Goal: Task Accomplishment & Management: Complete application form

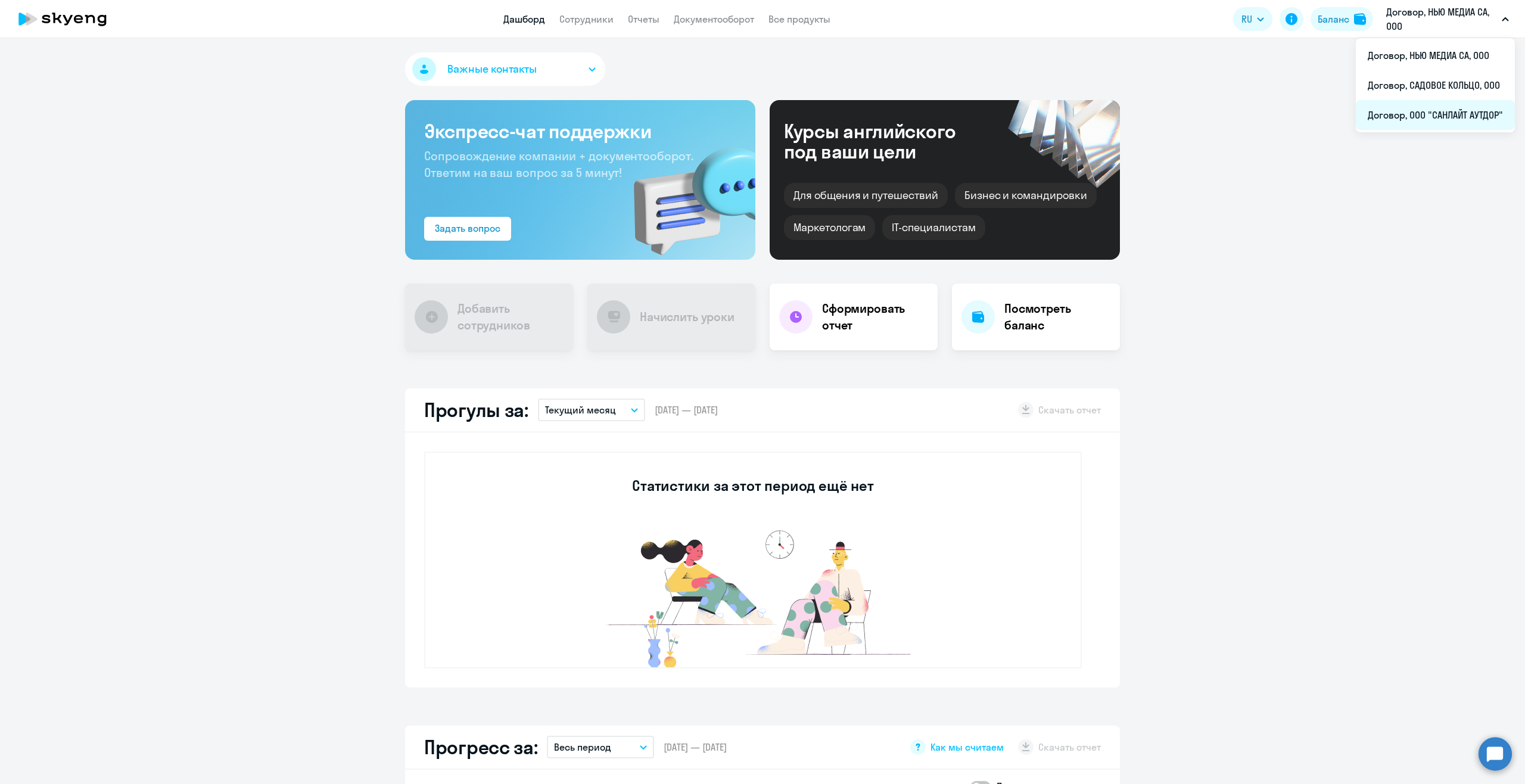
click at [1432, 120] on li "Договор, ООО "САНЛАЙТ АУТДОР"" at bounding box center [1435, 115] width 159 height 30
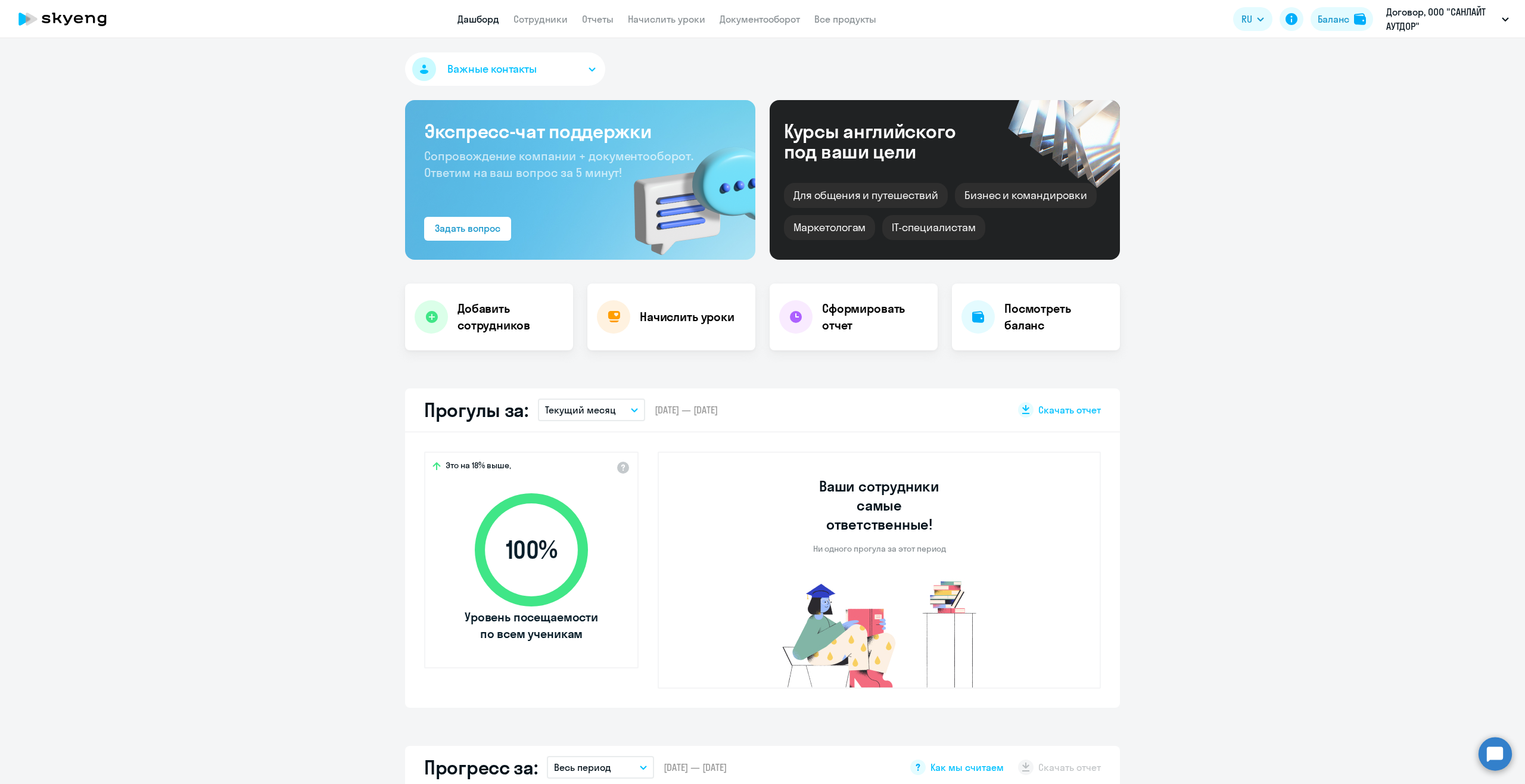
click at [512, 31] on app-header "Дашборд Сотрудники Отчеты Начислить уроки Документооборот Все продукты Дашборд …" at bounding box center [762, 19] width 1525 height 38
click at [523, 21] on link "Сотрудники" at bounding box center [540, 19] width 54 height 12
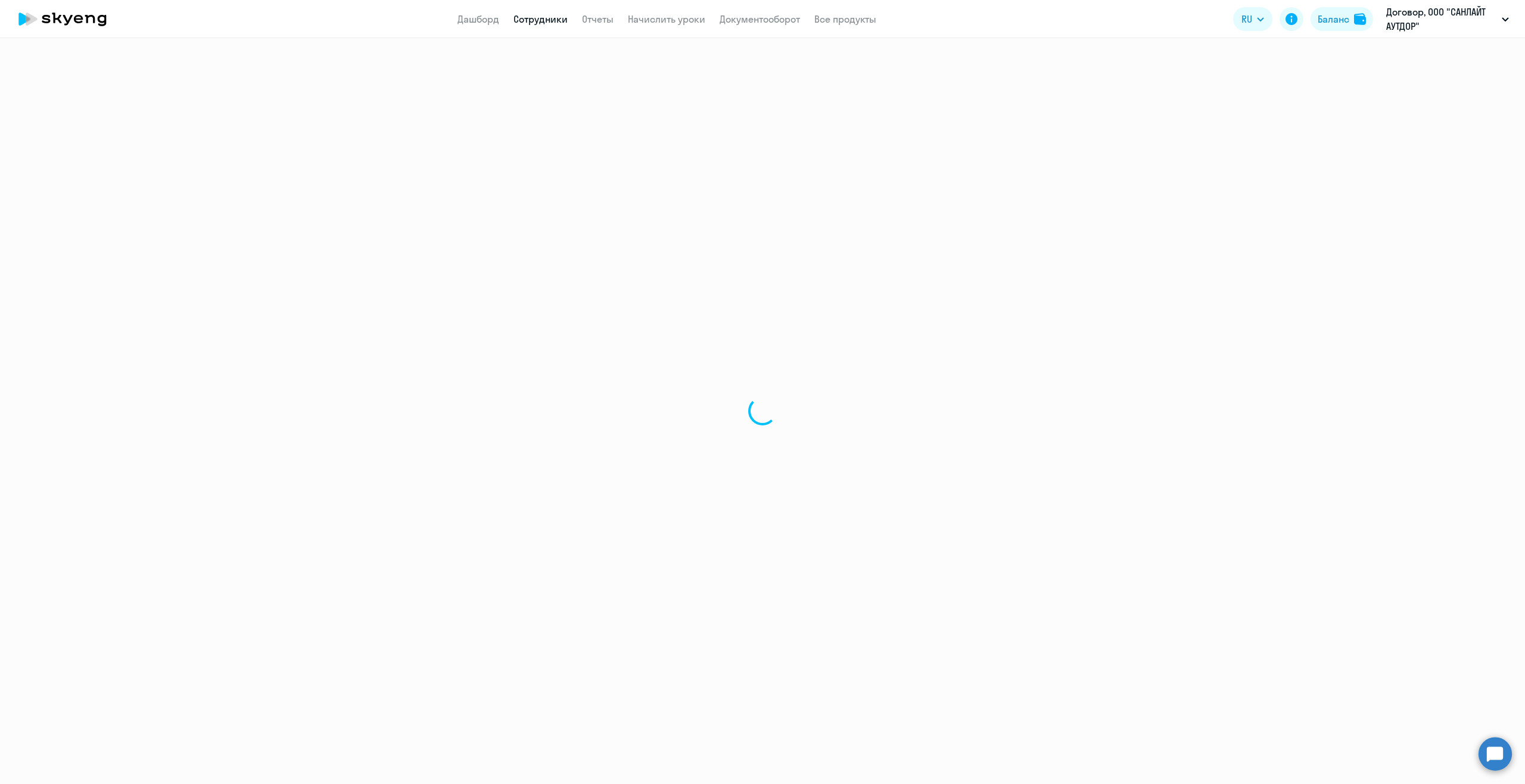
select select "30"
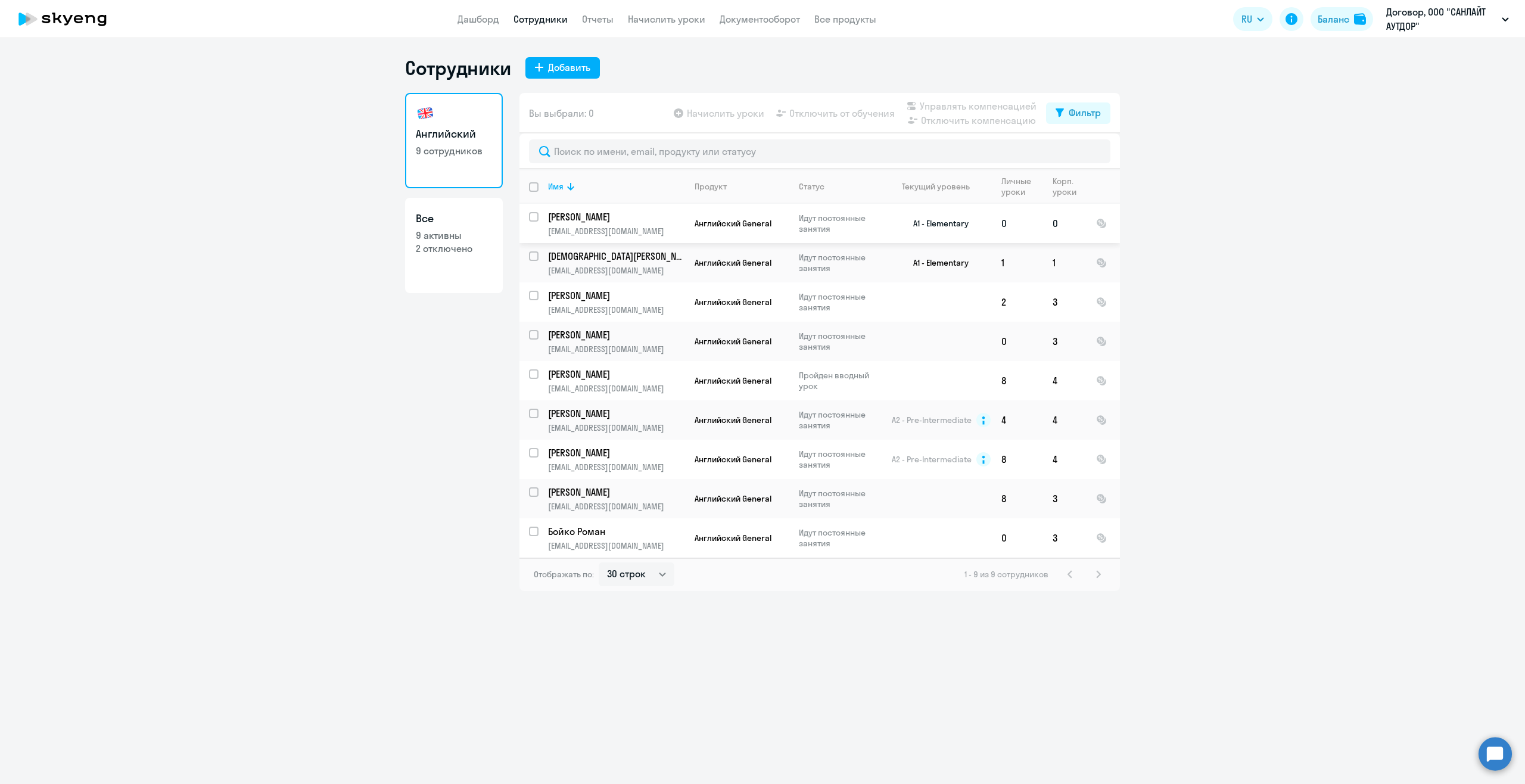
click at [597, 217] on p "Шамрай Дарья" at bounding box center [615, 217] width 135 height 13
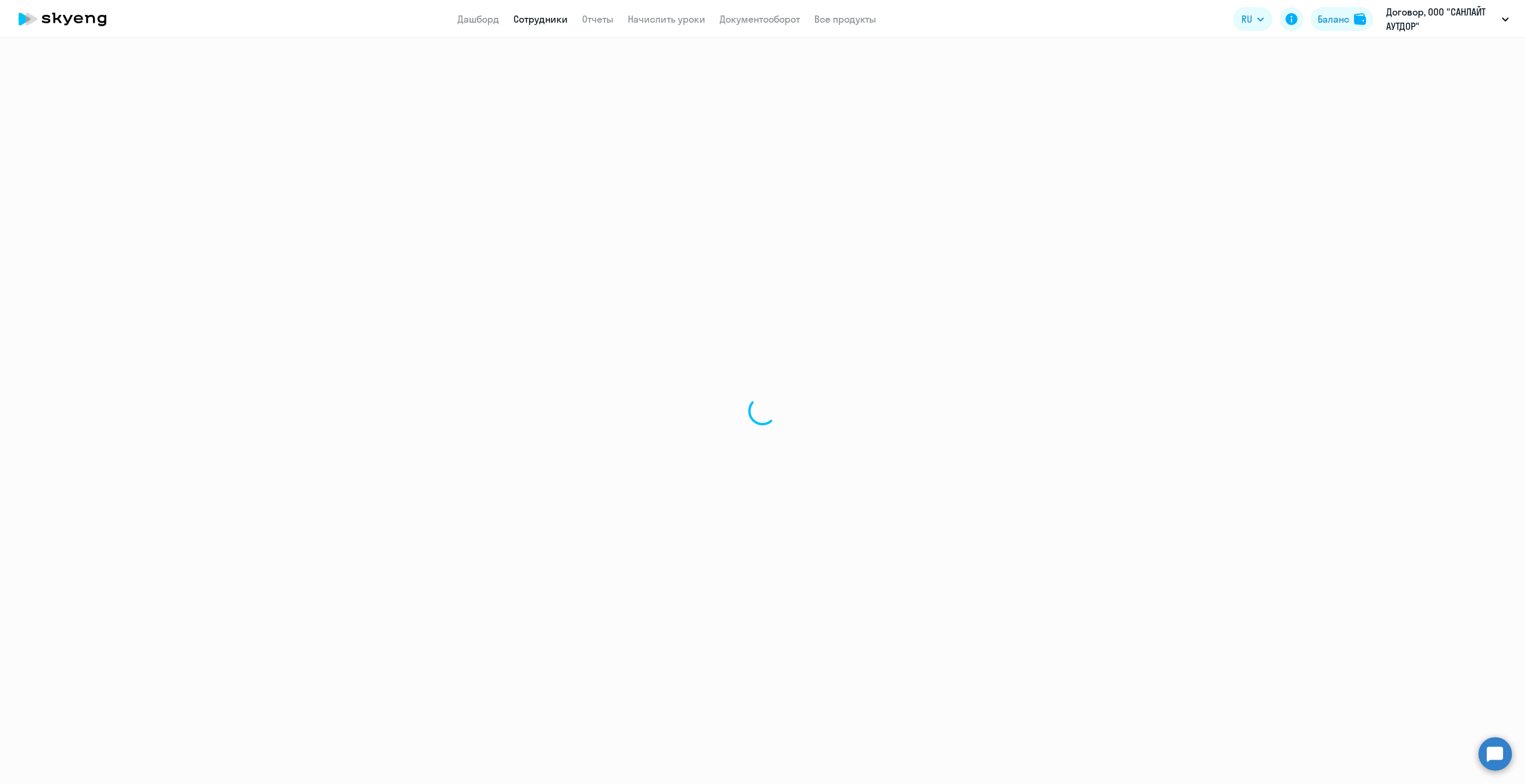
select select "english"
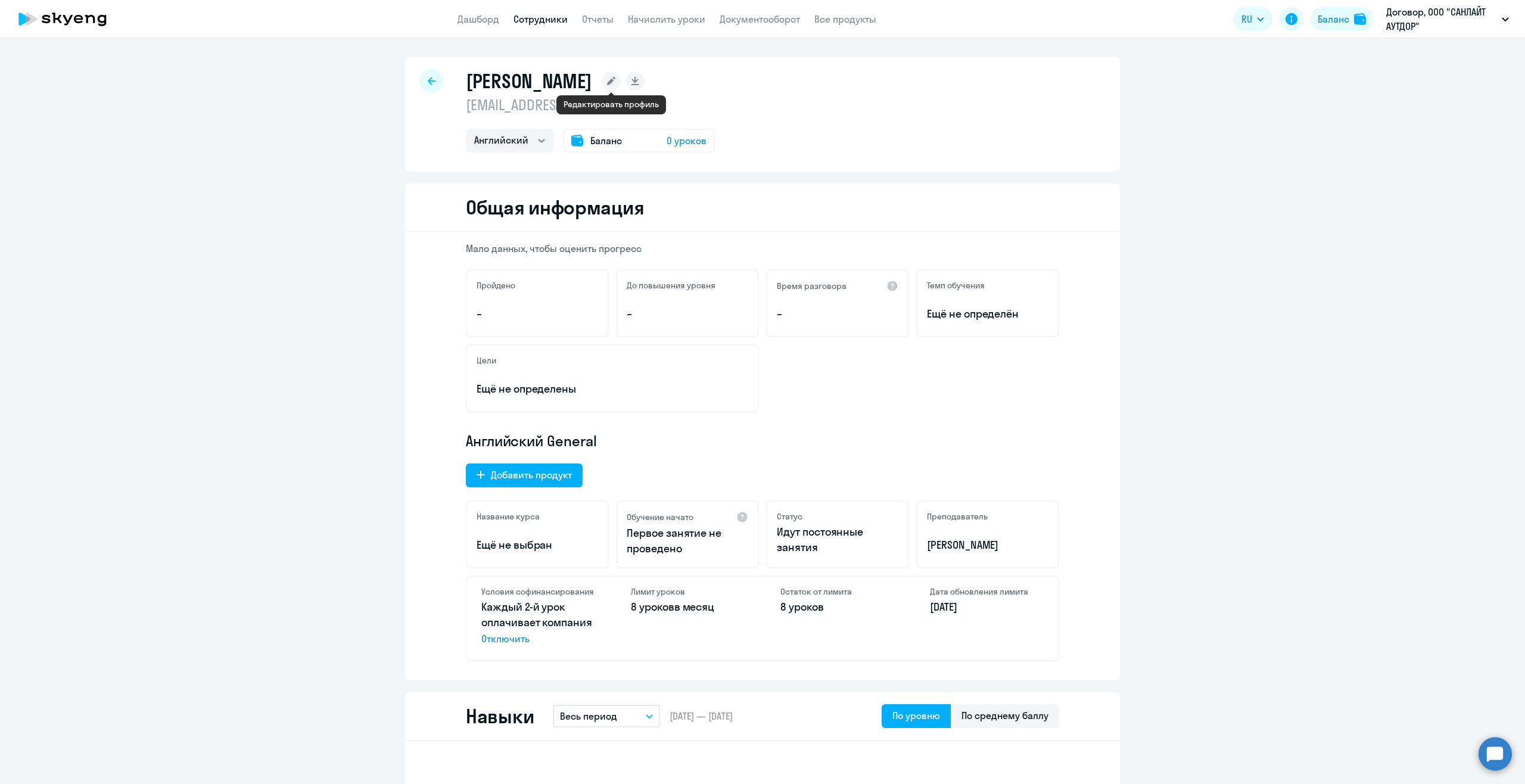
click at [606, 81] on rect at bounding box center [611, 81] width 19 height 19
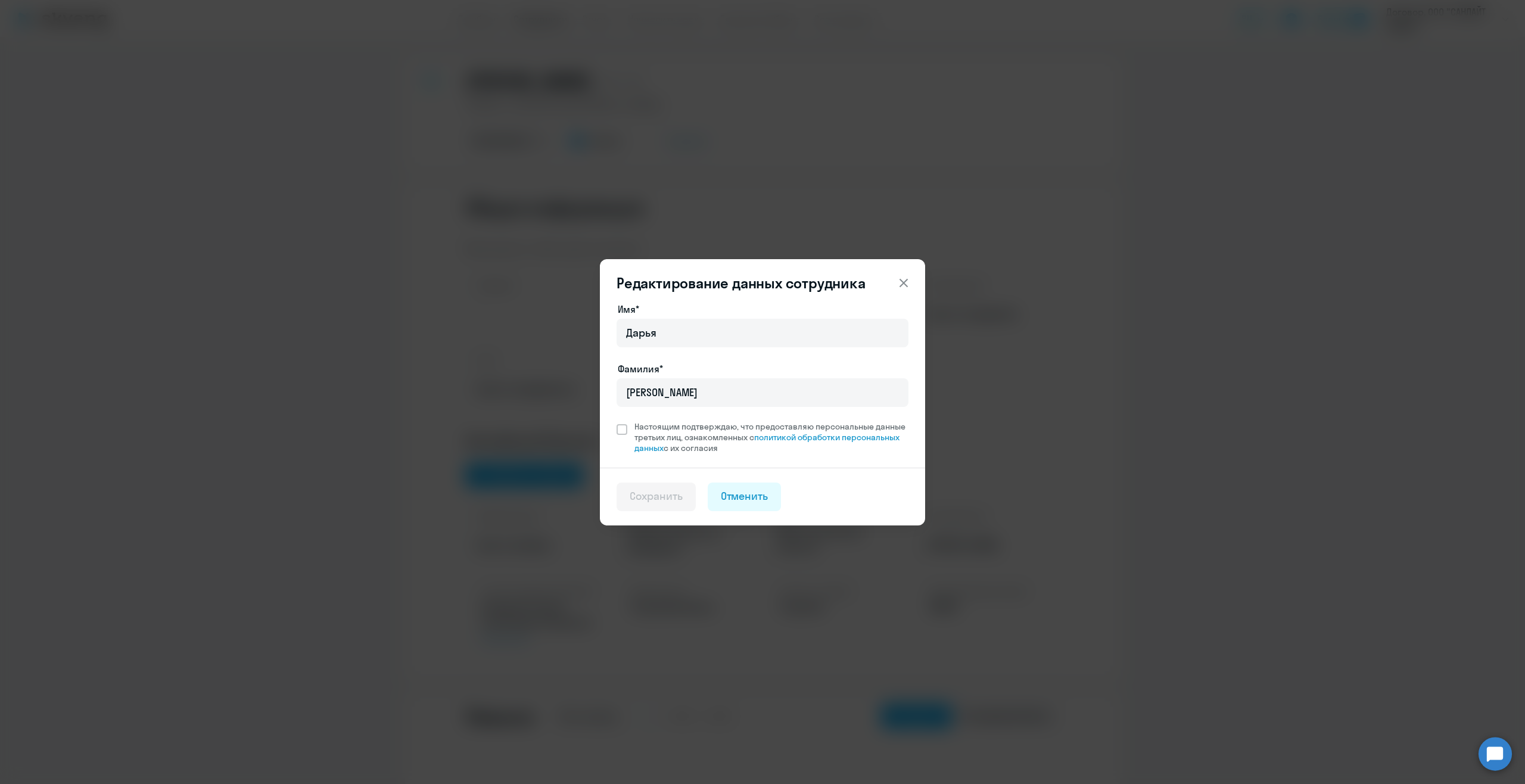
click at [906, 283] on icon at bounding box center [904, 283] width 14 height 14
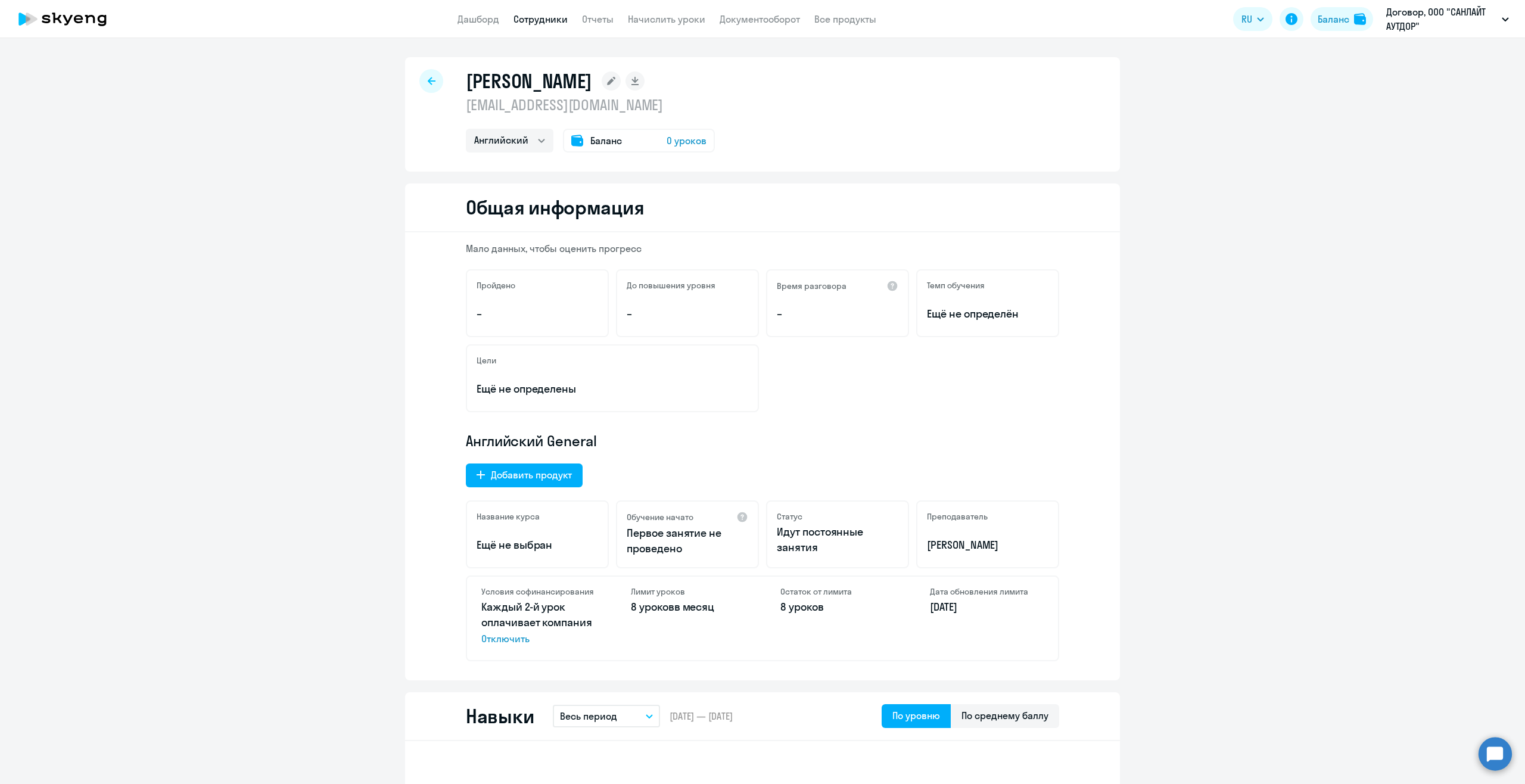
click at [430, 80] on icon at bounding box center [431, 81] width 8 height 9
select select "30"
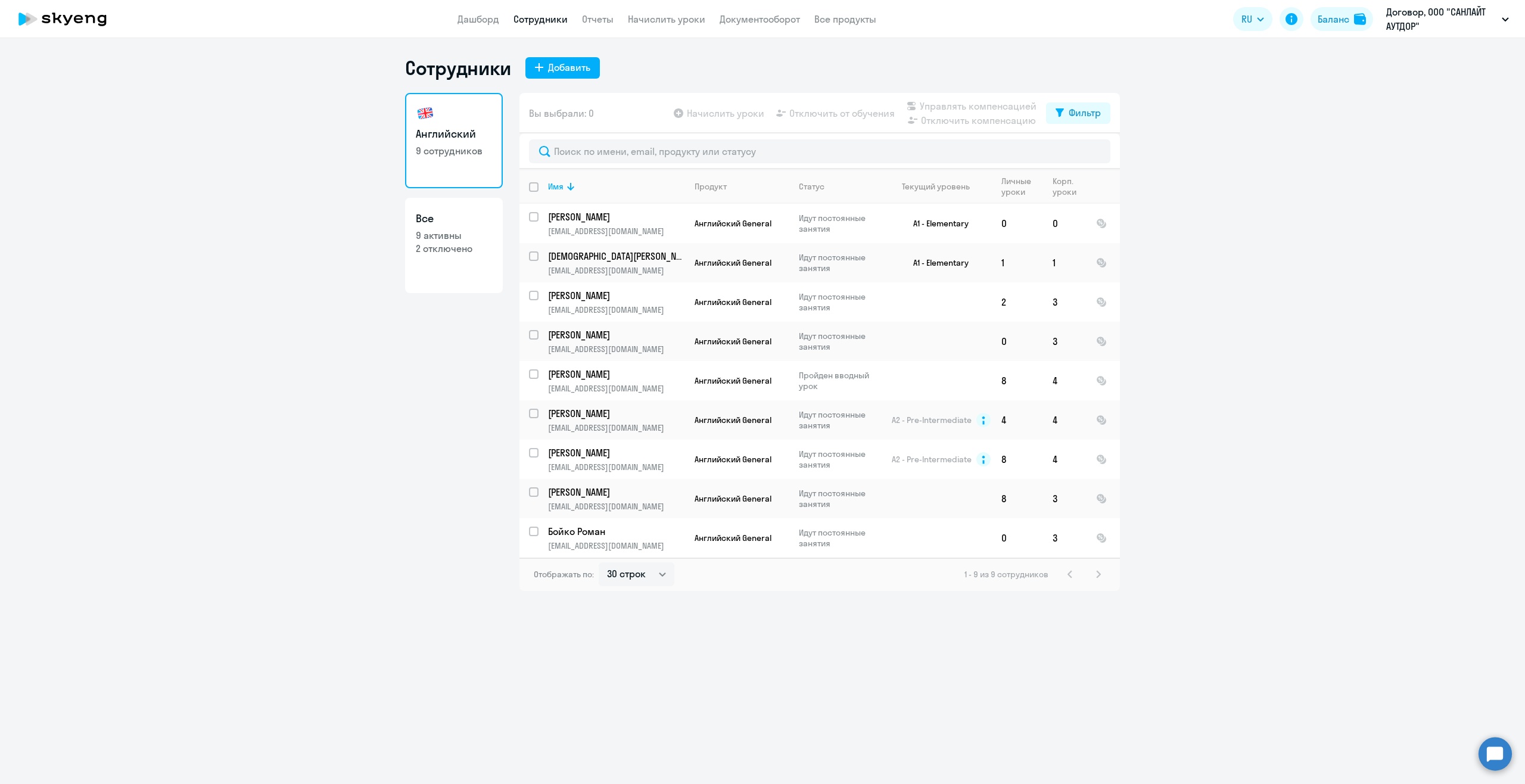
click at [1388, 105] on ng-component "Сотрудники Добавить Английский 9 сотрудников Все 9 активны 2 отключено Вы выбра…" at bounding box center [762, 323] width 1525 height 535
click at [1293, 137] on ng-component "Сотрудники Добавить Английский 9 сотрудников Все 9 активны 2 отключено Вы выбра…" at bounding box center [762, 323] width 1525 height 535
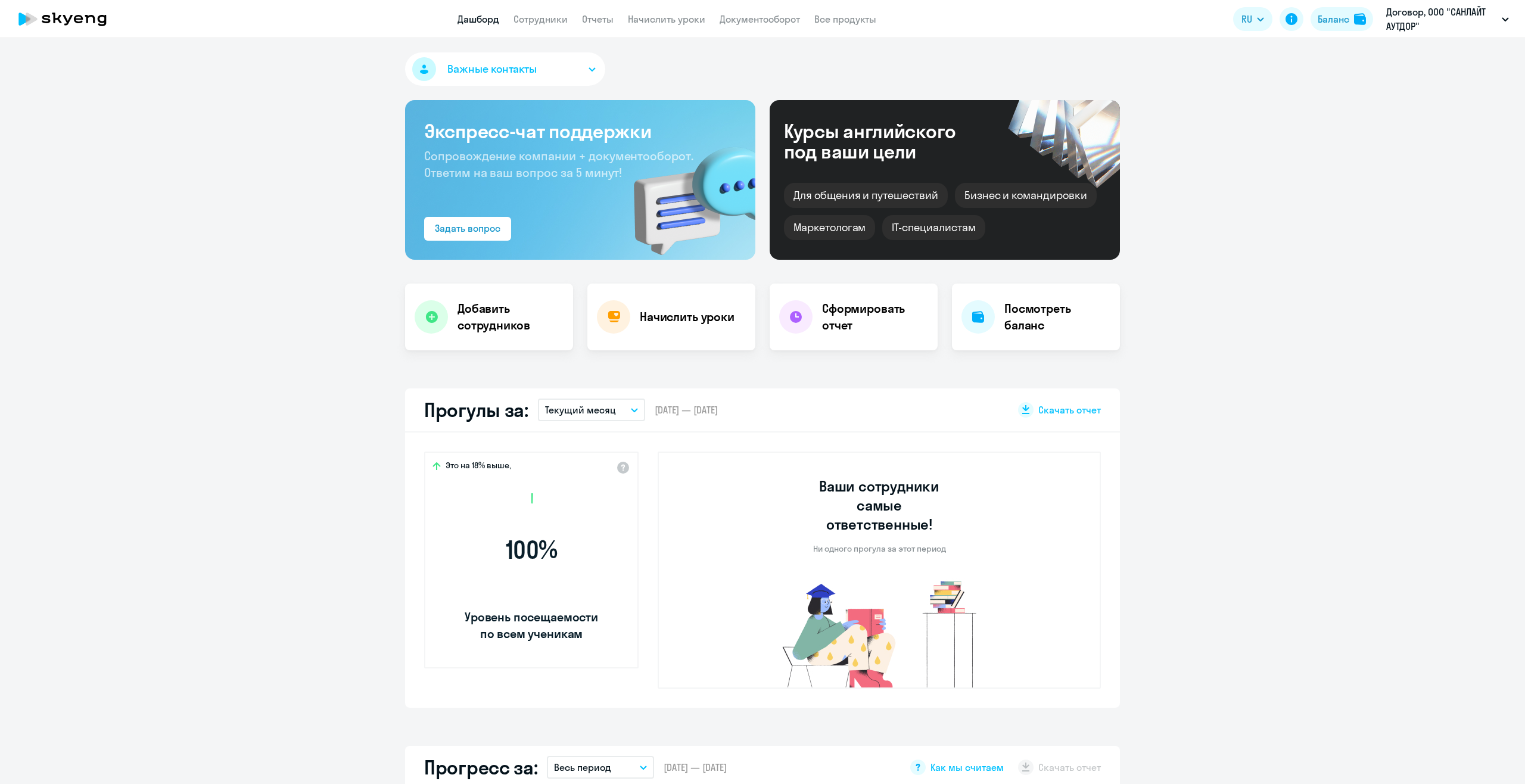
select select "30"
click at [542, 72] on button "Важные контакты" at bounding box center [505, 69] width 200 height 33
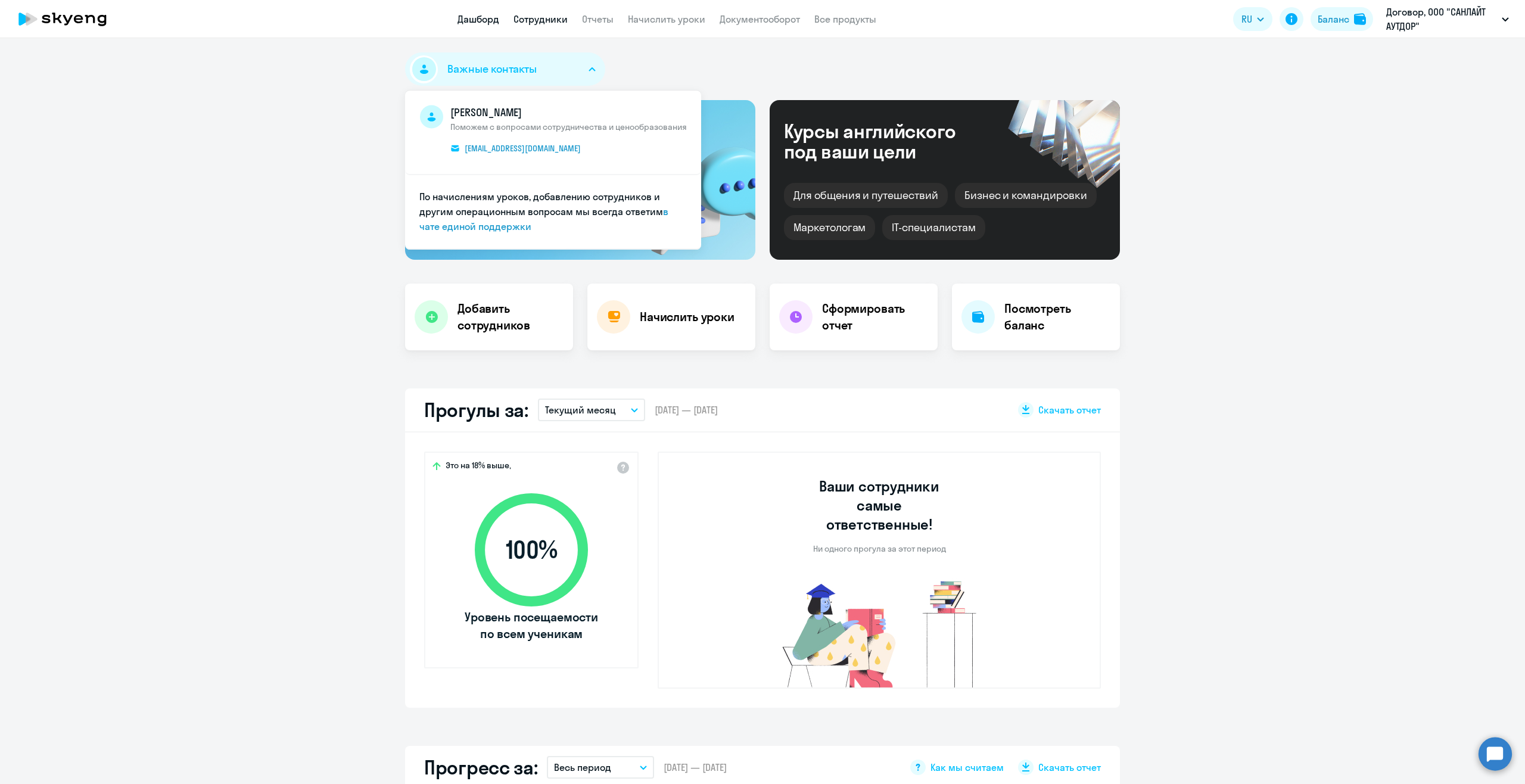
click at [545, 24] on link "Сотрудники" at bounding box center [540, 19] width 54 height 12
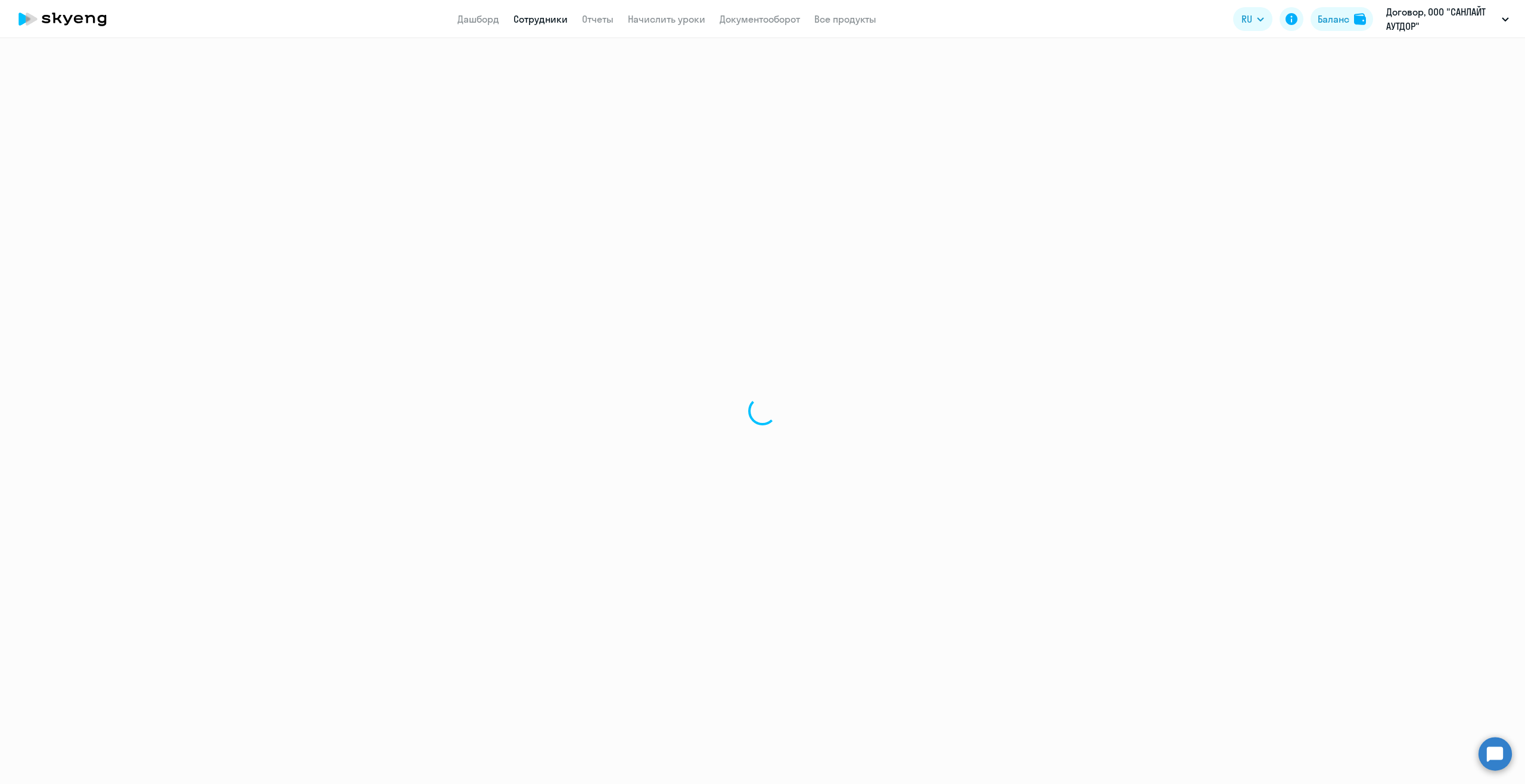
select select "30"
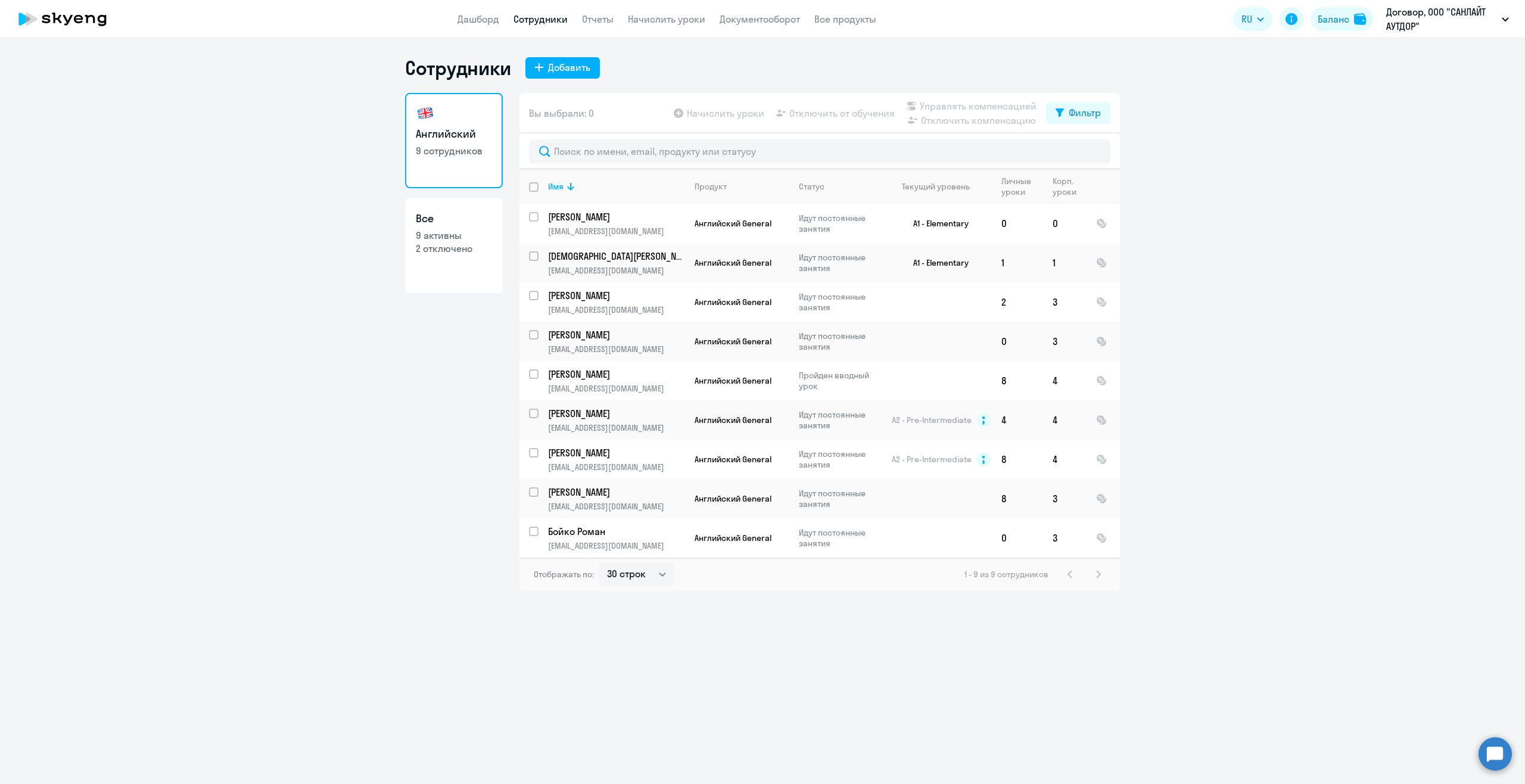
click at [535, 189] on input "deselect all" at bounding box center [541, 194] width 24 height 24
checkbox input "true"
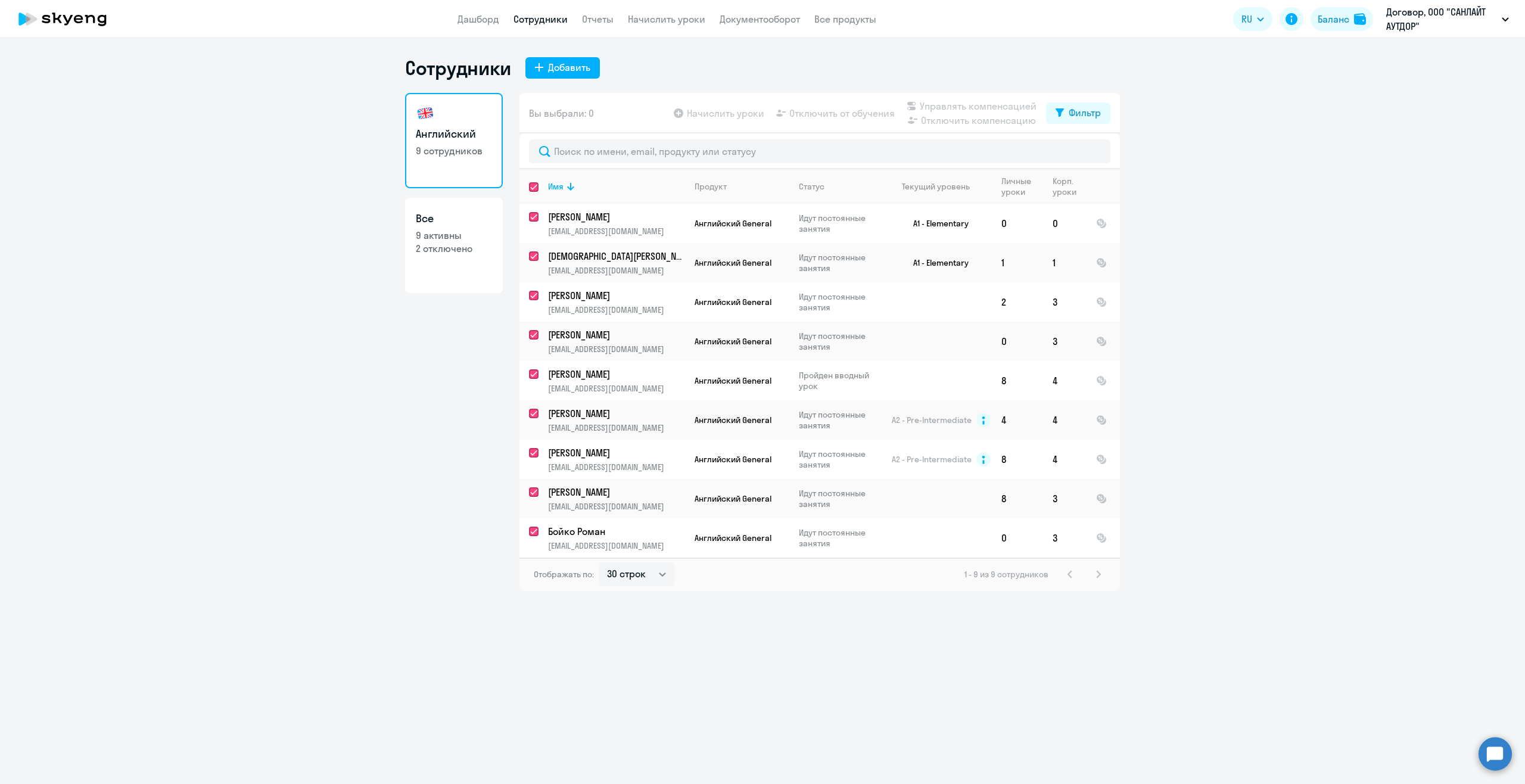
checkbox input "true"
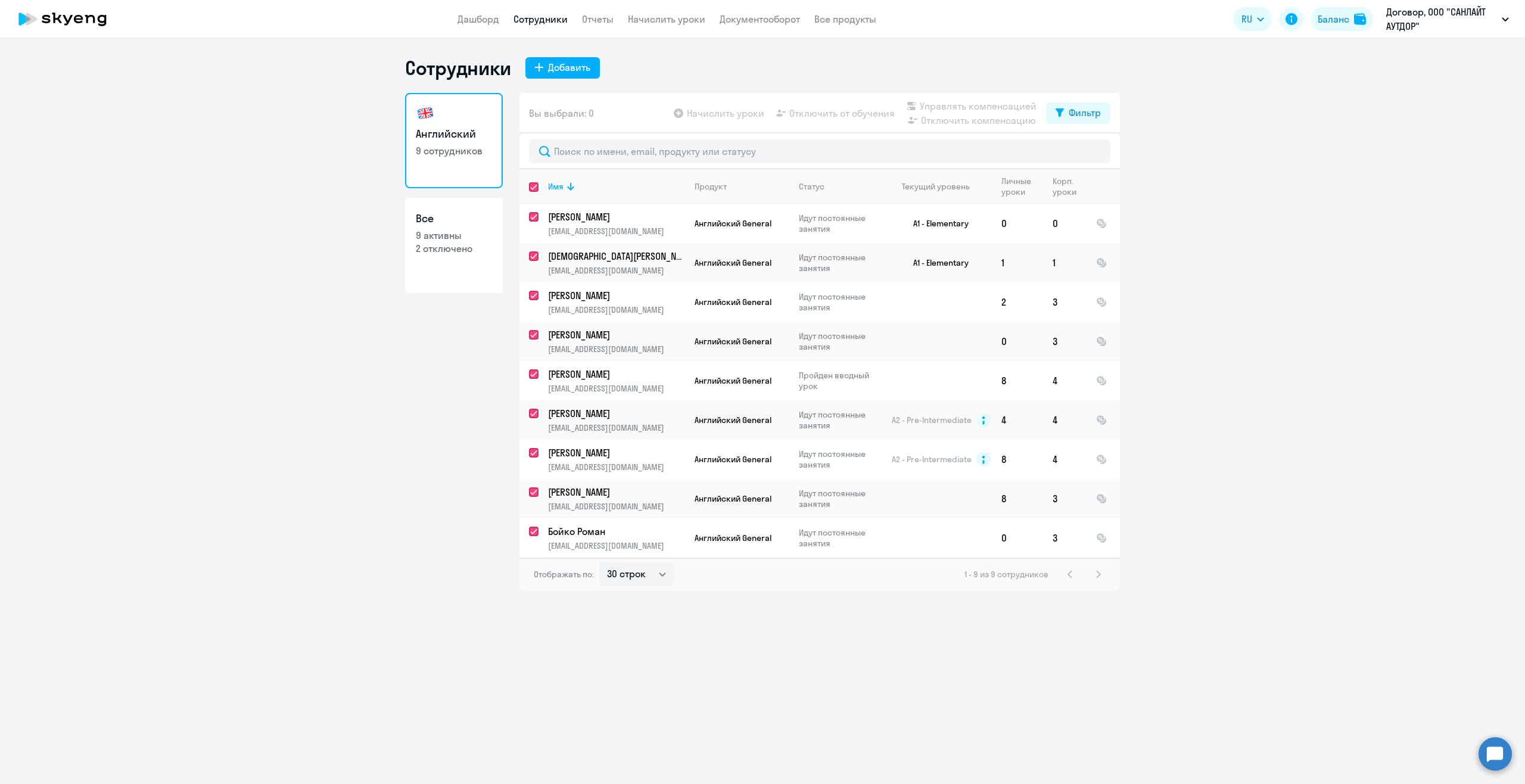
checkbox input "true"
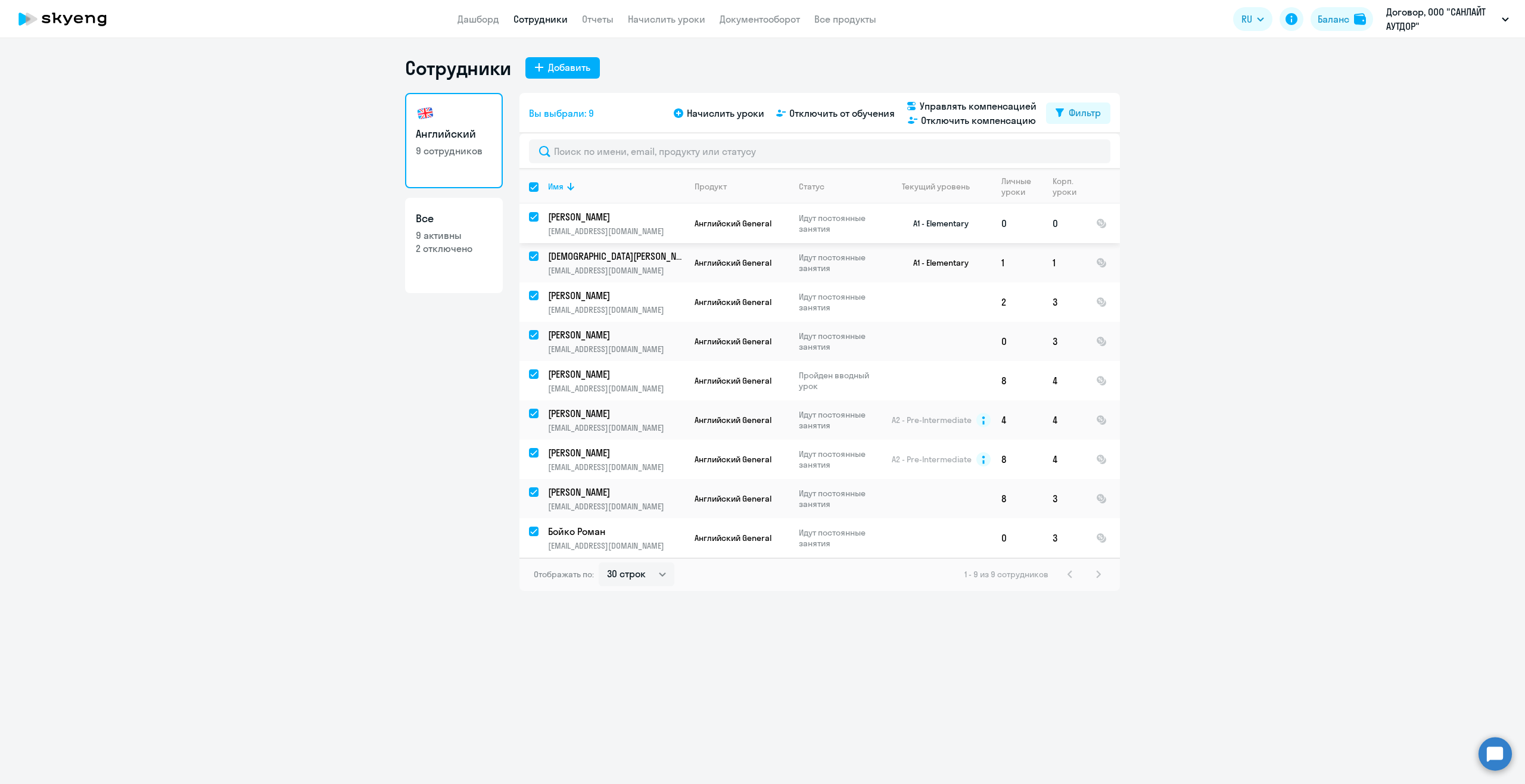
click at [528, 237] on td at bounding box center [529, 223] width 19 height 39
drag, startPoint x: 515, startPoint y: 214, endPoint x: 1121, endPoint y: 550, distance: 692.9
click at [1121, 550] on ng-component "Сотрудники Добавить Английский 9 сотрудников Все 9 активны 2 отключено Вы выбра…" at bounding box center [762, 323] width 1525 height 535
click at [347, 475] on ng-component "Сотрудники Добавить Английский 9 сотрудников Все 9 активны 2 отключено Вы выбра…" at bounding box center [762, 323] width 1525 height 535
click at [564, 74] on div "Добавить" at bounding box center [569, 67] width 42 height 14
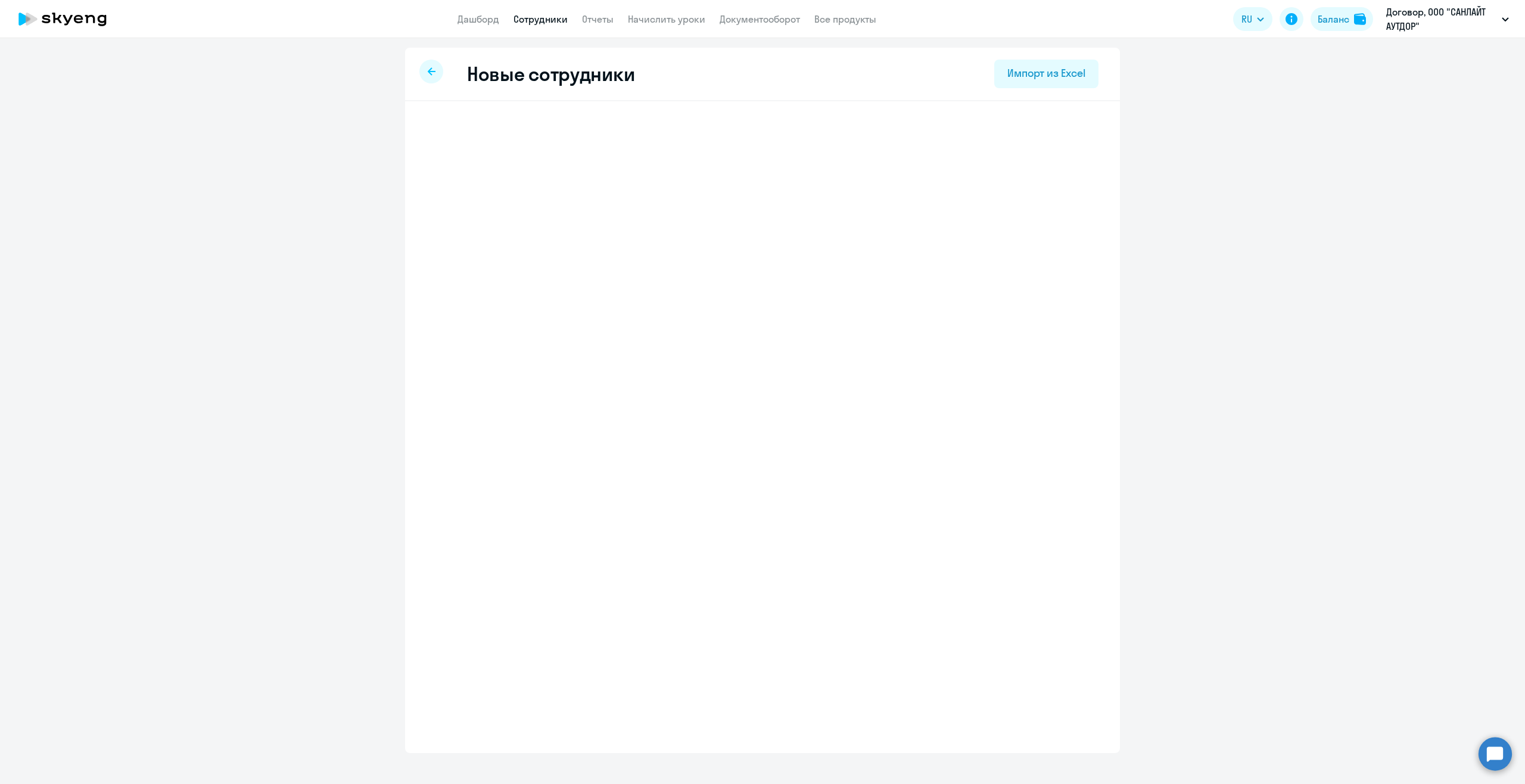
select select "english_adult_not_native_speaker"
select select "3"
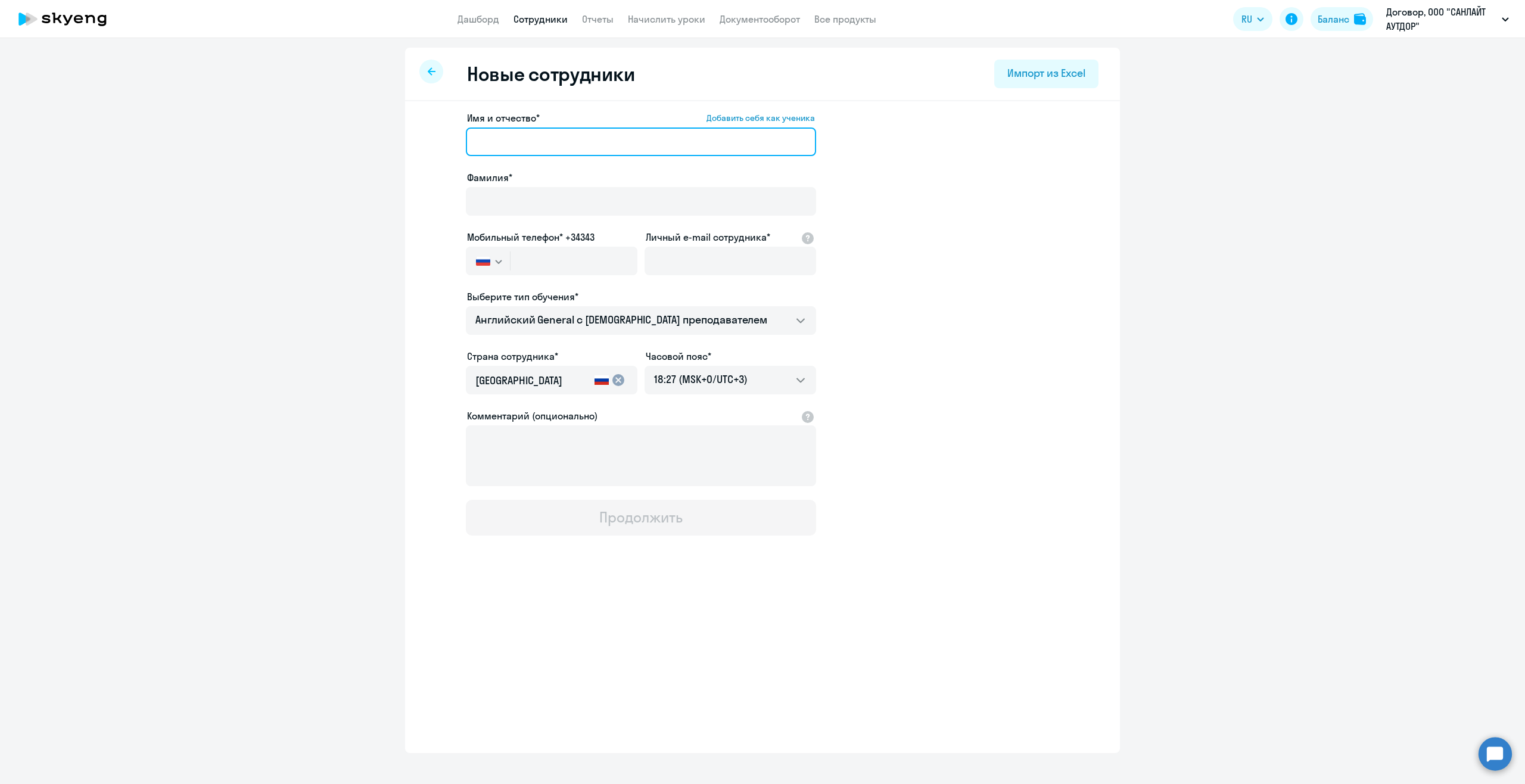
click at [589, 147] on input "Имя и отчество* Добавить себя как ученика" at bounding box center [641, 141] width 350 height 29
paste input "Захарюта Имя Виктория Отчество Александровна"
drag, startPoint x: 524, startPoint y: 139, endPoint x: 452, endPoint y: 141, distance: 72.0
click at [452, 141] on app-new-student-form "Имя и отчество* Добавить себя как ученика Захарюта Имя Виктория Отчество Алекса…" at bounding box center [762, 323] width 677 height 425
type input "Имя Виктория Отчество Александровна"
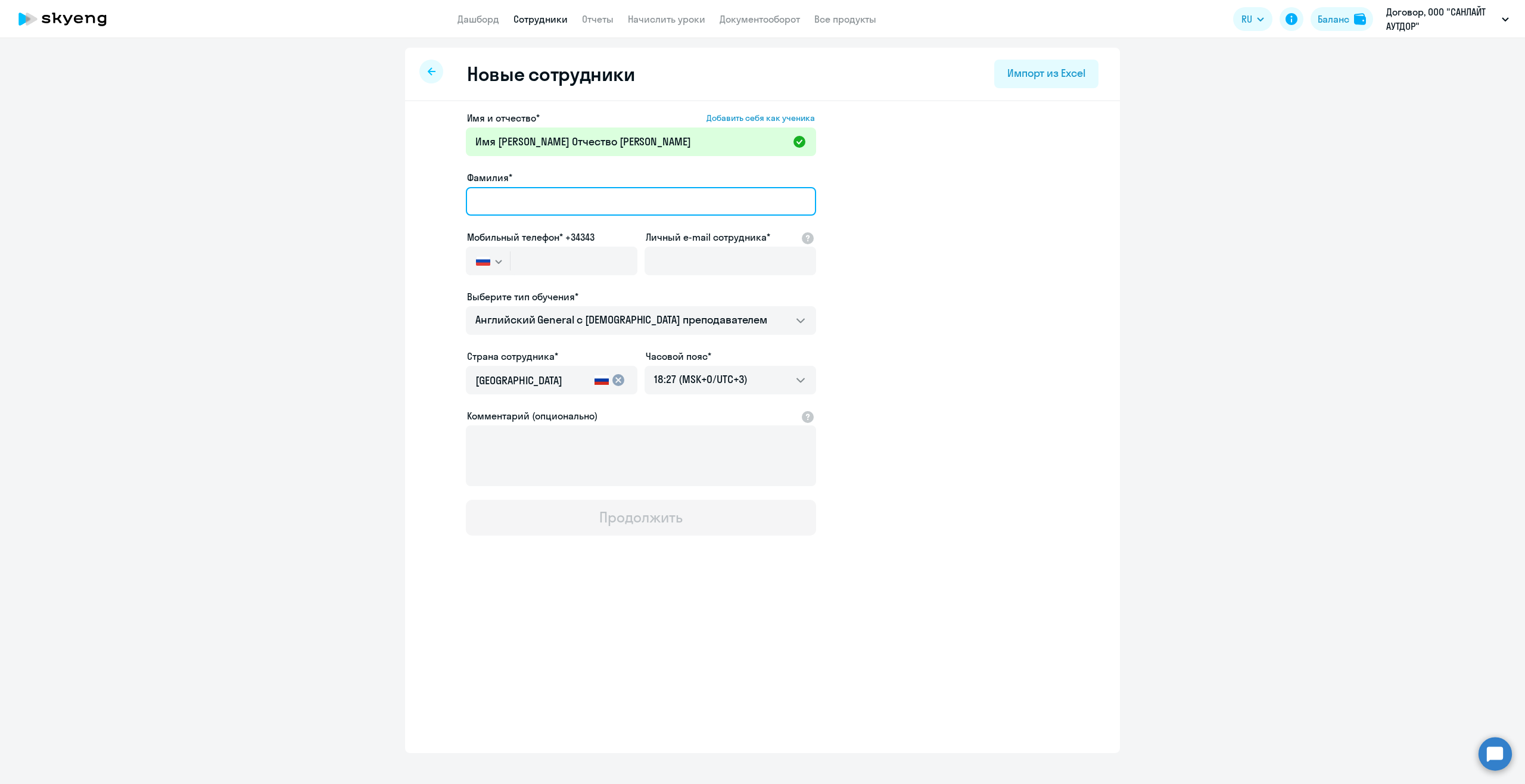
click at [485, 196] on input "Фамилия*" at bounding box center [641, 201] width 350 height 29
paste input "Захарюта"
type input "Захарюта"
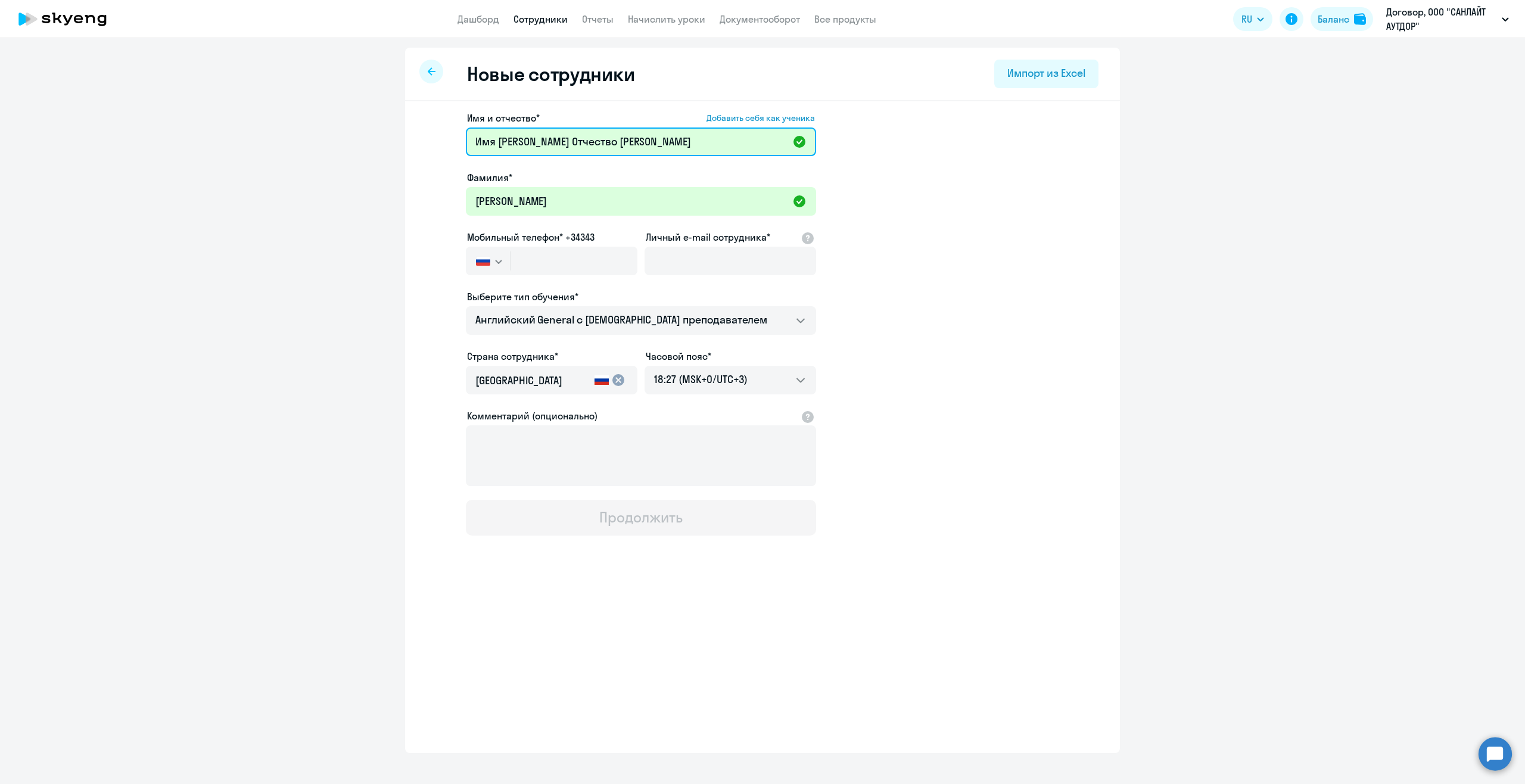
drag, startPoint x: 502, startPoint y: 139, endPoint x: 427, endPoint y: 145, distance: 75.2
click at [427, 145] on app-new-student-form "Имя и отчество* Добавить себя как ученика Имя Виктория Отчество Александровна Ф…" at bounding box center [762, 323] width 677 height 425
drag, startPoint x: 525, startPoint y: 143, endPoint x: 573, endPoint y: 143, distance: 48.0
click at [573, 143] on input "Виктория Отчество Александровна" at bounding box center [641, 141] width 350 height 29
type input "Виктория Александровна"
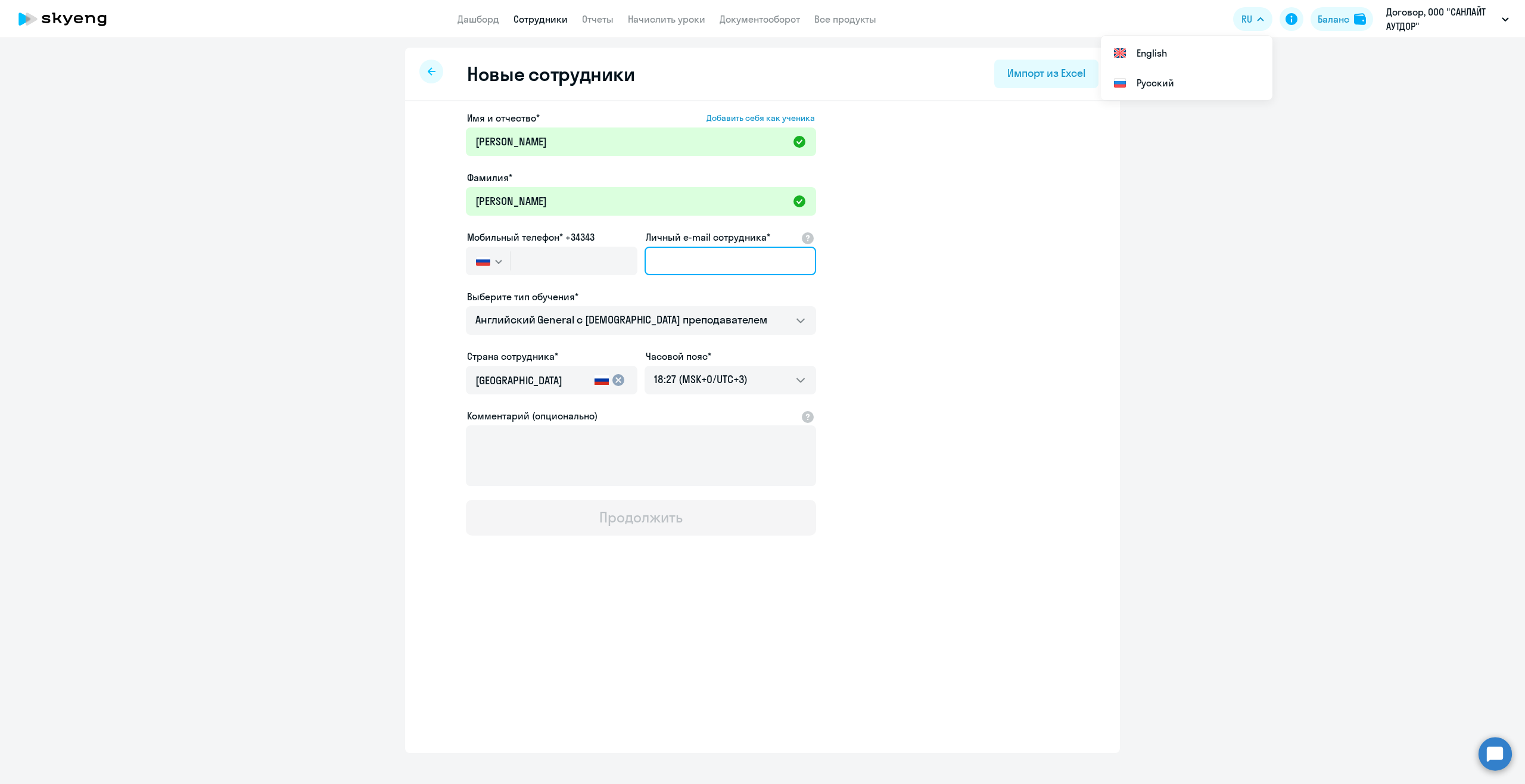
click at [659, 261] on input "Личный e-mail сотрудника*" at bounding box center [730, 261] width 171 height 29
paste input "zaharyuta@sunlight-outdoor.ru"
type input "zaharyuta@sunlight-outdoor.ru"
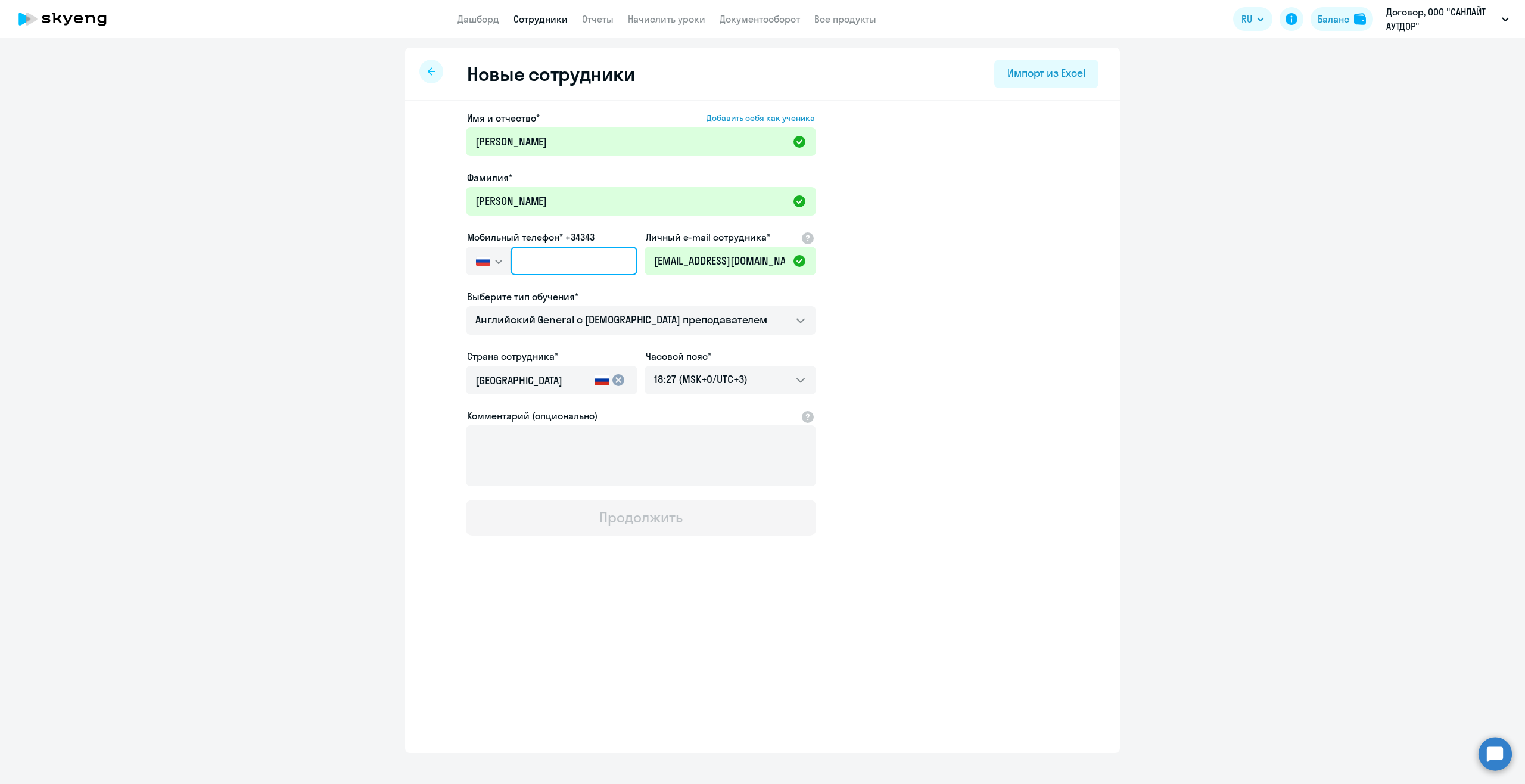
click at [545, 257] on input "text" at bounding box center [574, 261] width 127 height 29
paste input "+7 985 717-18-36"
type input "+7 985 717-18-36"
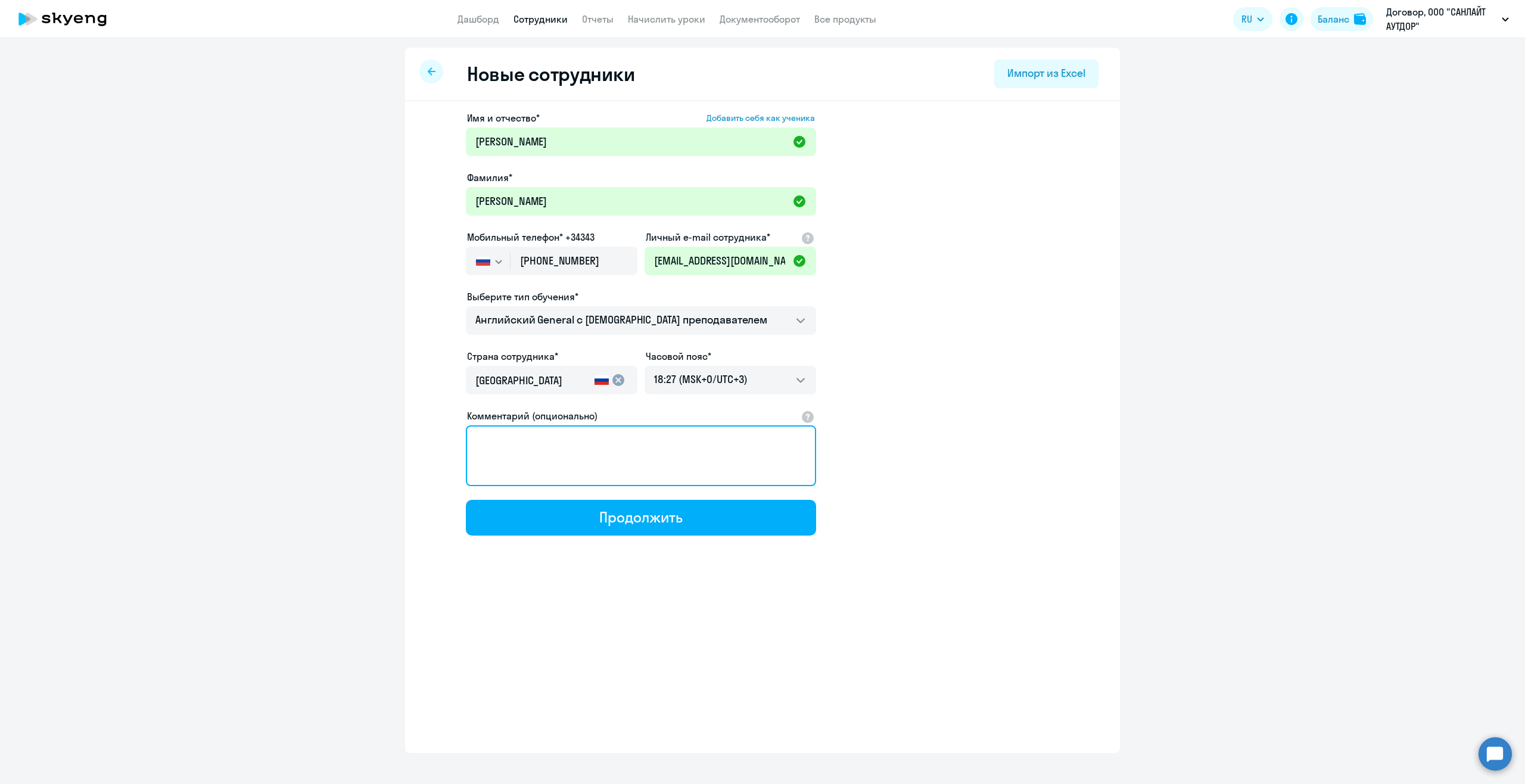
click at [707, 467] on textarea "Комментарий (опционально)" at bounding box center [641, 455] width 350 height 61
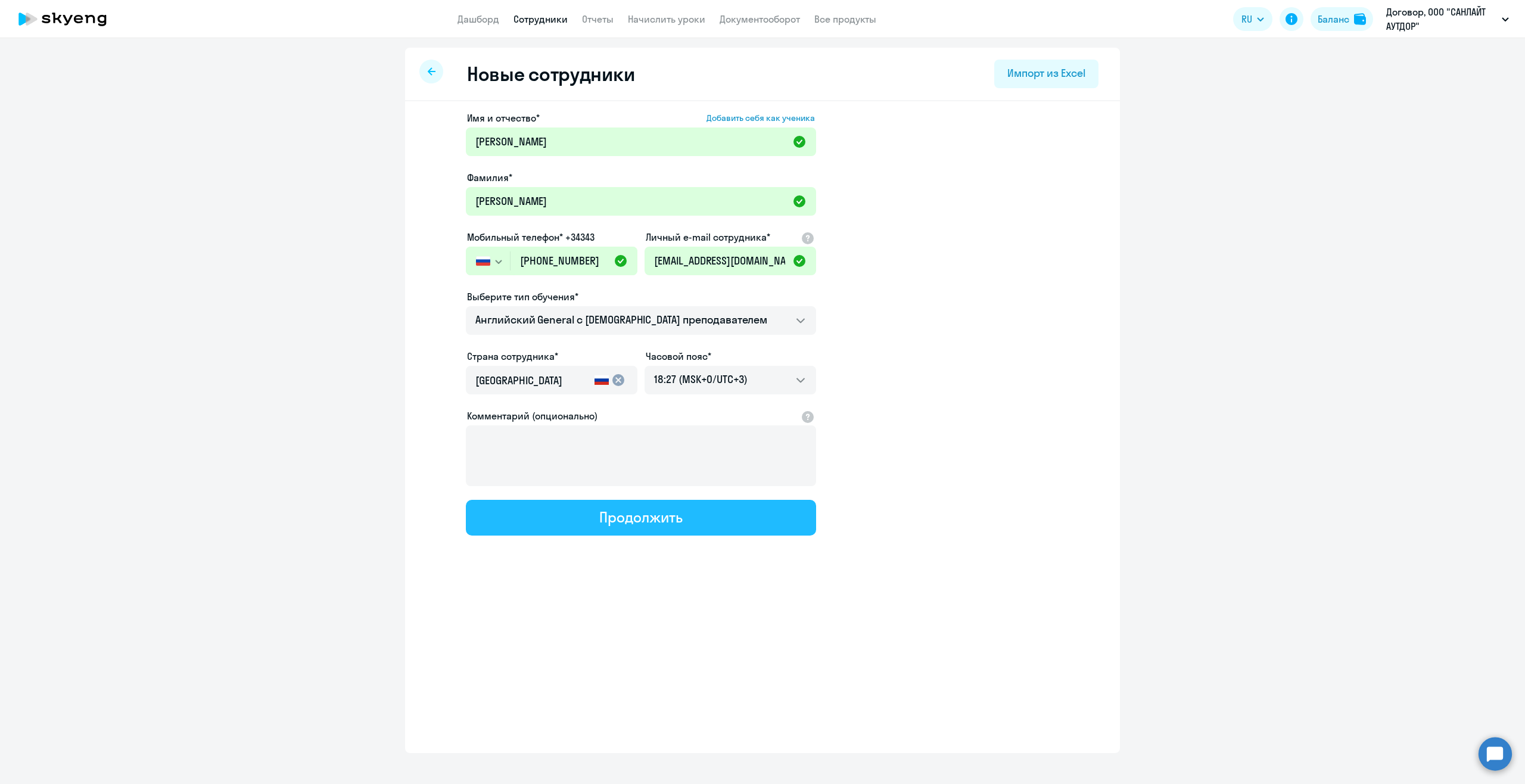
click at [690, 519] on button "Продолжить" at bounding box center [641, 518] width 350 height 36
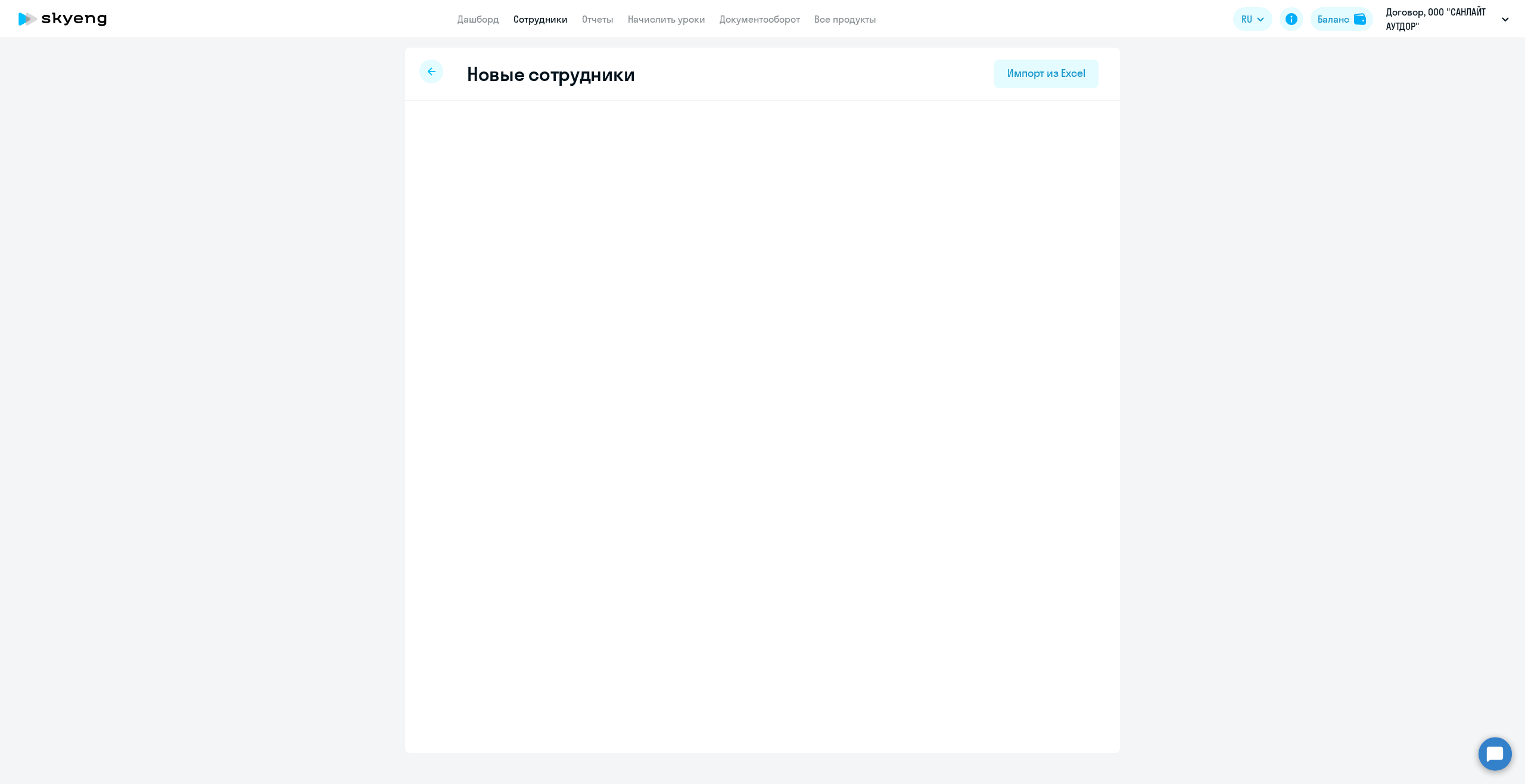
select select "english_adult_not_native_speaker"
select select "3"
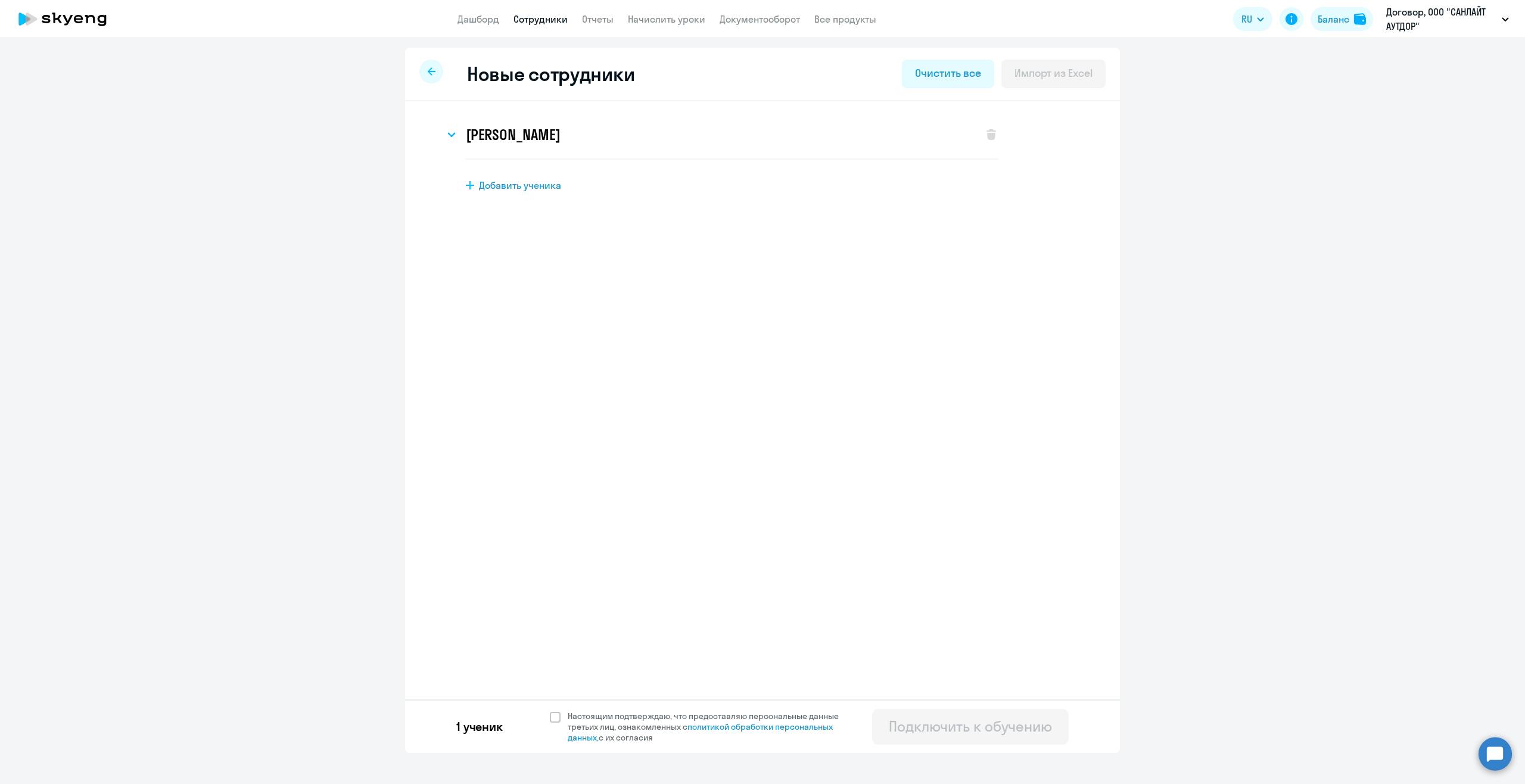
click at [531, 187] on span "Добавить ученика" at bounding box center [519, 185] width 82 height 13
select select "english_adult_not_native_speaker"
select select "3"
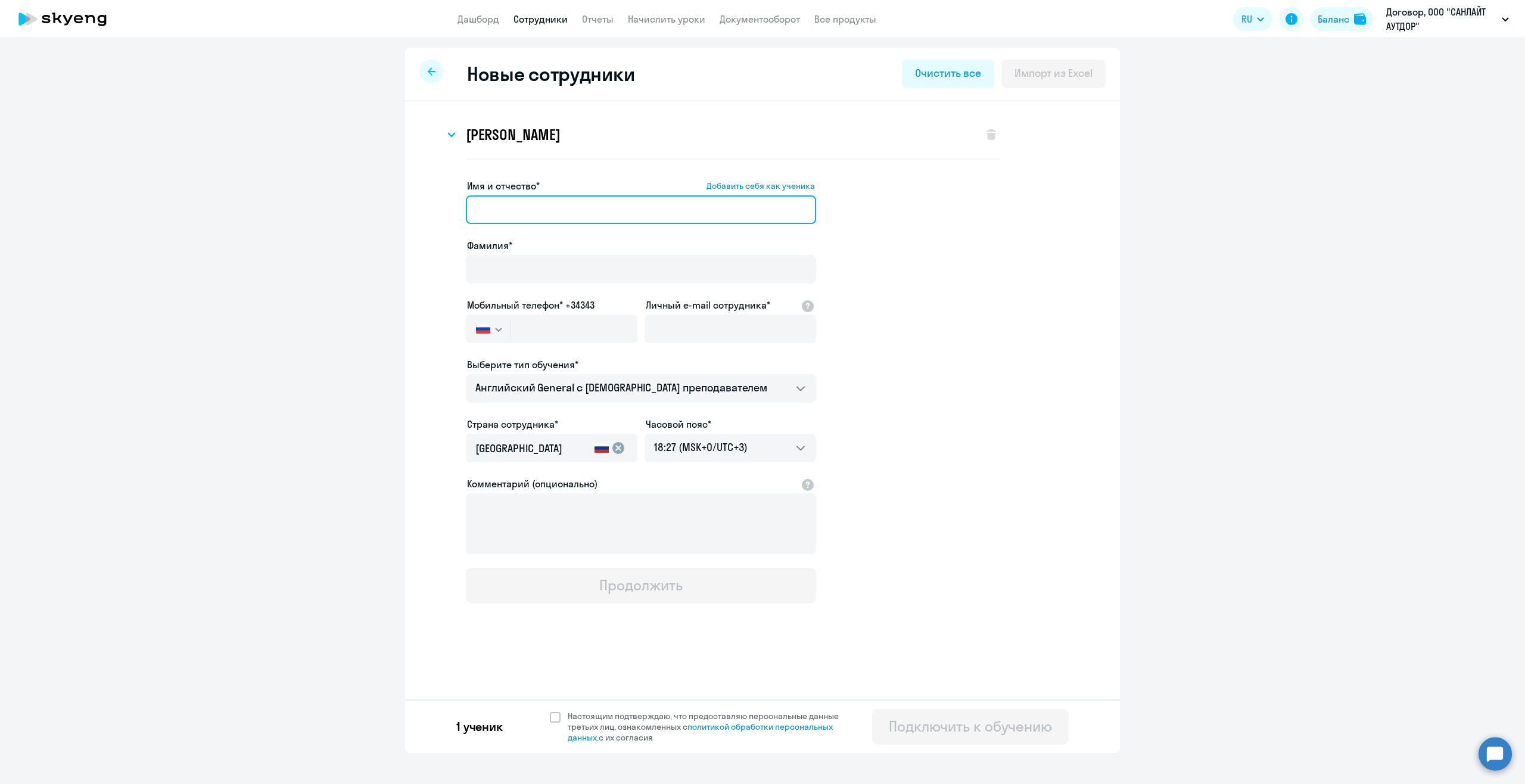
click at [520, 215] on input "Имя и отчество* Добавить себя как ученика" at bounding box center [641, 209] width 350 height 29
paste input "Рождественская Имя Надежда Отчество Васильевна"
drag, startPoint x: 560, startPoint y: 210, endPoint x: 445, endPoint y: 213, distance: 115.0
click at [445, 213] on app-new-student-form "Имя и отчество* Добавить себя как ученика Рождественская Имя Надежда Отчество В…" at bounding box center [762, 391] width 677 height 425
type input "Имя Надежда Отчество Васильевна"
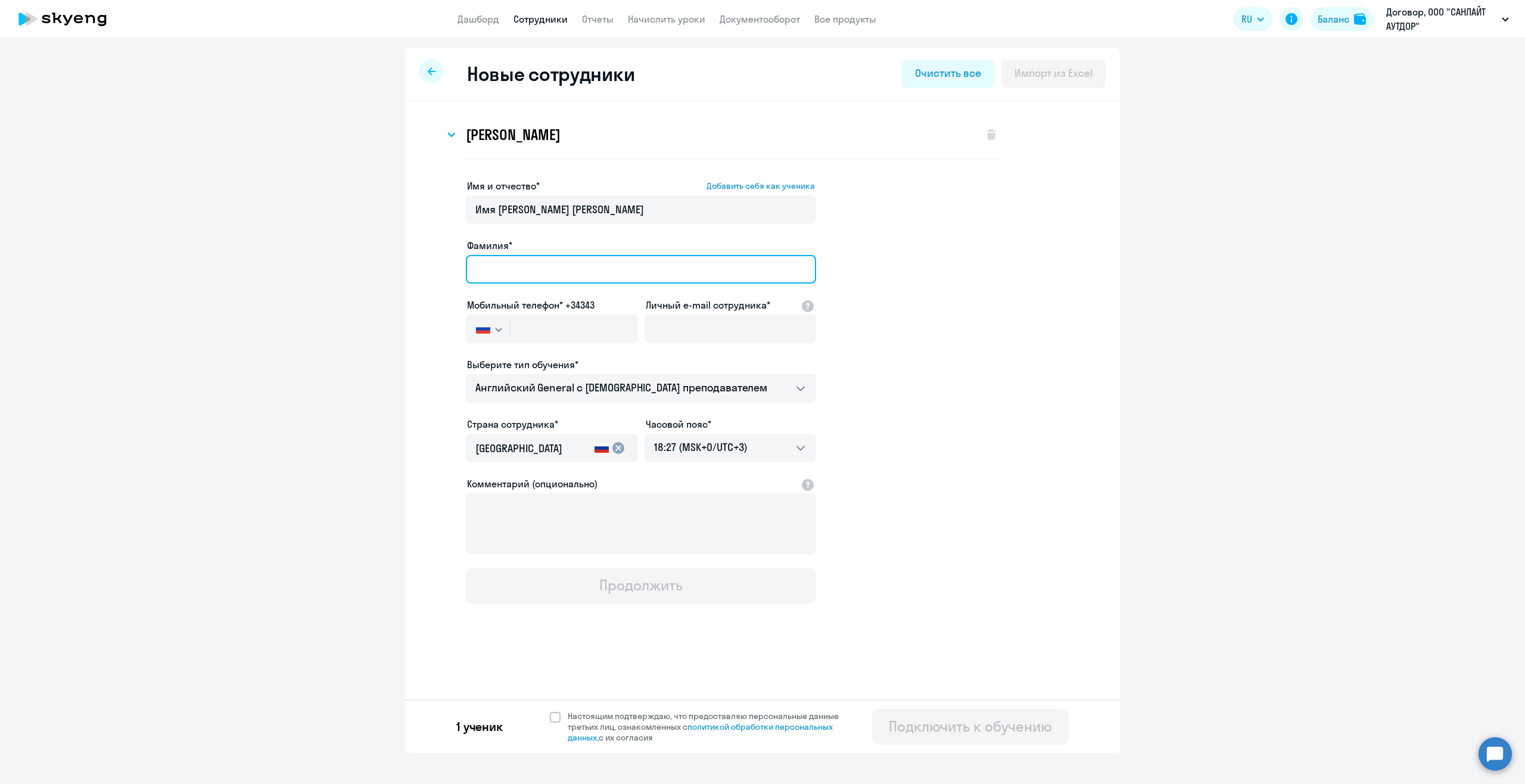
click at [494, 263] on input "Фамилия*" at bounding box center [641, 269] width 350 height 29
paste input "Рождественская"
type input "Рождественская"
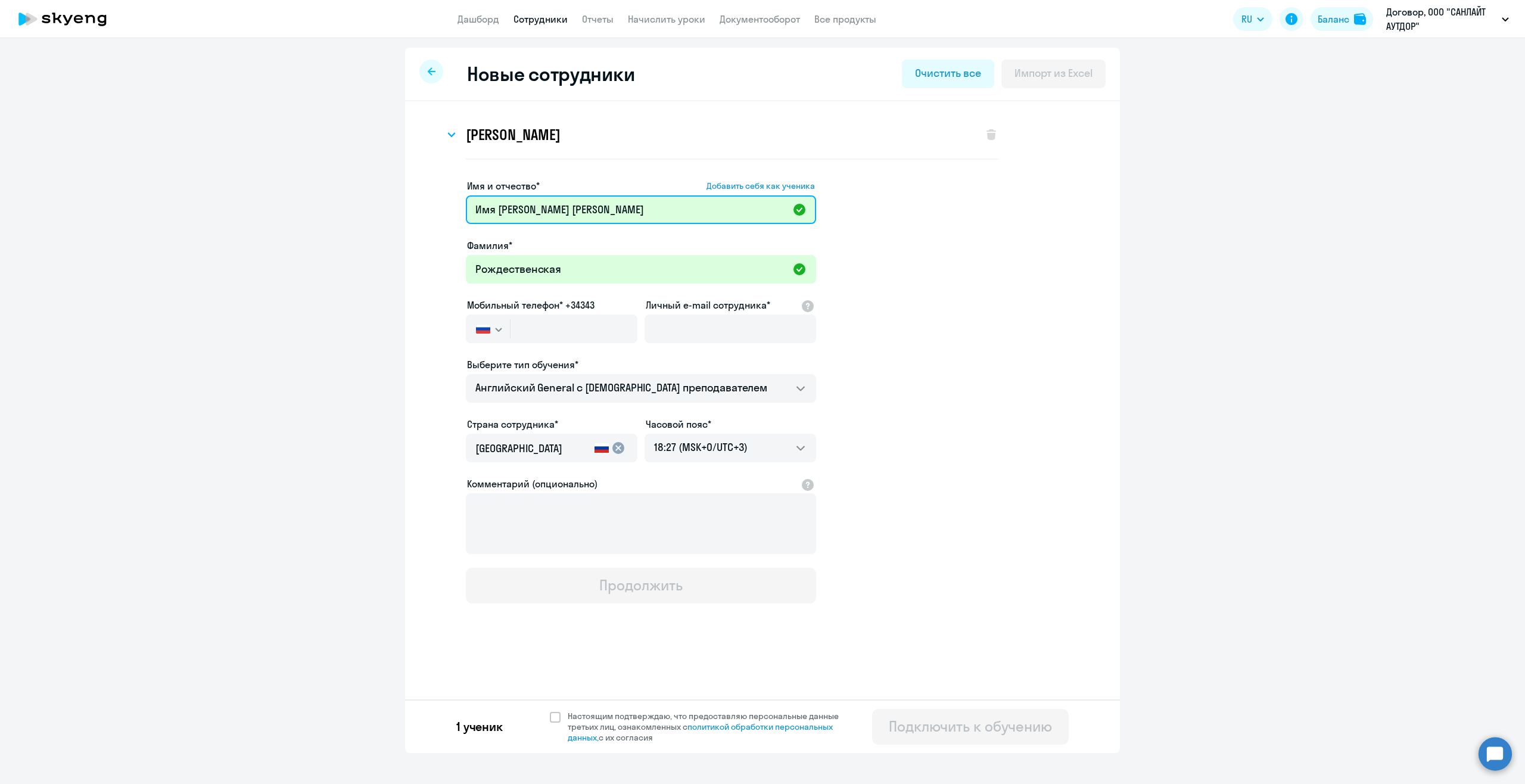
drag, startPoint x: 503, startPoint y: 209, endPoint x: 420, endPoint y: 208, distance: 83.0
click at [420, 208] on div "Виктория Александровна Захарюта Имя и отчество* Добавить себя как ученика Викто…" at bounding box center [762, 397] width 715 height 591
drag, startPoint x: 571, startPoint y: 208, endPoint x: 519, endPoint y: 208, distance: 52.0
click at [519, 208] on input "Надежда Отчество Васильевна" at bounding box center [641, 209] width 350 height 29
type input "Надежда Васильевна"
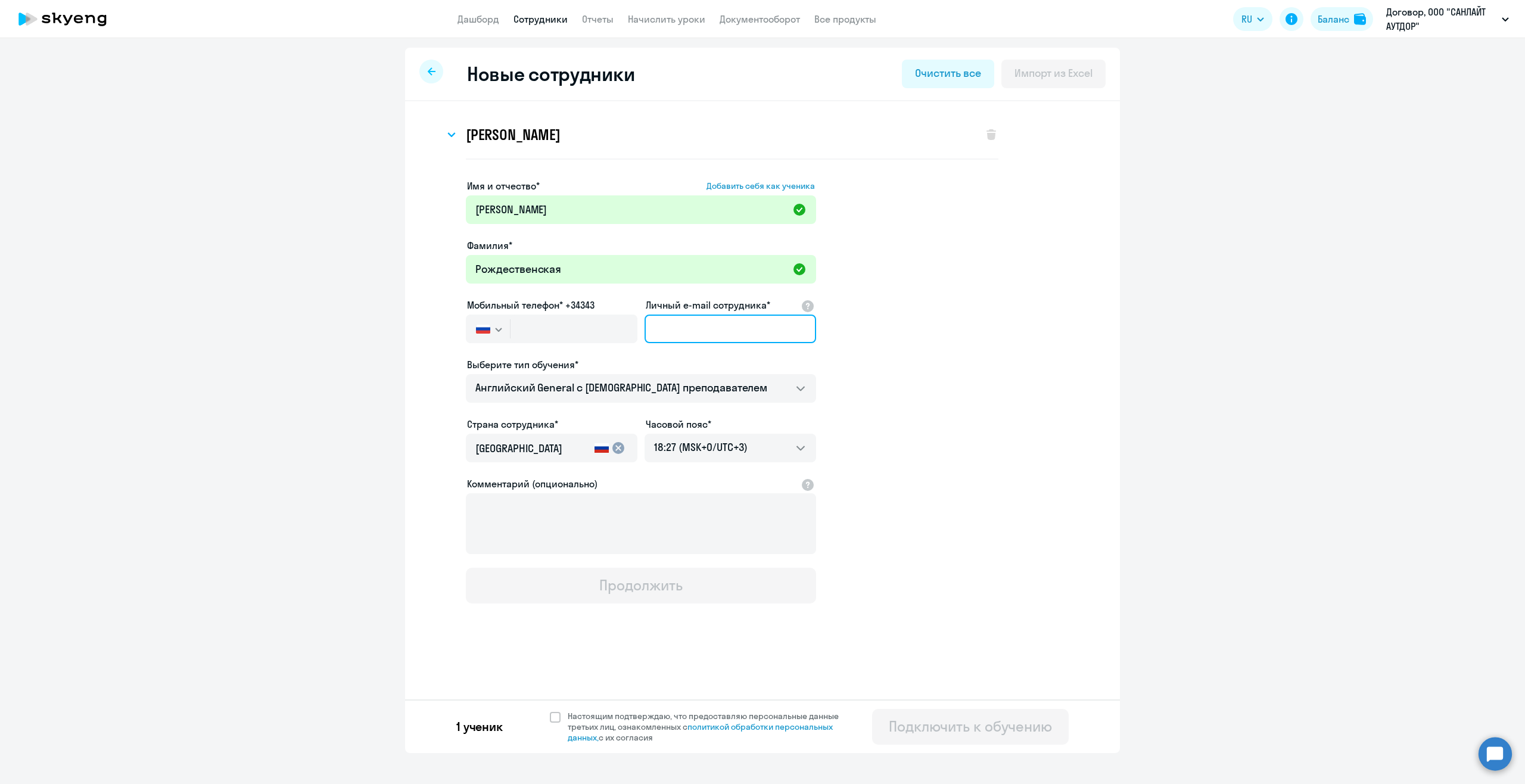
click at [672, 315] on input "Личный e-mail сотрудника*" at bounding box center [730, 329] width 171 height 29
paste input "rozdestvenskaya@sunlight-outdoor.ru"
type input "rozdestvenskaya@sunlight-outdoor.ru"
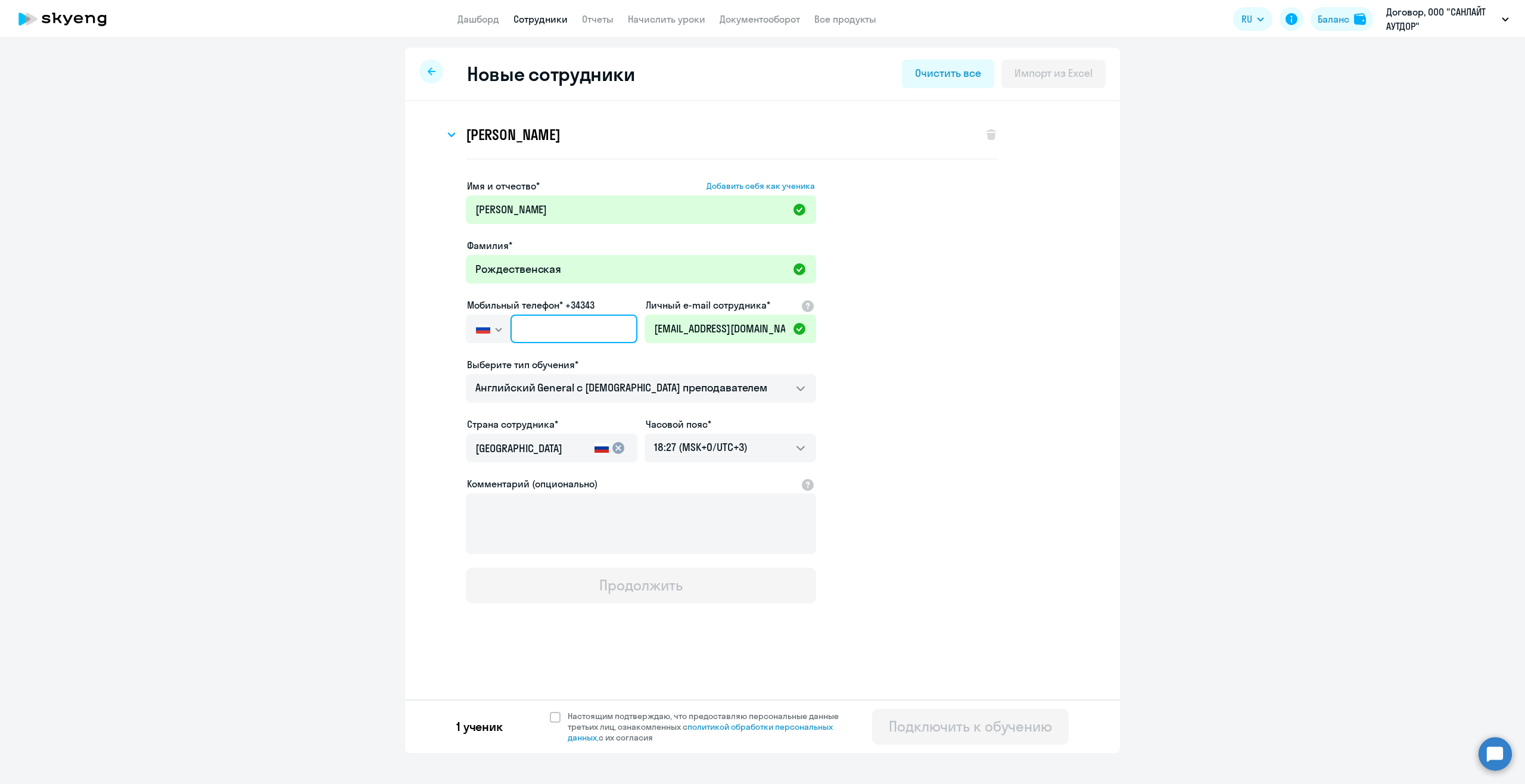
click at [555, 326] on input "text" at bounding box center [574, 329] width 127 height 29
paste input "+7 928 241-27-28"
type input "+7 928 241-27-28"
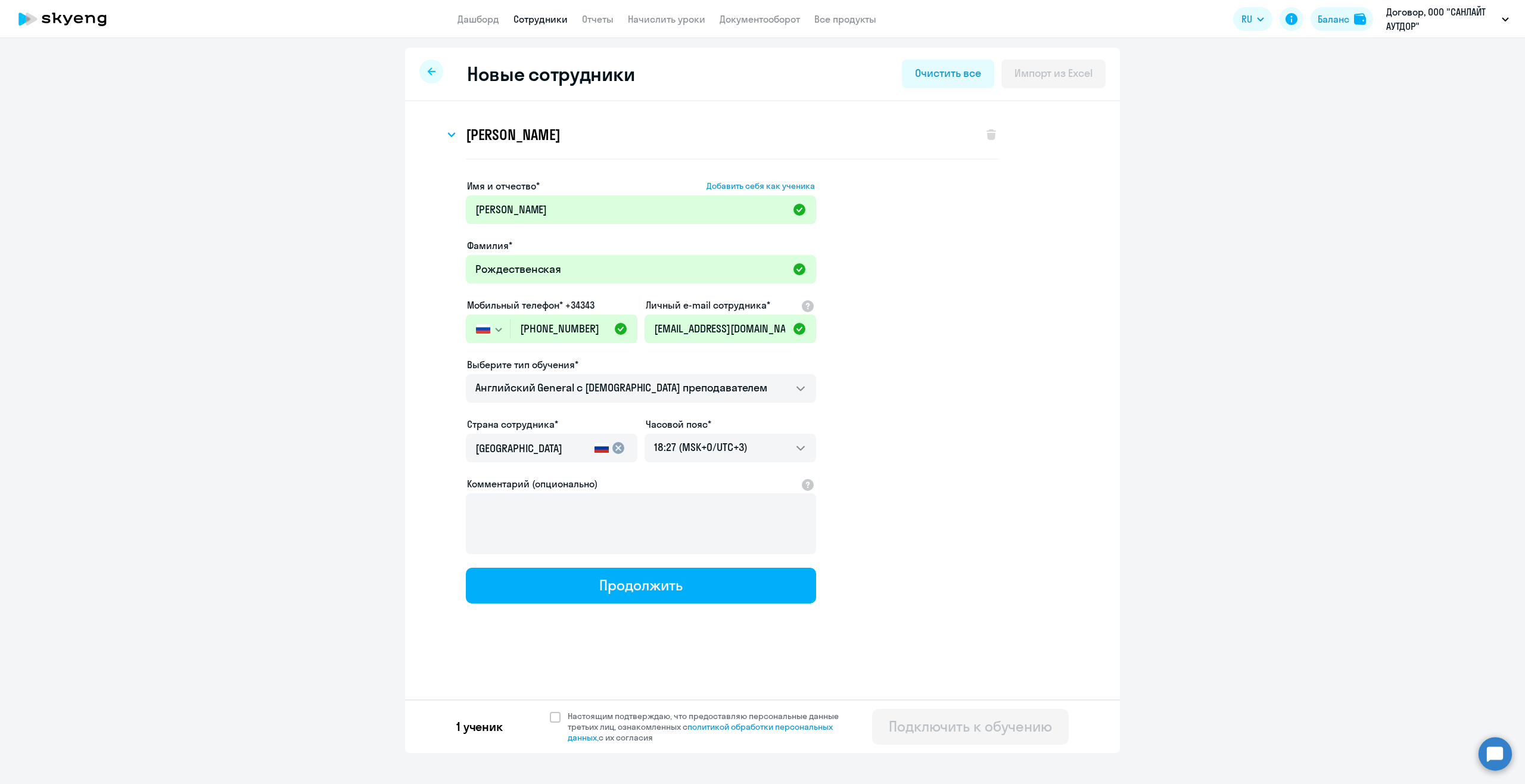
click at [600, 555] on div at bounding box center [641, 525] width 350 height 65
click at [589, 589] on button "Продолжить" at bounding box center [641, 585] width 350 height 36
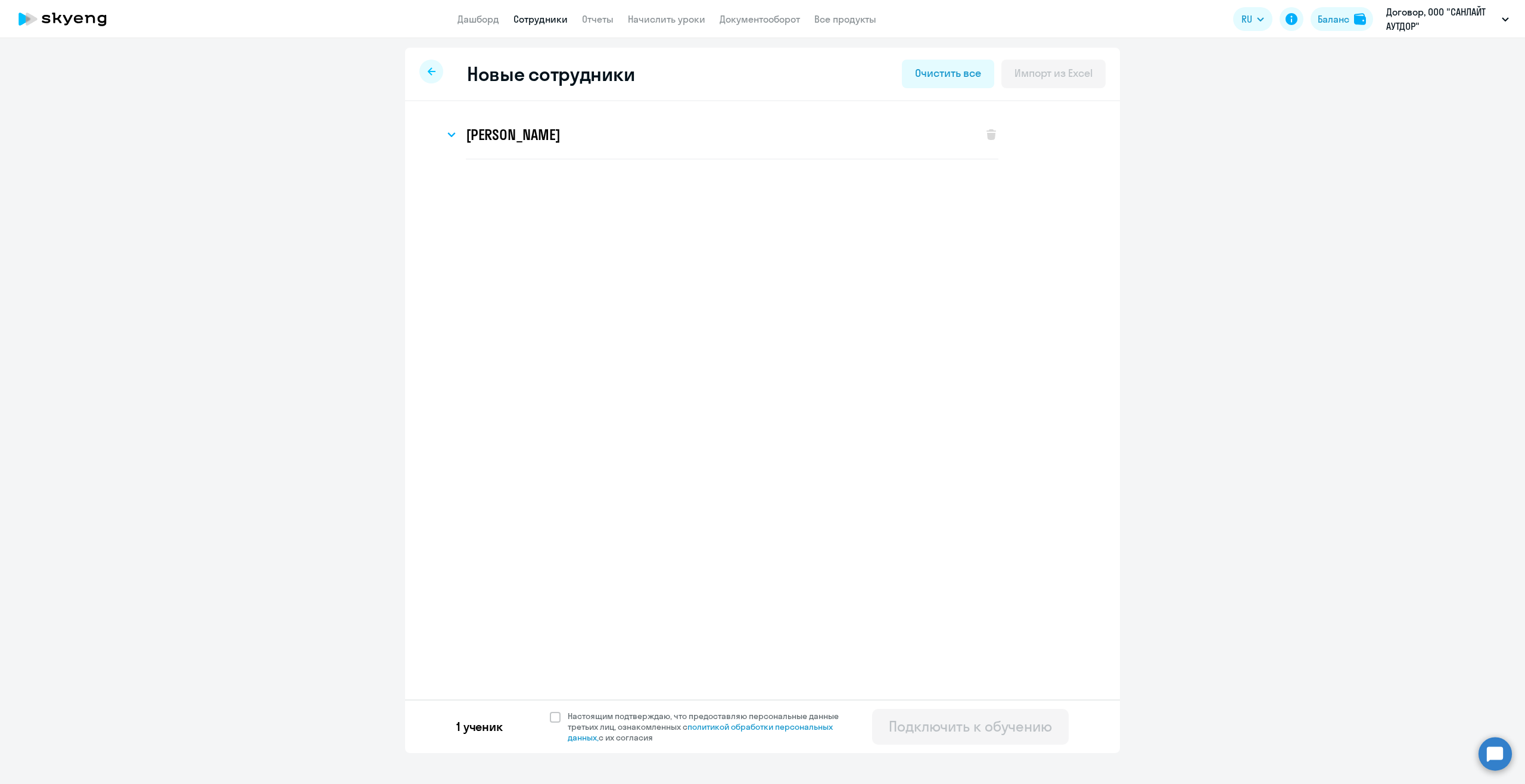
select select "english_adult_not_native_speaker"
select select "3"
select select "english_adult_not_native_speaker"
select select "3"
click at [538, 245] on div "Виктория Александровна Захарюта Имя и отчество* Добавить себя как ученика Викто…" at bounding box center [762, 211] width 715 height 219
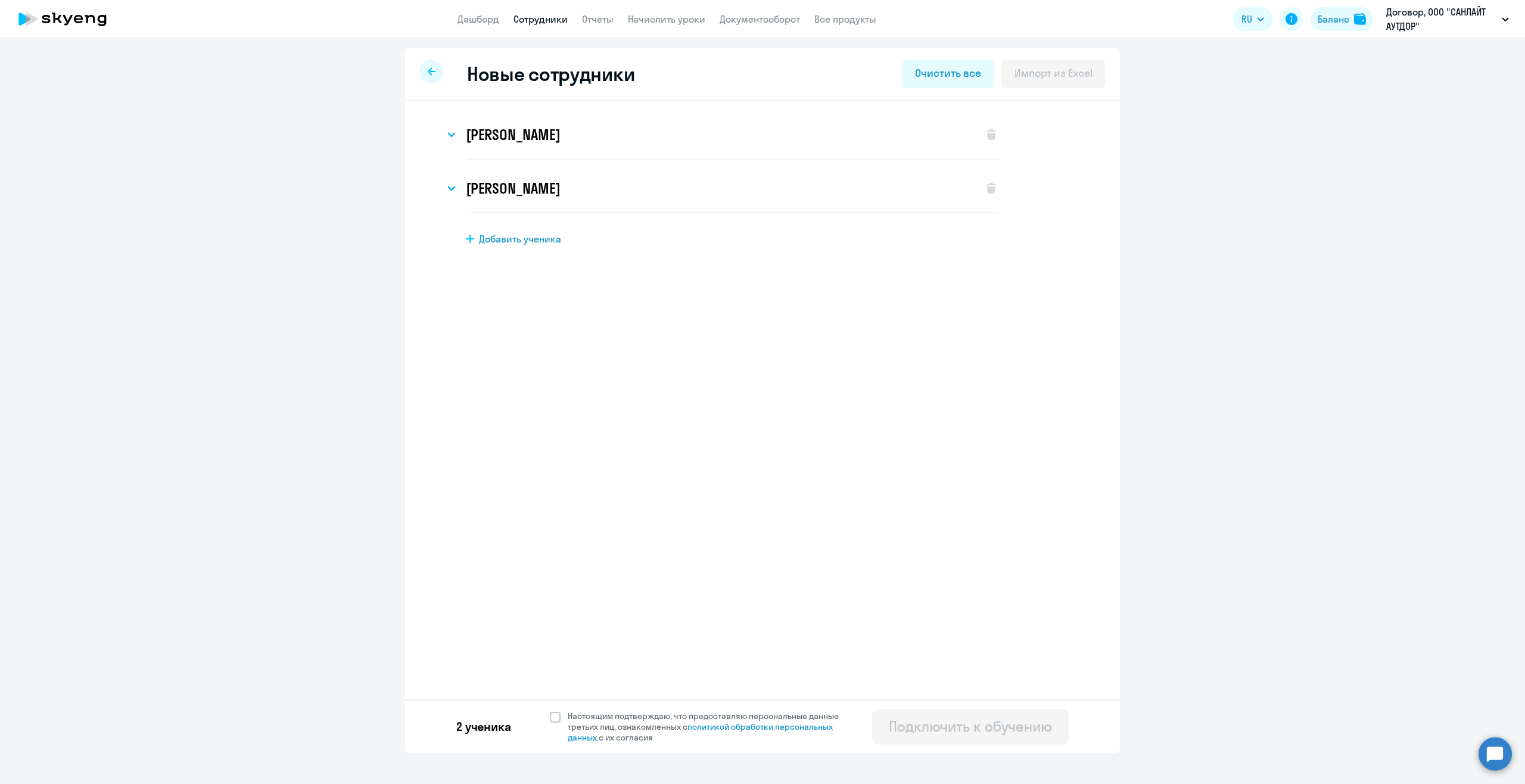
click at [538, 239] on span "Добавить ученика" at bounding box center [519, 239] width 82 height 13
select select "english_adult_not_native_speaker"
select select "3"
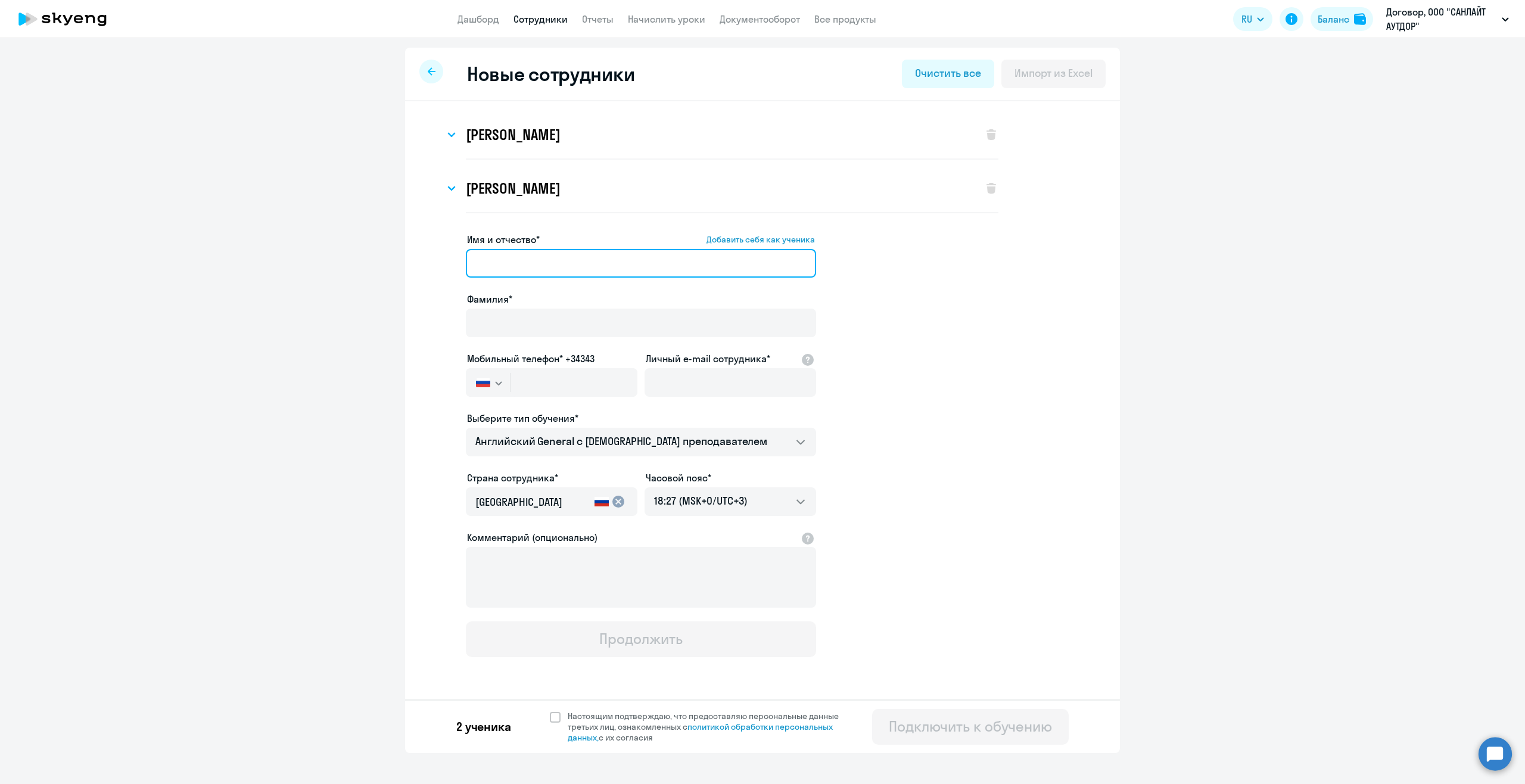
click at [535, 269] on input "Имя и отчество* Добавить себя как ученика" at bounding box center [641, 263] width 350 height 29
paste input "Стром Имя Инна Отчество Николаевна"
drag, startPoint x: 507, startPoint y: 263, endPoint x: 457, endPoint y: 263, distance: 50.0
click at [457, 263] on app-new-student-form "Имя и отчество* Добавить себя как ученика Стром Имя Инна Отчество Николаевна Фа…" at bounding box center [762, 444] width 677 height 425
type input "Имя Инна Отчество Николаевна"
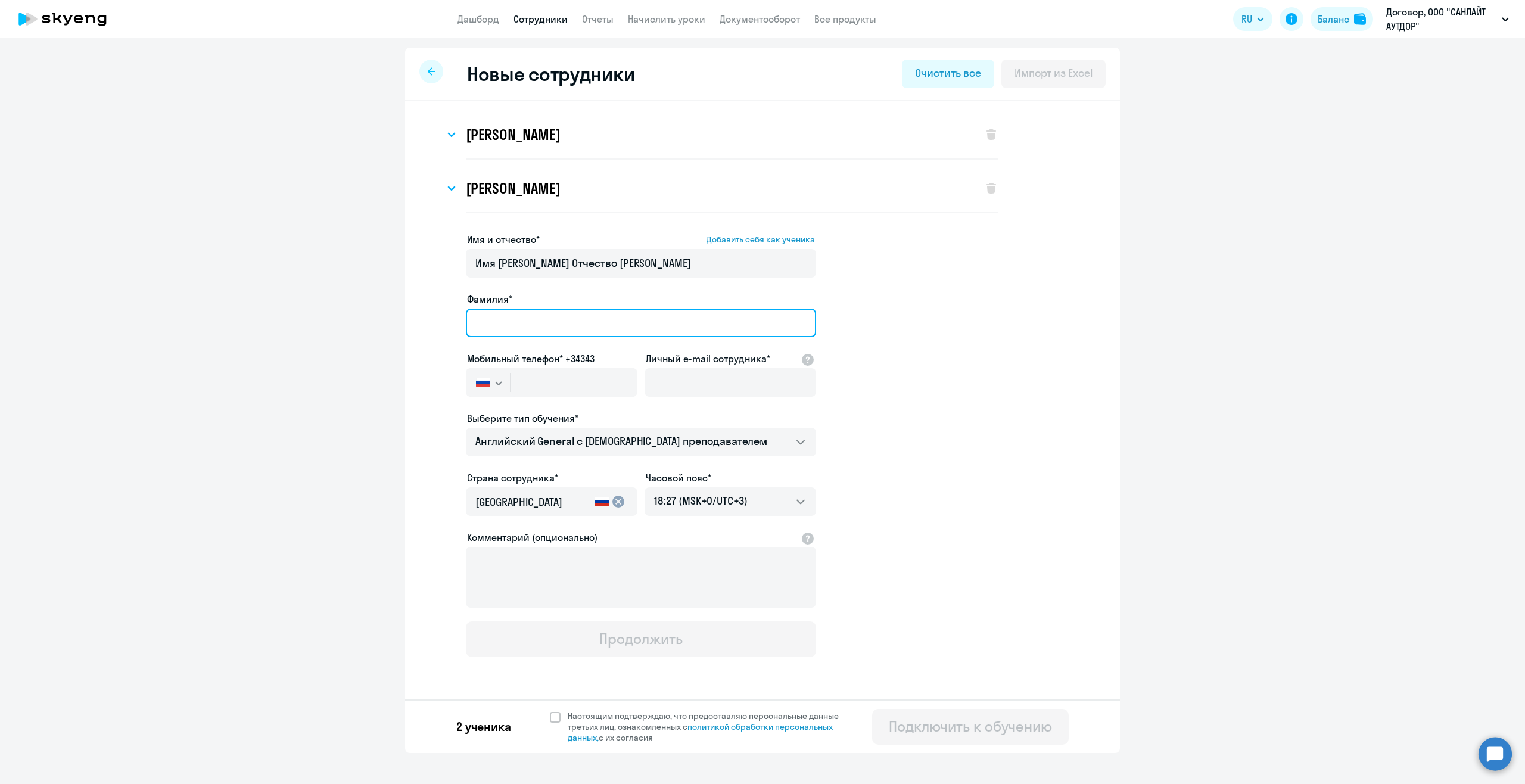
click at [479, 325] on input "Фамилия*" at bounding box center [641, 323] width 350 height 29
paste input "Стром"
type input "Стром"
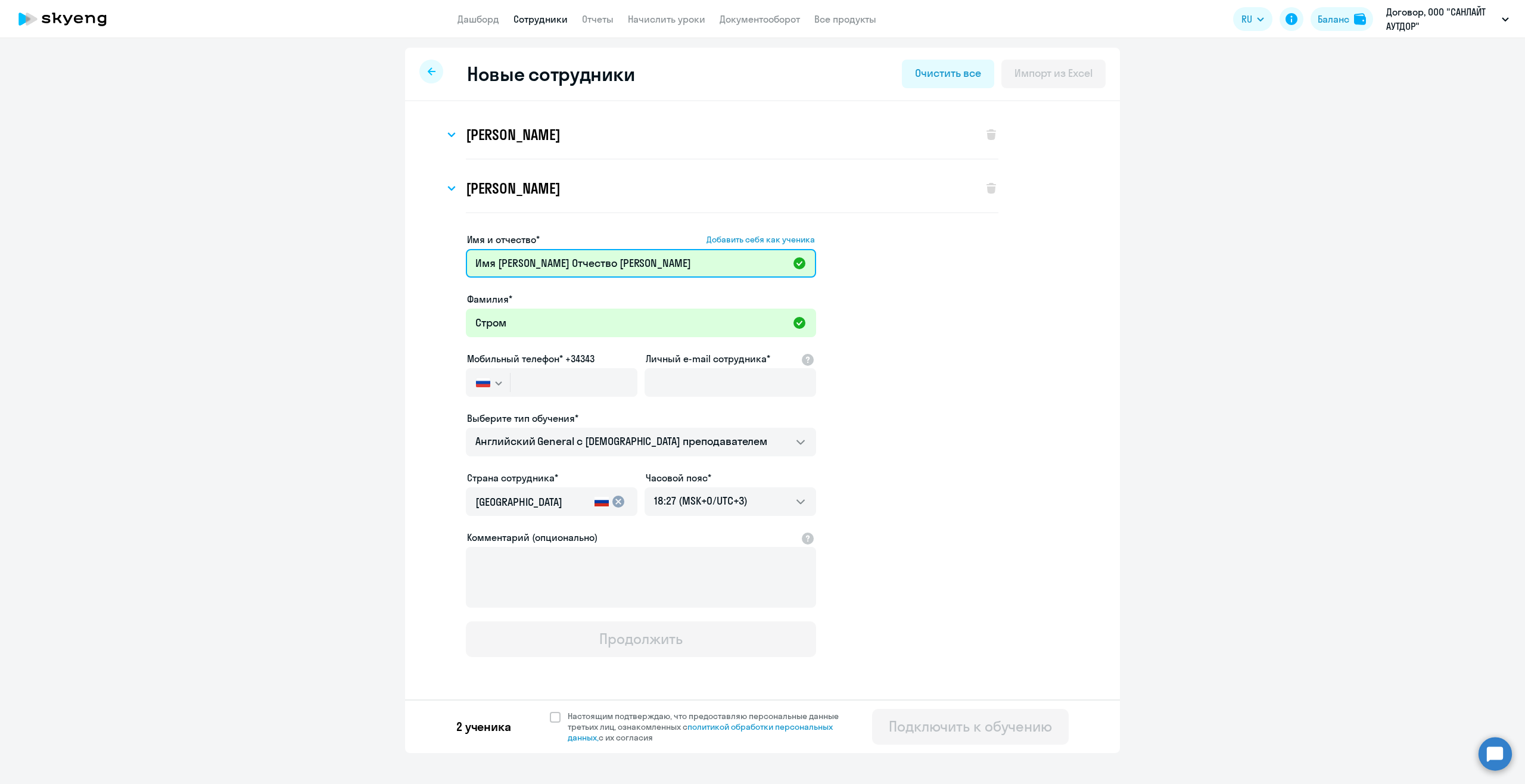
drag, startPoint x: 502, startPoint y: 259, endPoint x: 369, endPoint y: 266, distance: 133.2
click at [369, 266] on ng-component "Новые сотрудники Очистить все Импорт из Excel Виктория Александровна Захарюта И…" at bounding box center [762, 400] width 1525 height 705
drag, startPoint x: 551, startPoint y: 259, endPoint x: 501, endPoint y: 260, distance: 50.0
click at [501, 260] on input "Инна Отчество Николаевна" at bounding box center [641, 263] width 350 height 29
type input "Инна Николаевна"
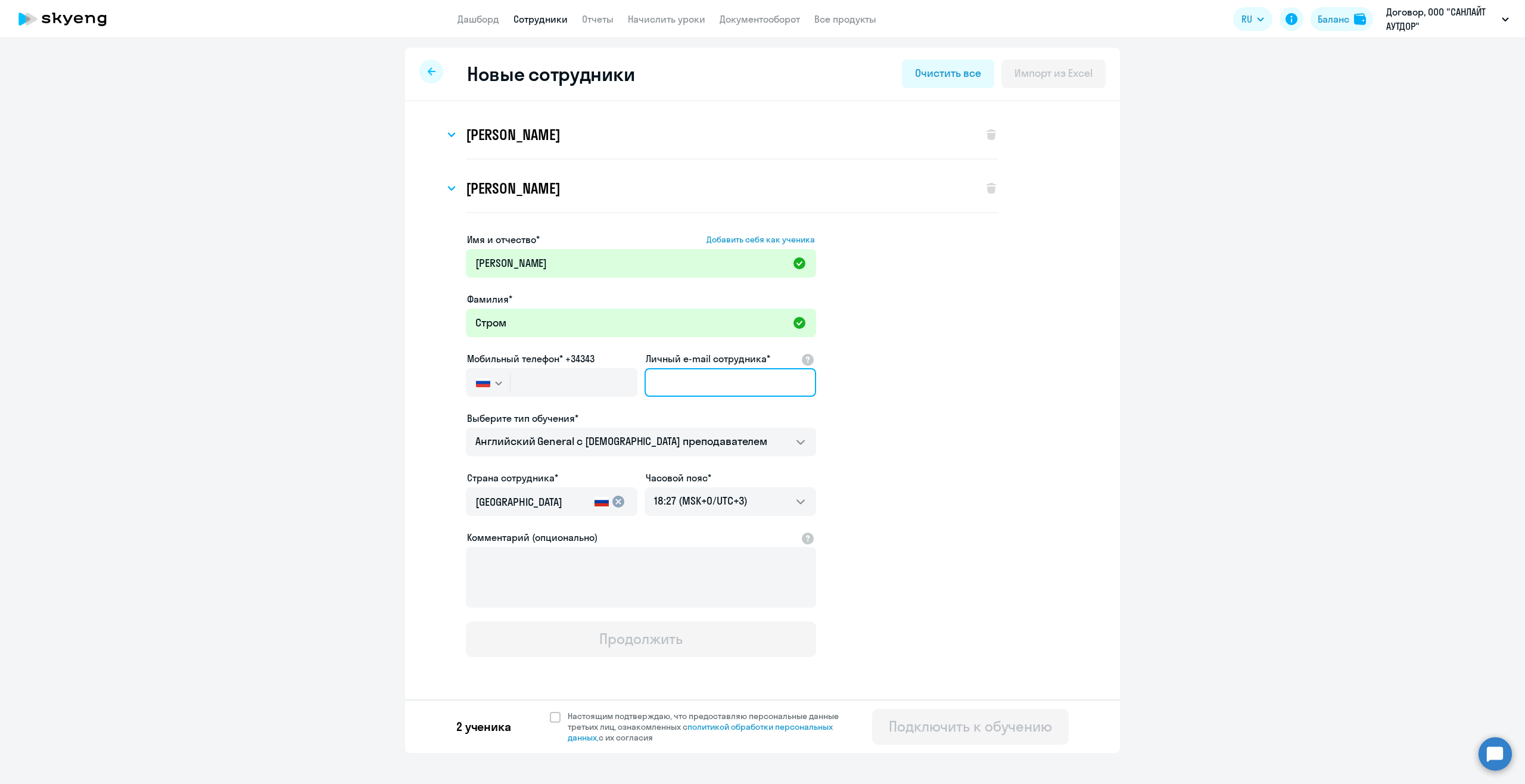
click at [689, 384] on input "Личный e-mail сотрудника*" at bounding box center [730, 382] width 171 height 29
paste input "finm@sunlight-outdoor.ru"
type input "finm@sunlight-outdoor.ru"
click at [591, 385] on input "text" at bounding box center [574, 382] width 127 height 29
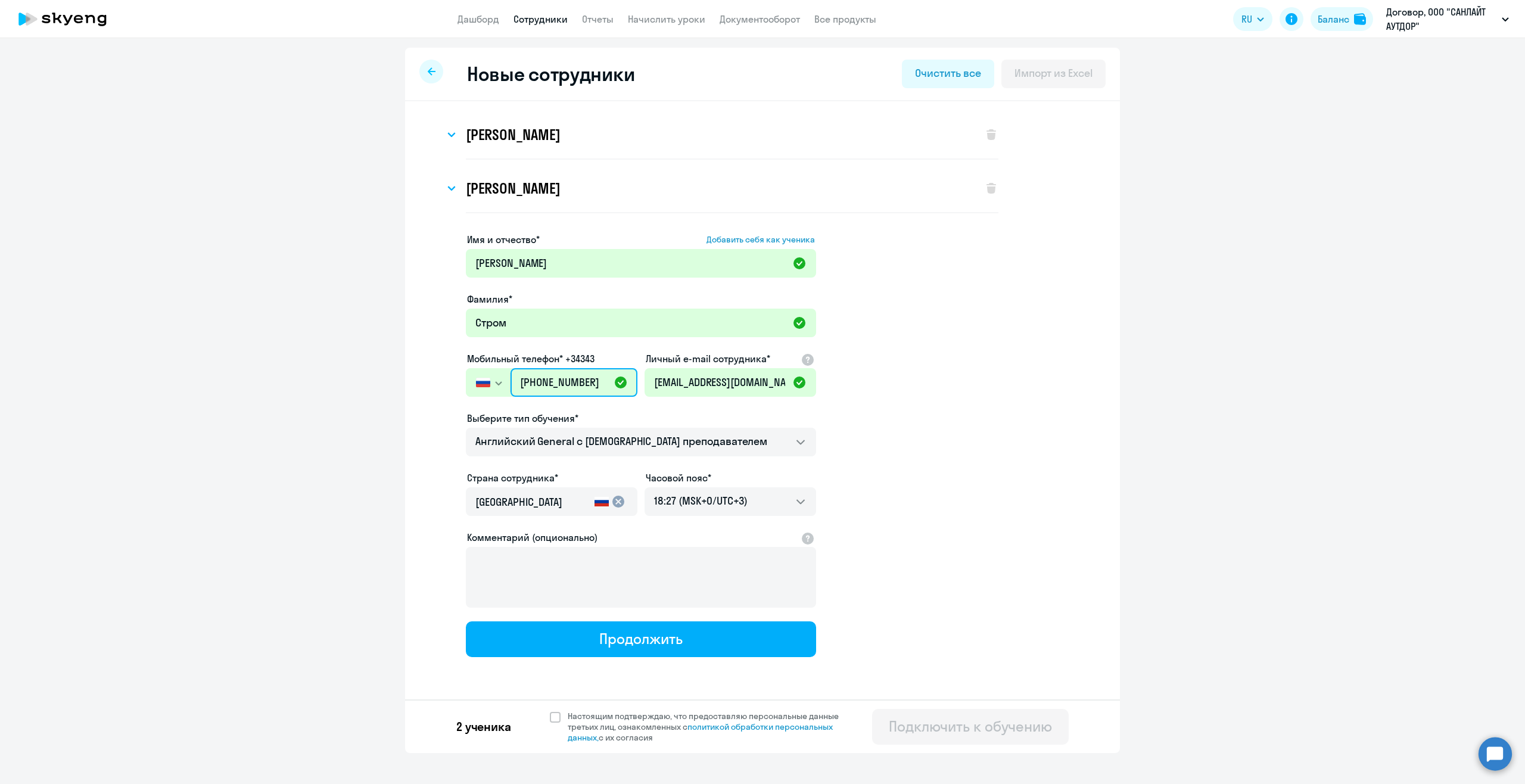
click at [538, 380] on input "+7 899 993-59-96" at bounding box center [574, 382] width 127 height 29
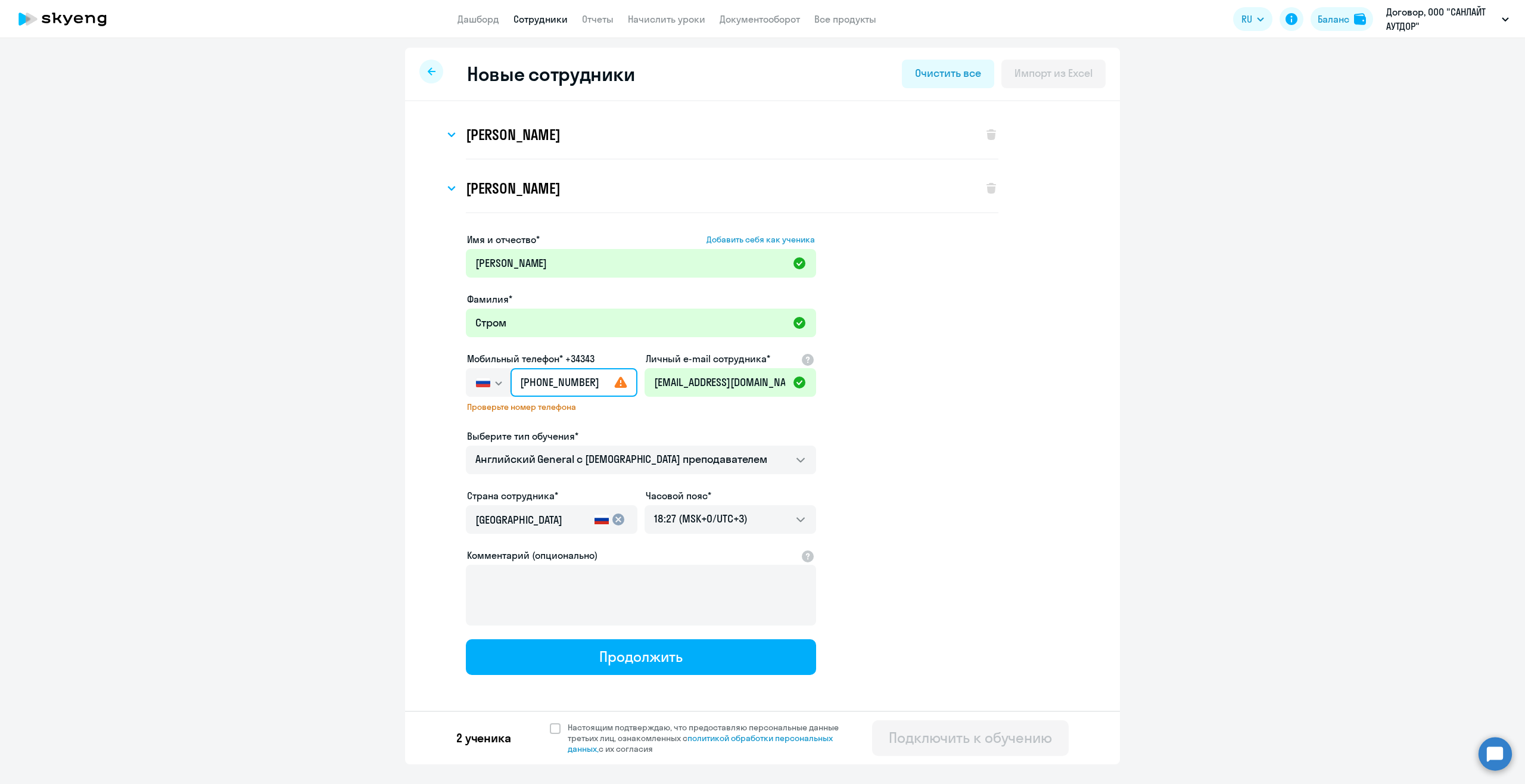
click at [595, 382] on input "+7 999 935-99-6" at bounding box center [574, 382] width 127 height 29
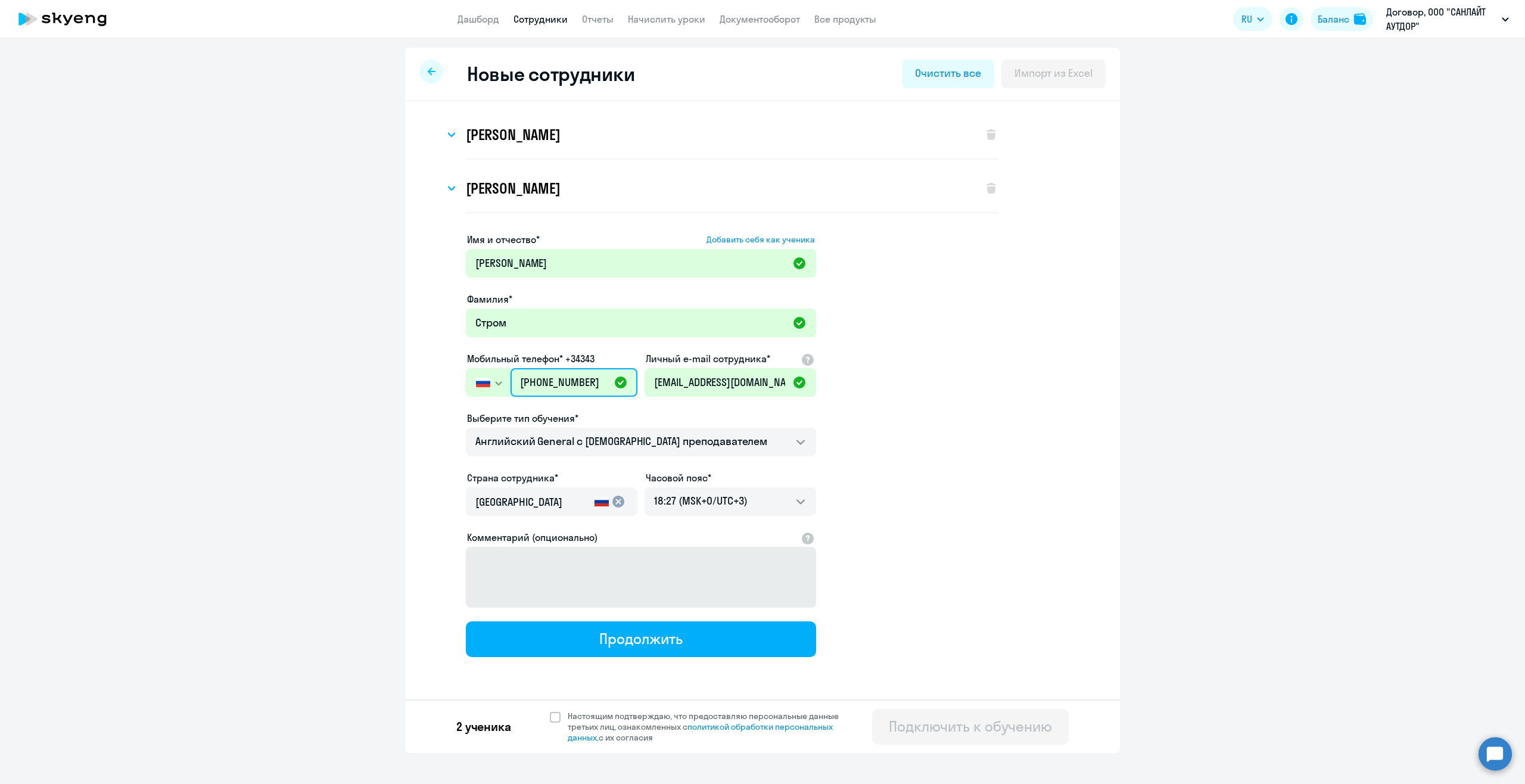
type input "+7 999 935-99-65"
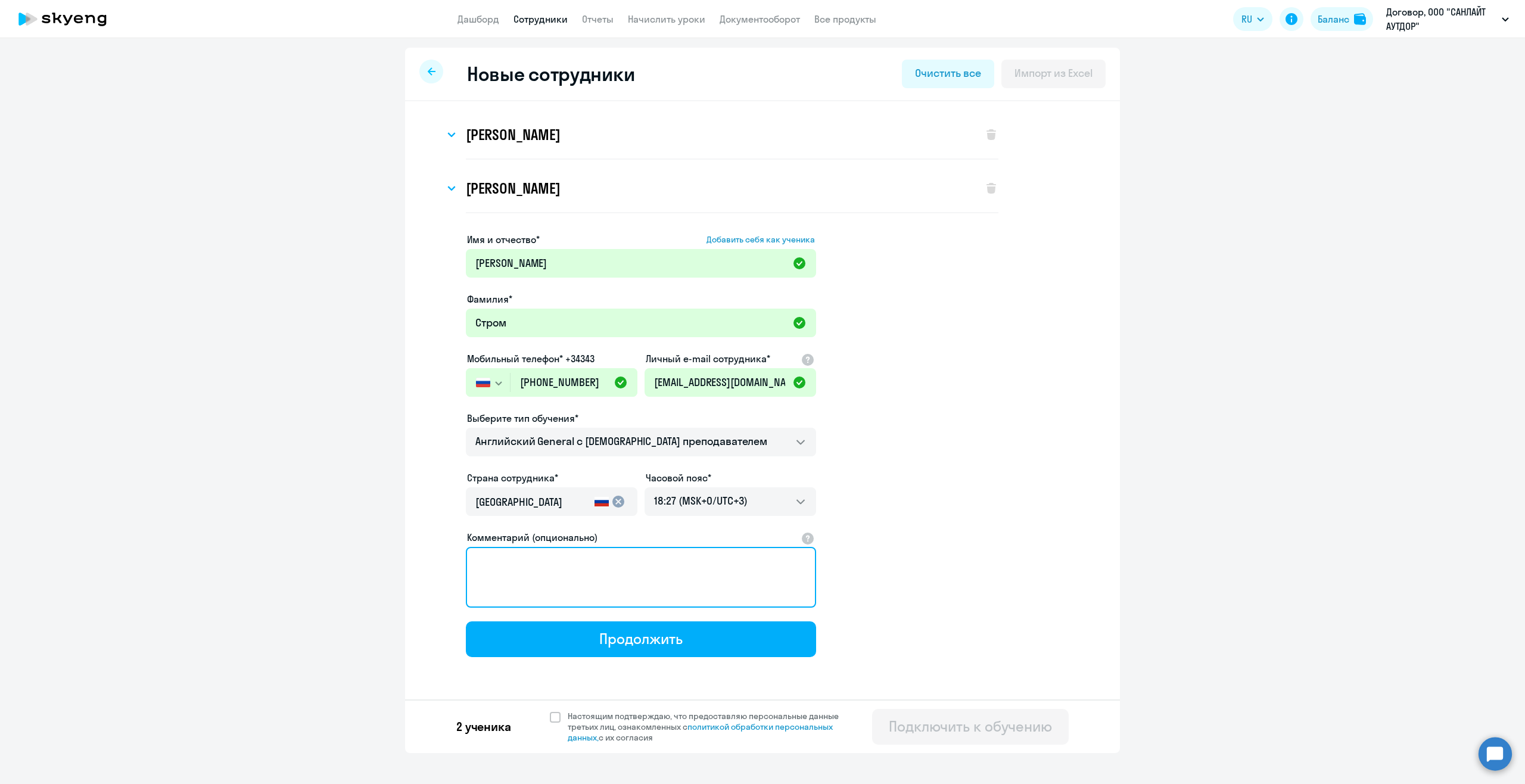
click at [613, 581] on textarea "Комментарий (опционально)" at bounding box center [641, 577] width 350 height 61
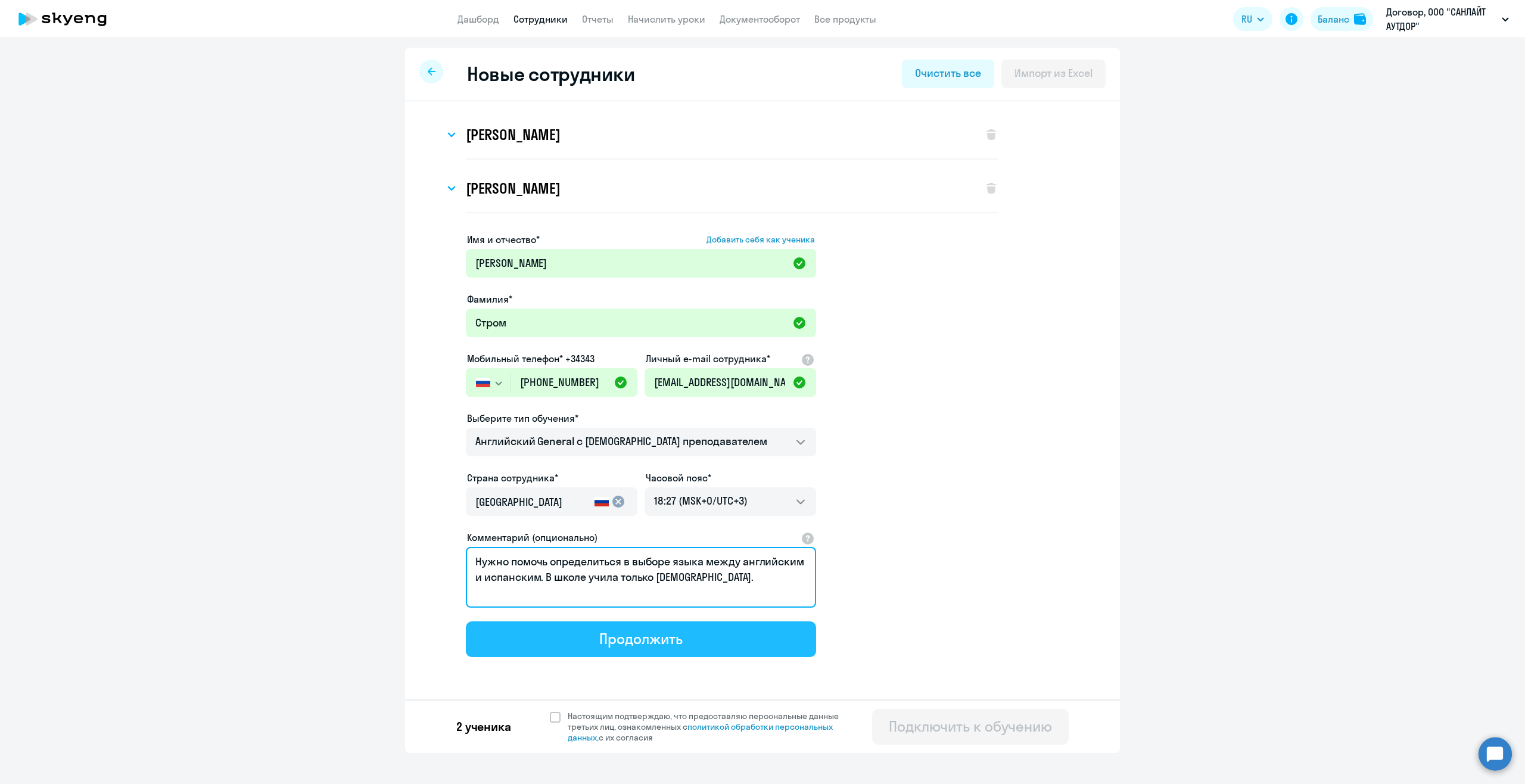
type textarea "Нужно помочь определиться в выборе языка между английским и испанским. В школе …"
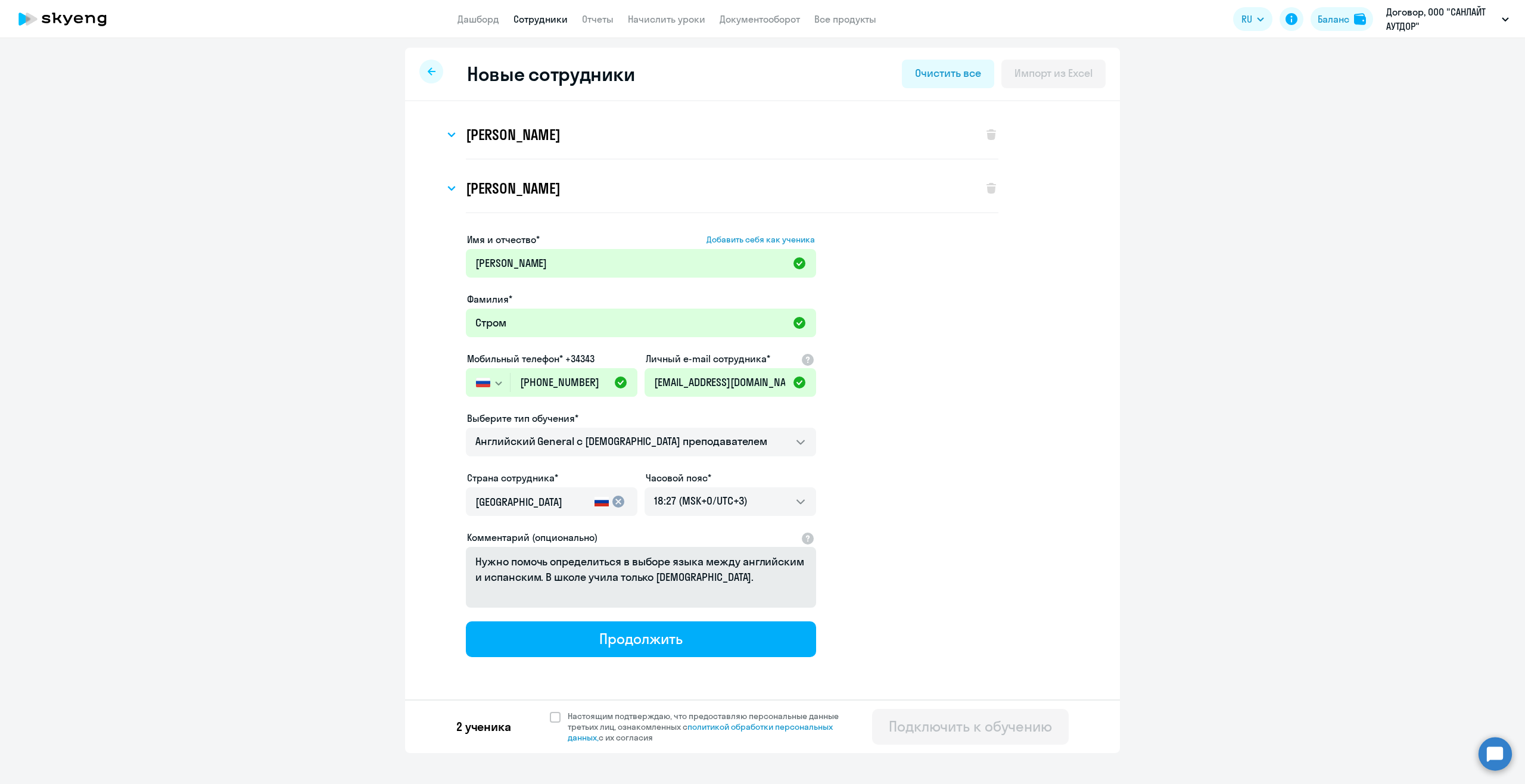
click at [553, 639] on button "Продолжить" at bounding box center [641, 639] width 350 height 36
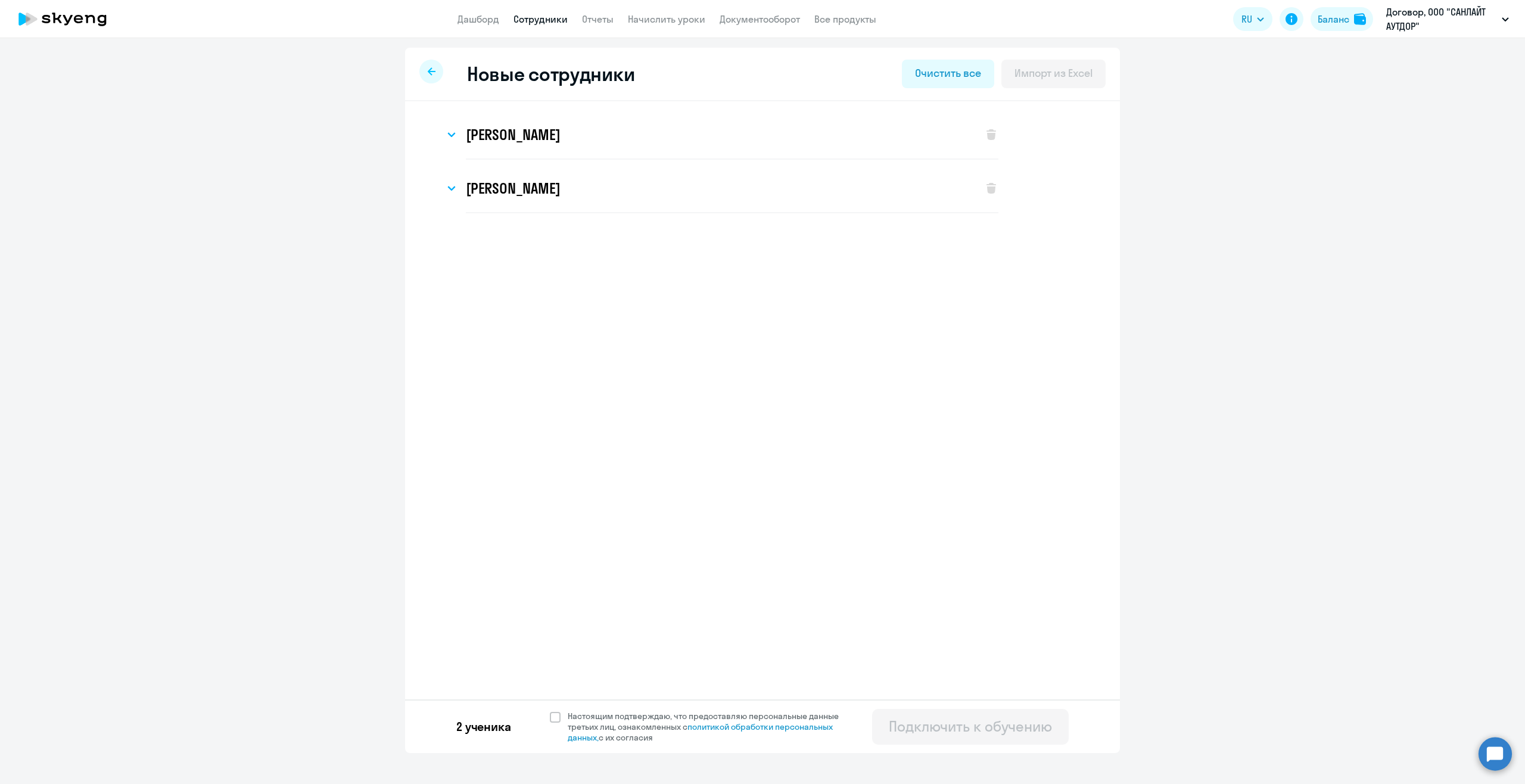
select select "english_adult_not_native_speaker"
select select "3"
select select "english_adult_not_native_speaker"
select select "3"
select select "english_adult_not_native_speaker"
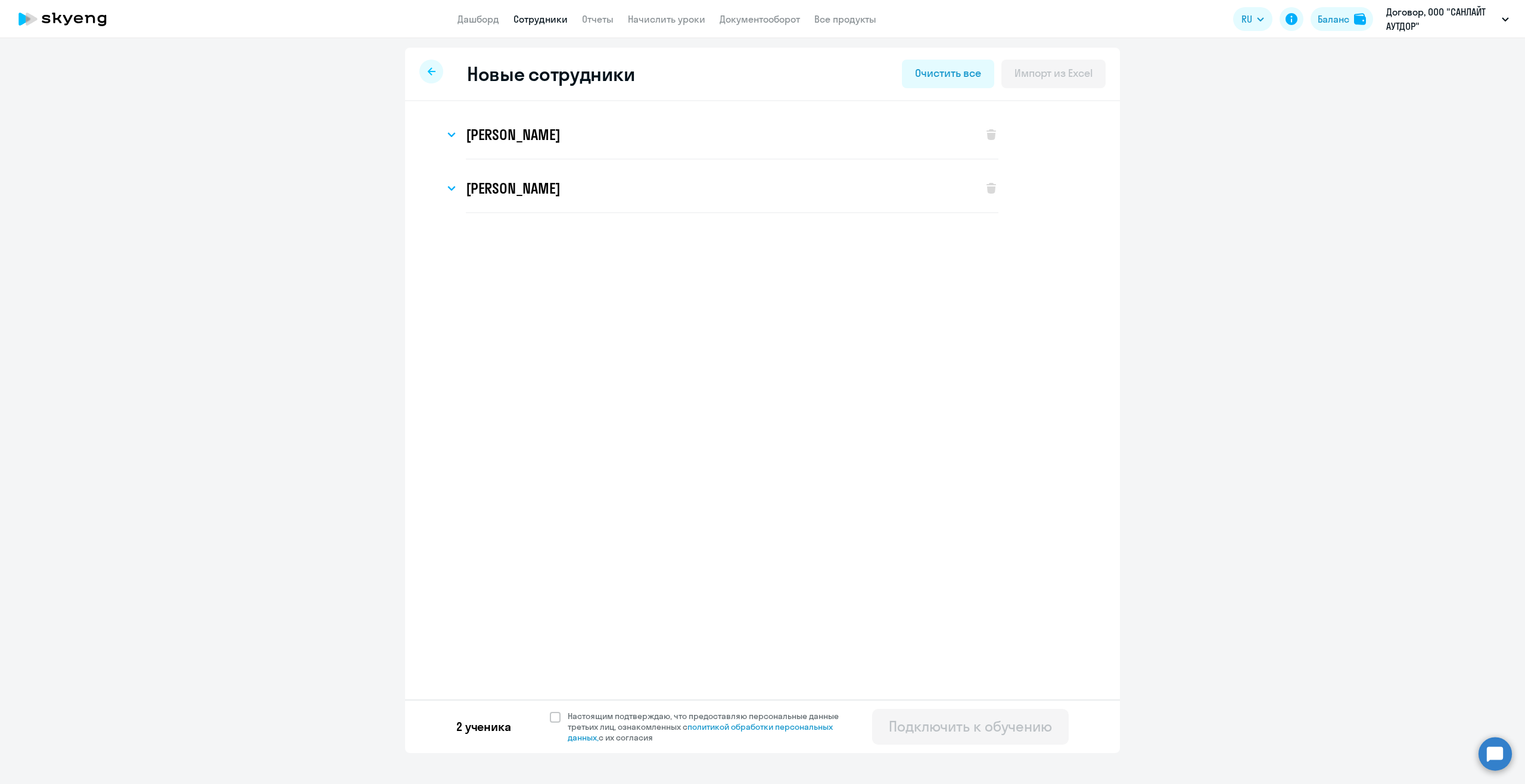
select select "3"
click at [175, 215] on ng-component "Новые сотрудники Очистить все Импорт из Excel Виктория Александровна Захарюта И…" at bounding box center [762, 400] width 1525 height 705
click at [511, 293] on span "Добавить ученика" at bounding box center [519, 293] width 82 height 13
select select "english_adult_not_native_speaker"
select select "3"
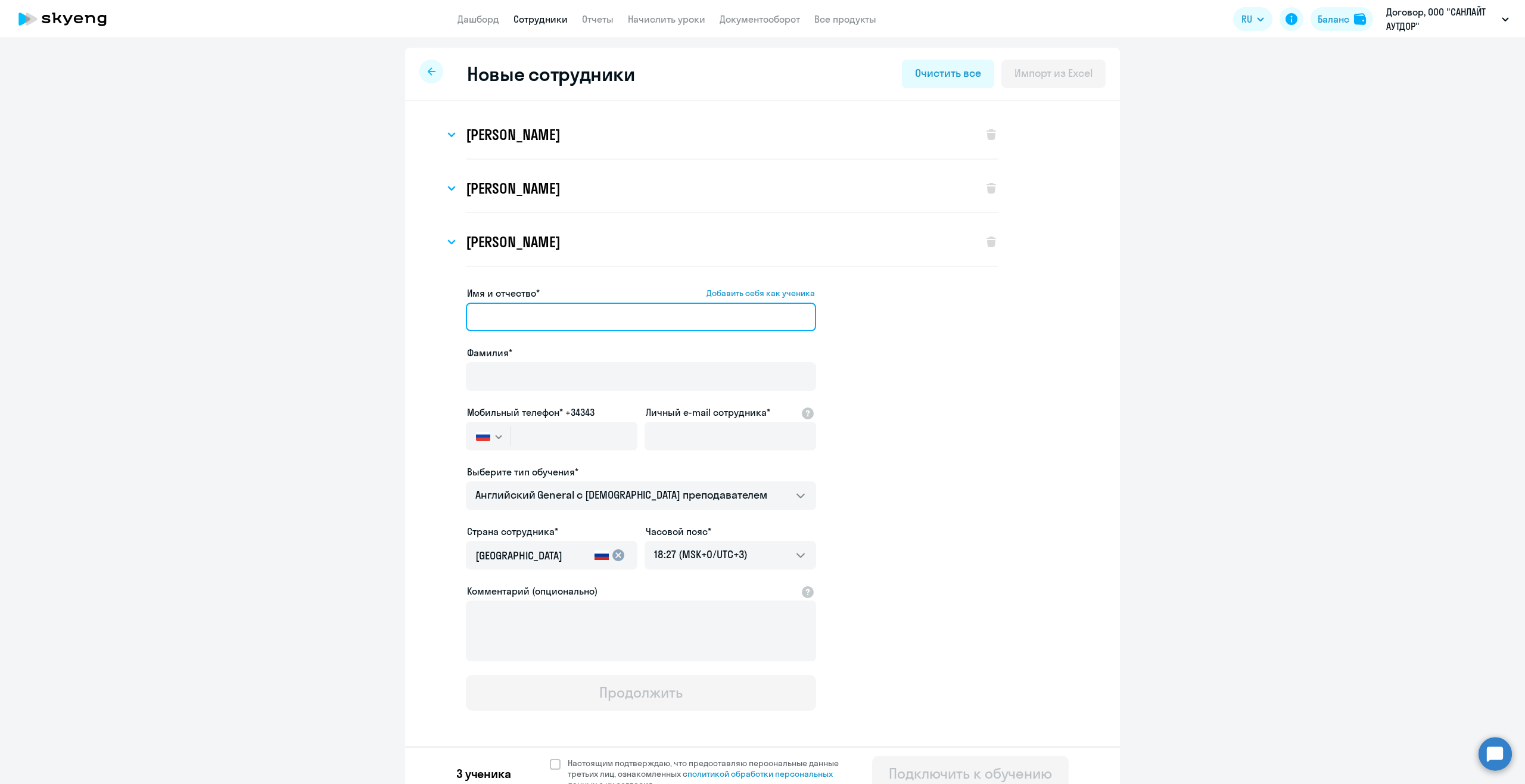
click at [510, 314] on input "Имя и отчество* Добавить себя как ученика" at bounding box center [641, 317] width 350 height 29
paste input "Стрижков Имя Степан Отчество Андреевич"
drag, startPoint x: 524, startPoint y: 314, endPoint x: 431, endPoint y: 311, distance: 93.0
click at [431, 311] on app-new-student-form "Имя и отчество* Добавить себя как ученика Стрижков Имя Степан Отчество Андрееви…" at bounding box center [762, 498] width 677 height 425
type input "Имя Степан Отчество Андреевич"
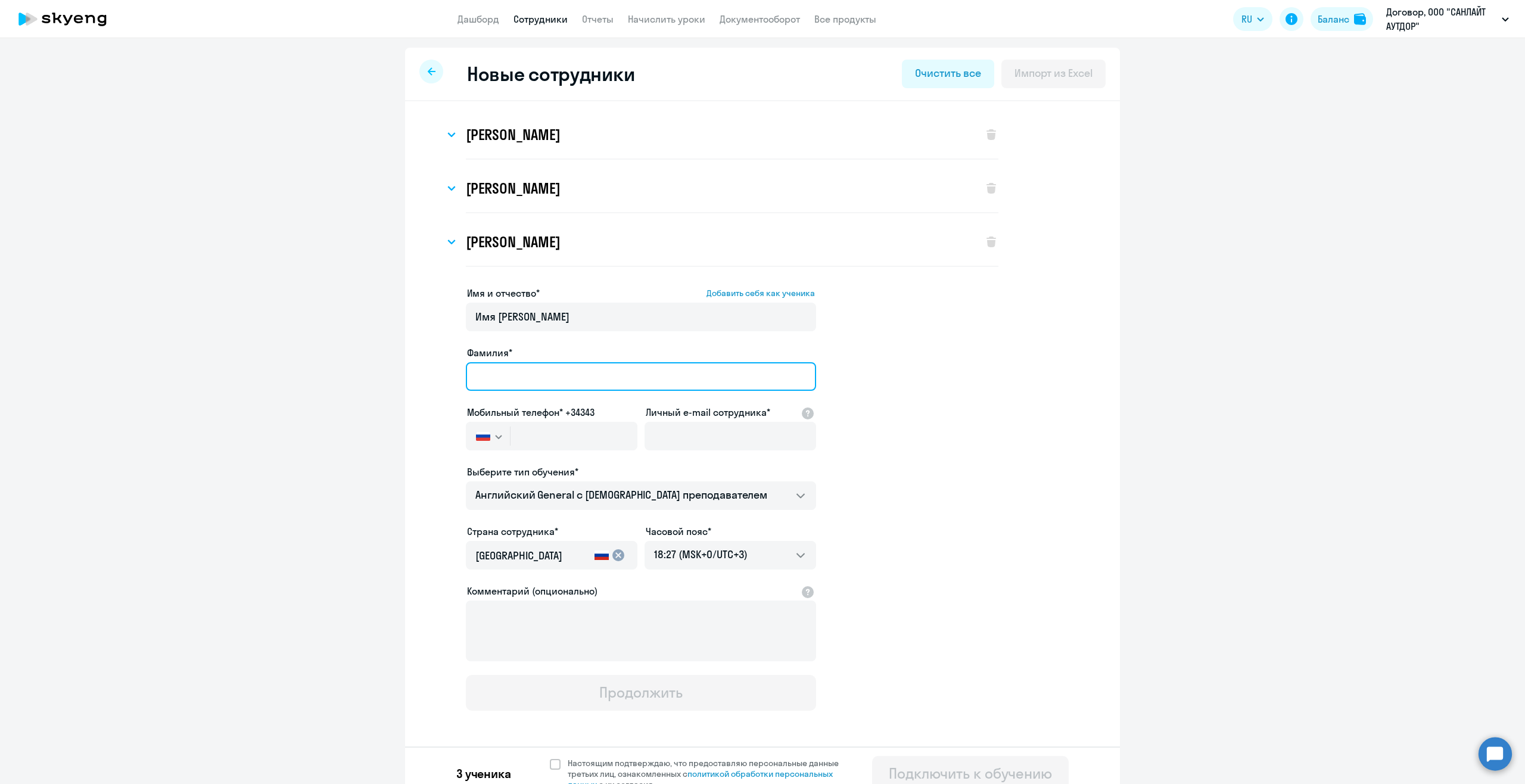
click at [480, 373] on input "Фамилия*" at bounding box center [641, 376] width 350 height 29
paste input "Стрижков"
type input "Стрижков"
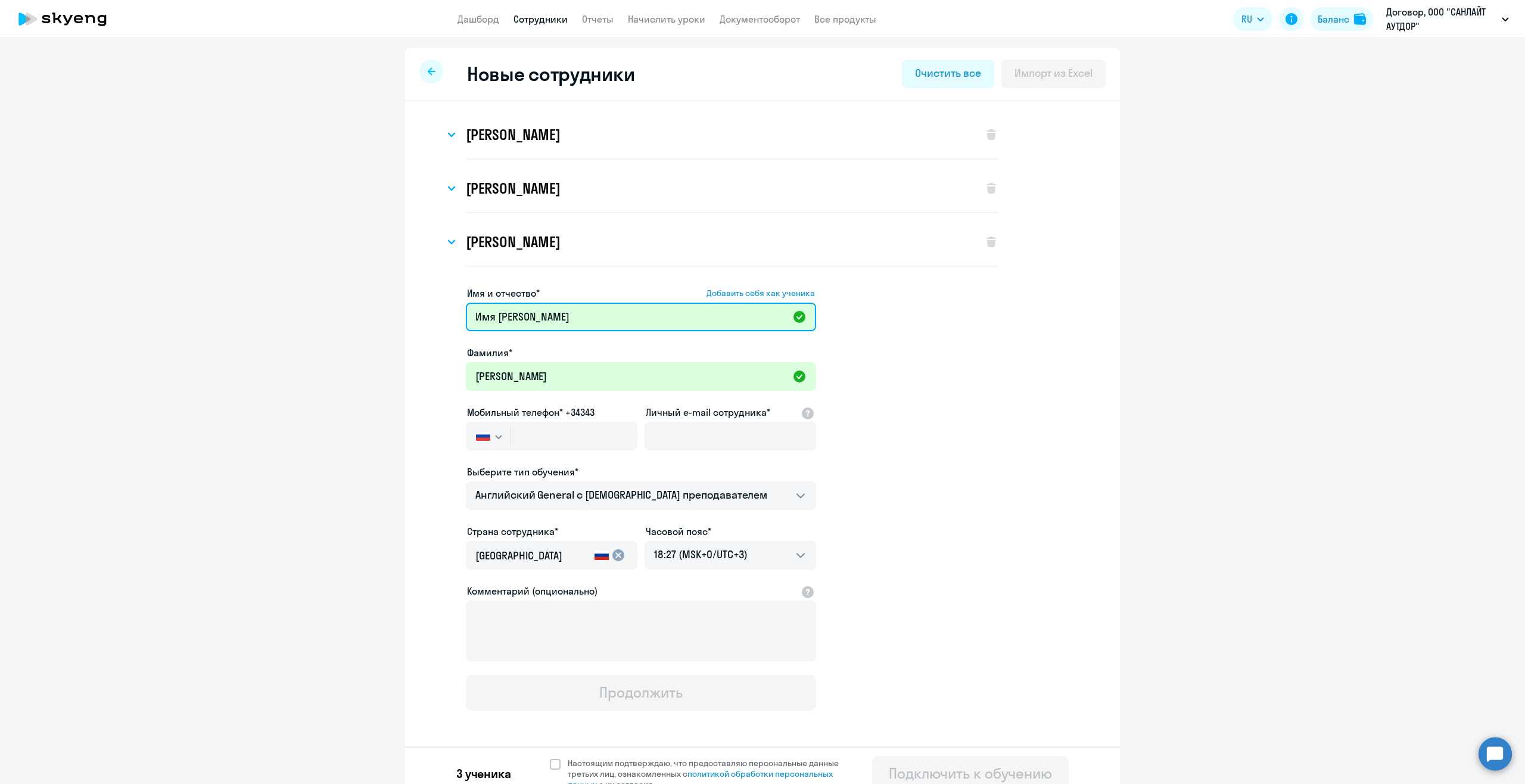
drag, startPoint x: 494, startPoint y: 313, endPoint x: 423, endPoint y: 309, distance: 71.1
click at [424, 309] on app-new-student-form "Имя и отчество* Добавить себя как ученика Имя Степан Отчество Андреевич Фамилия…" at bounding box center [762, 498] width 677 height 425
drag, startPoint x: 510, startPoint y: 317, endPoint x: 557, endPoint y: 319, distance: 47.0
click at [557, 319] on input "Степан Отчество Андреевич" at bounding box center [641, 317] width 350 height 29
type input "Степан Андреевич"
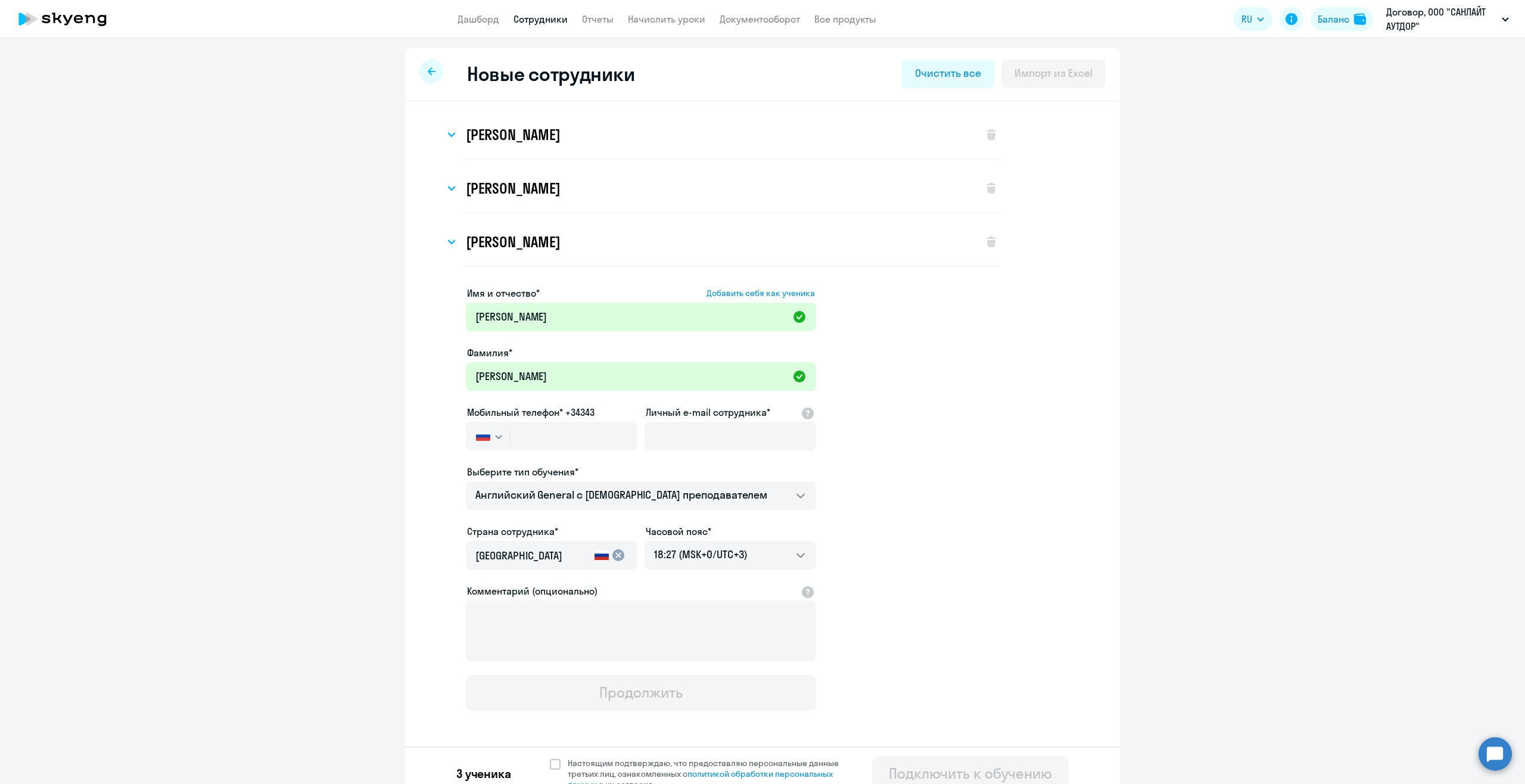
click at [545, 451] on div at bounding box center [551, 452] width 171 height 5
click at [662, 438] on input "Личный e-mail сотрудника*" at bounding box center [730, 436] width 171 height 29
paste input "strizhkov@sunlight-outdoor.ru"
type input "strizhkov@sunlight-outdoor.ru"
click at [517, 439] on input "text" at bounding box center [574, 436] width 127 height 29
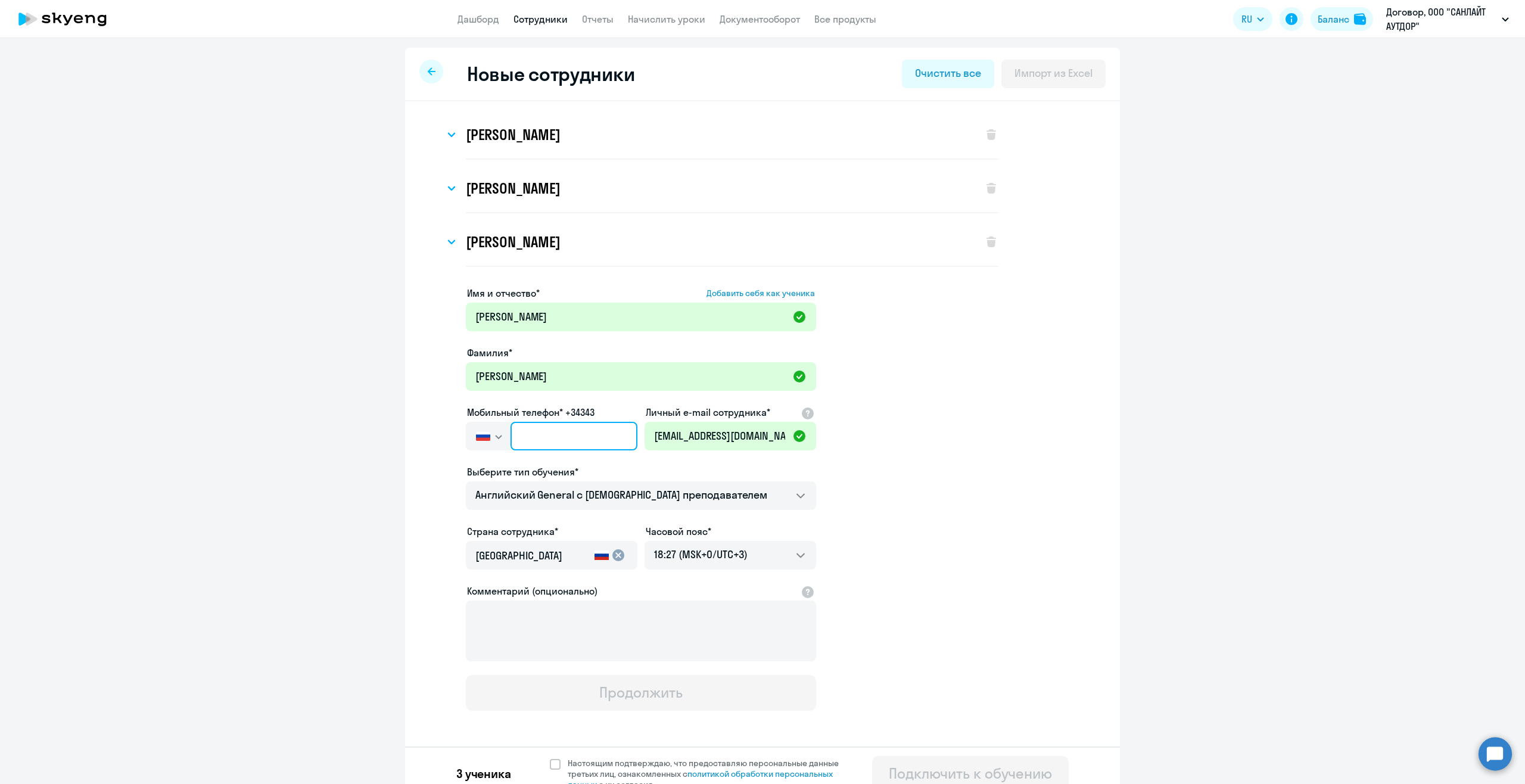
paste input "+7 987 584-17-14"
type input "+7 987 584-17-14"
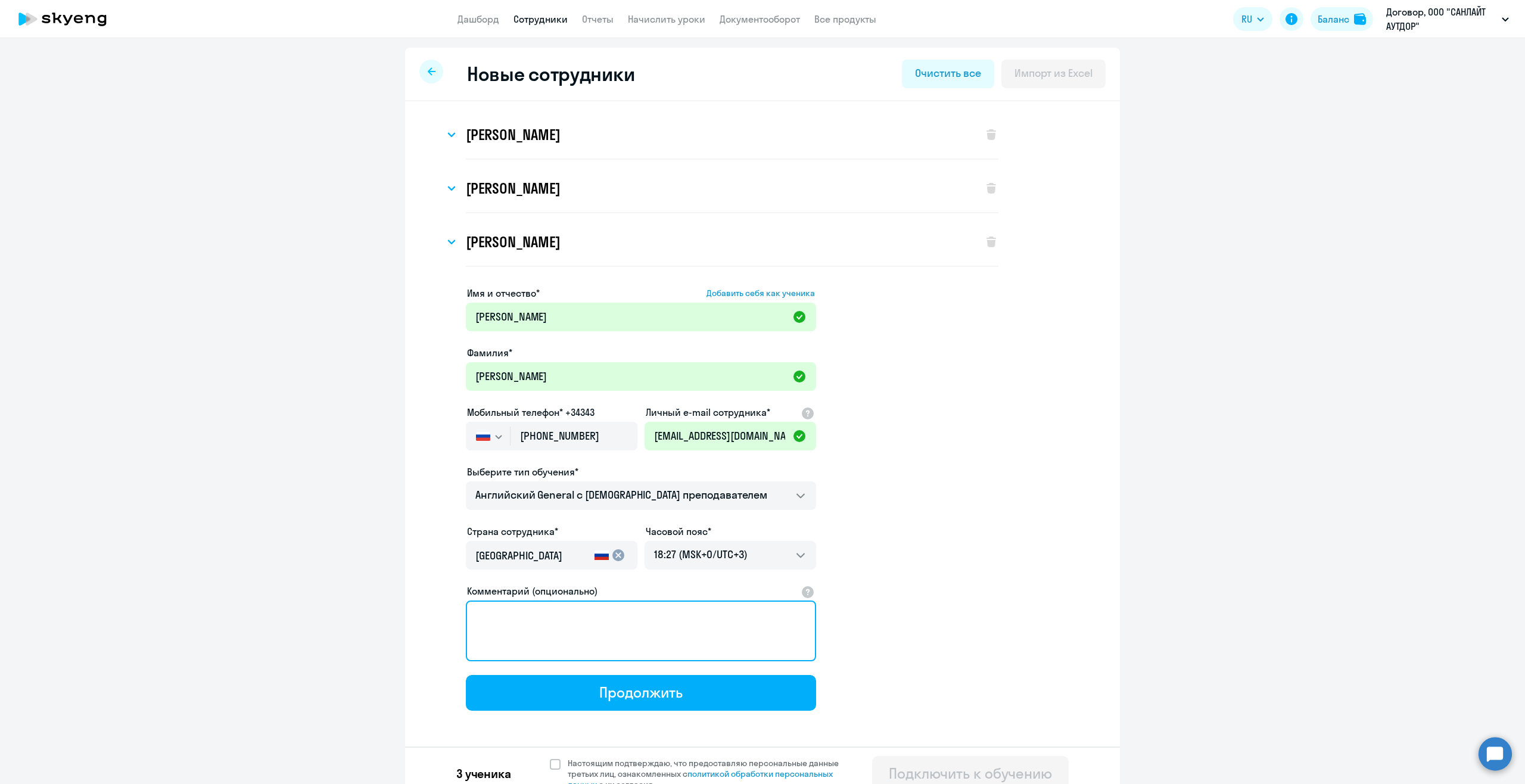
click at [467, 623] on textarea "Комментарий (опционально)" at bounding box center [641, 631] width 350 height 61
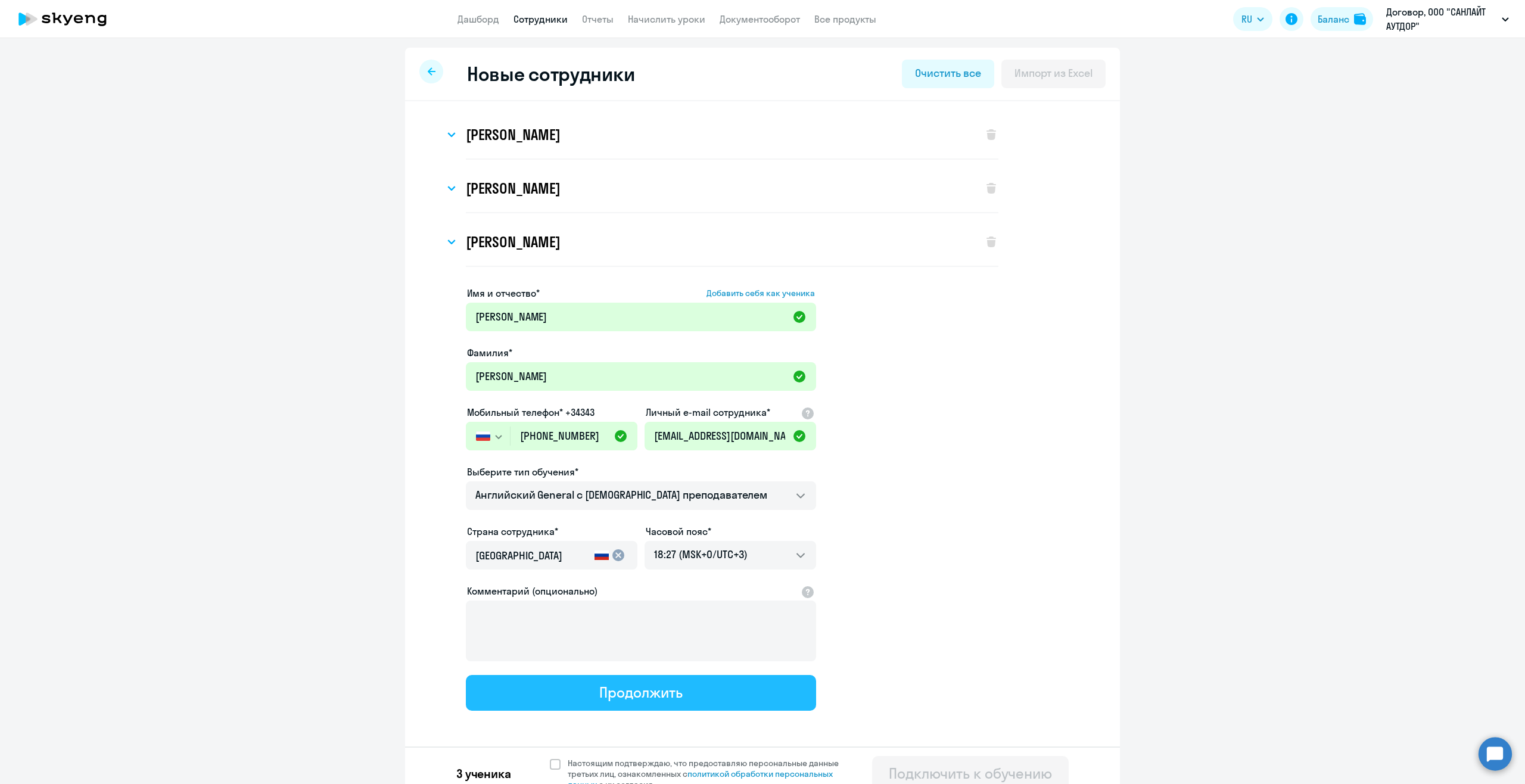
click at [547, 701] on button "Продолжить" at bounding box center [641, 693] width 350 height 36
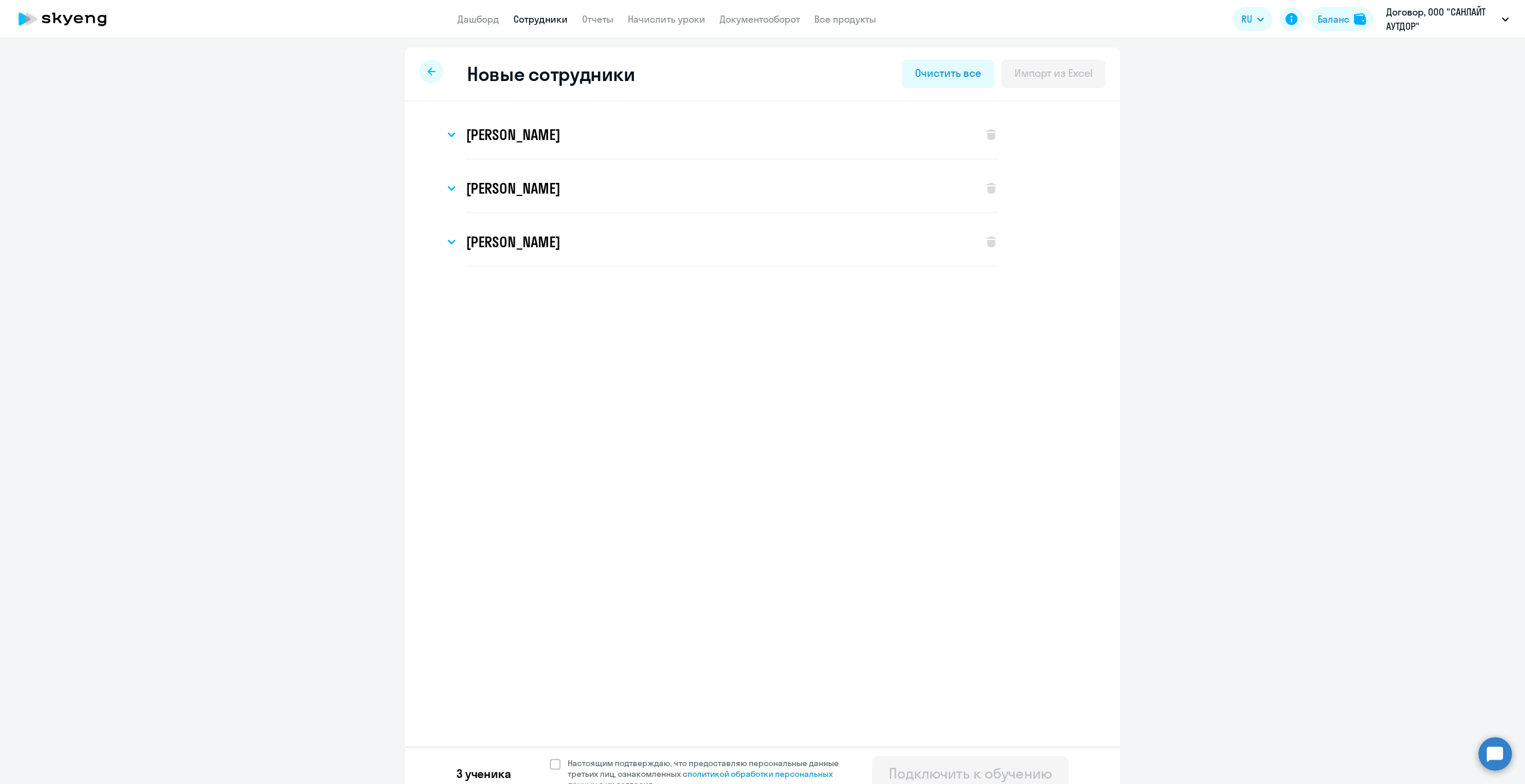
select select "english_adult_not_native_speaker"
select select "3"
select select "english_adult_not_native_speaker"
select select "3"
select select "english_adult_not_native_speaker"
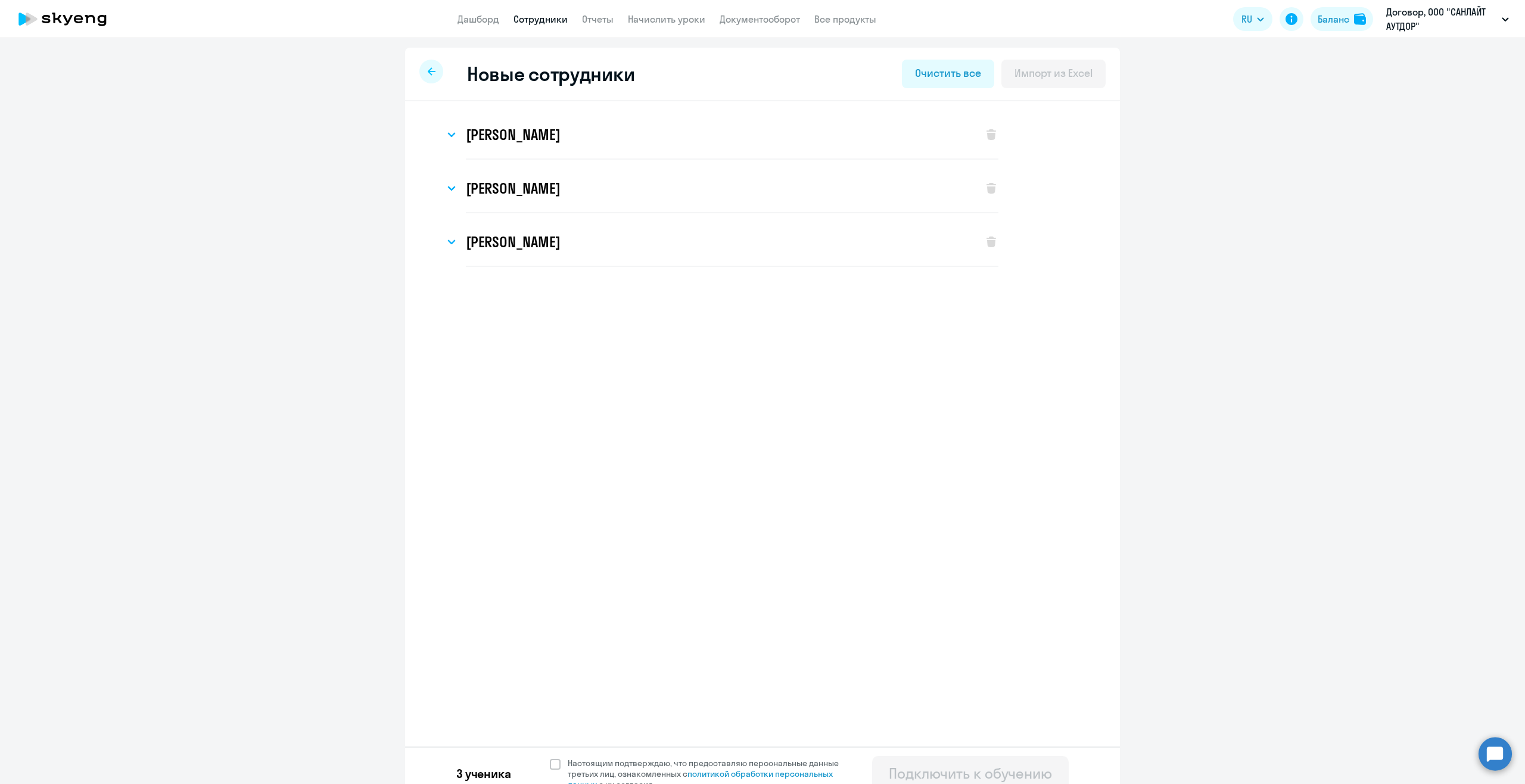
select select "3"
select select "english_adult_not_native_speaker"
select select "3"
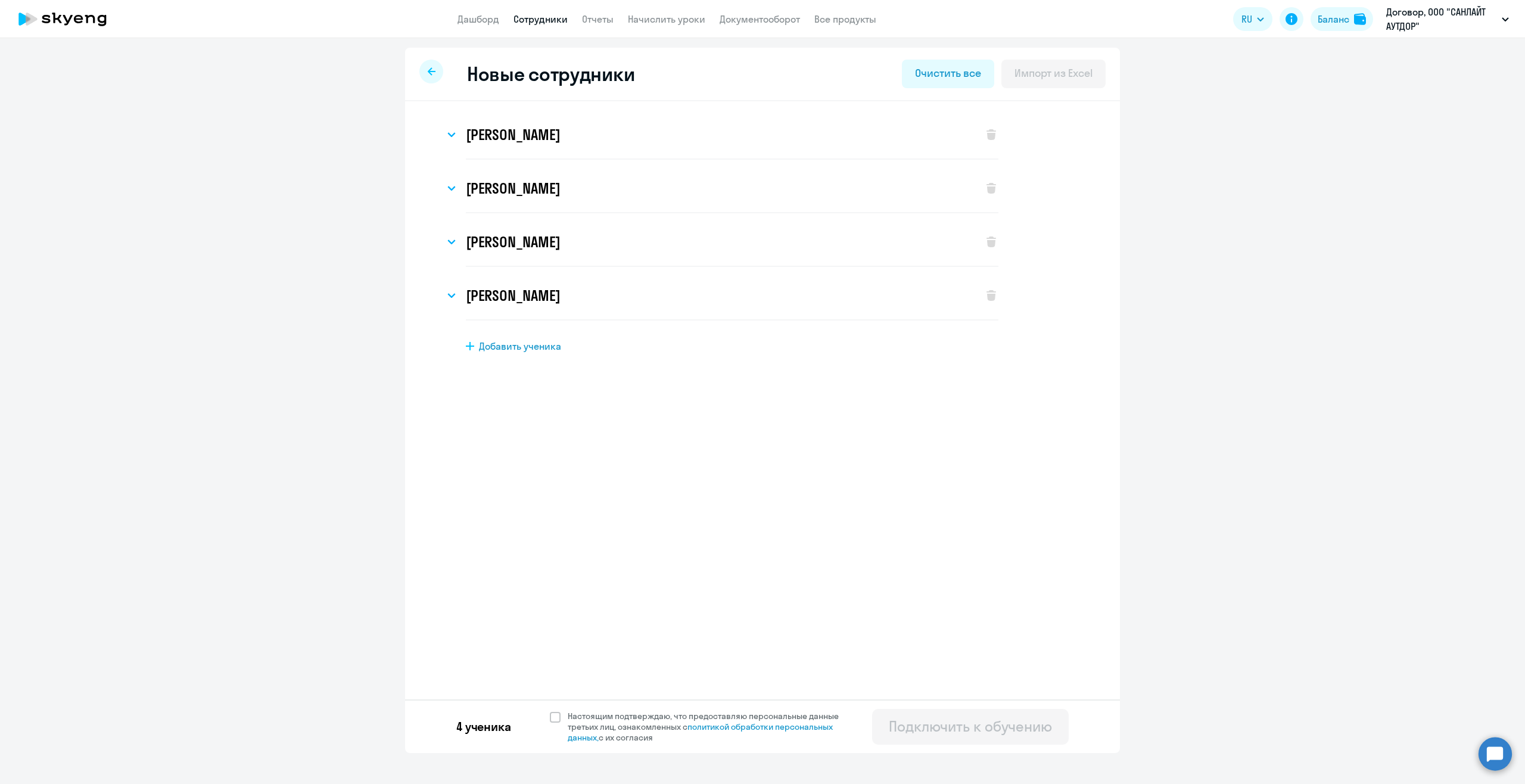
click at [519, 352] on span "Добавить ученика" at bounding box center [519, 346] width 82 height 13
select select "english_adult_not_native_speaker"
select select "3"
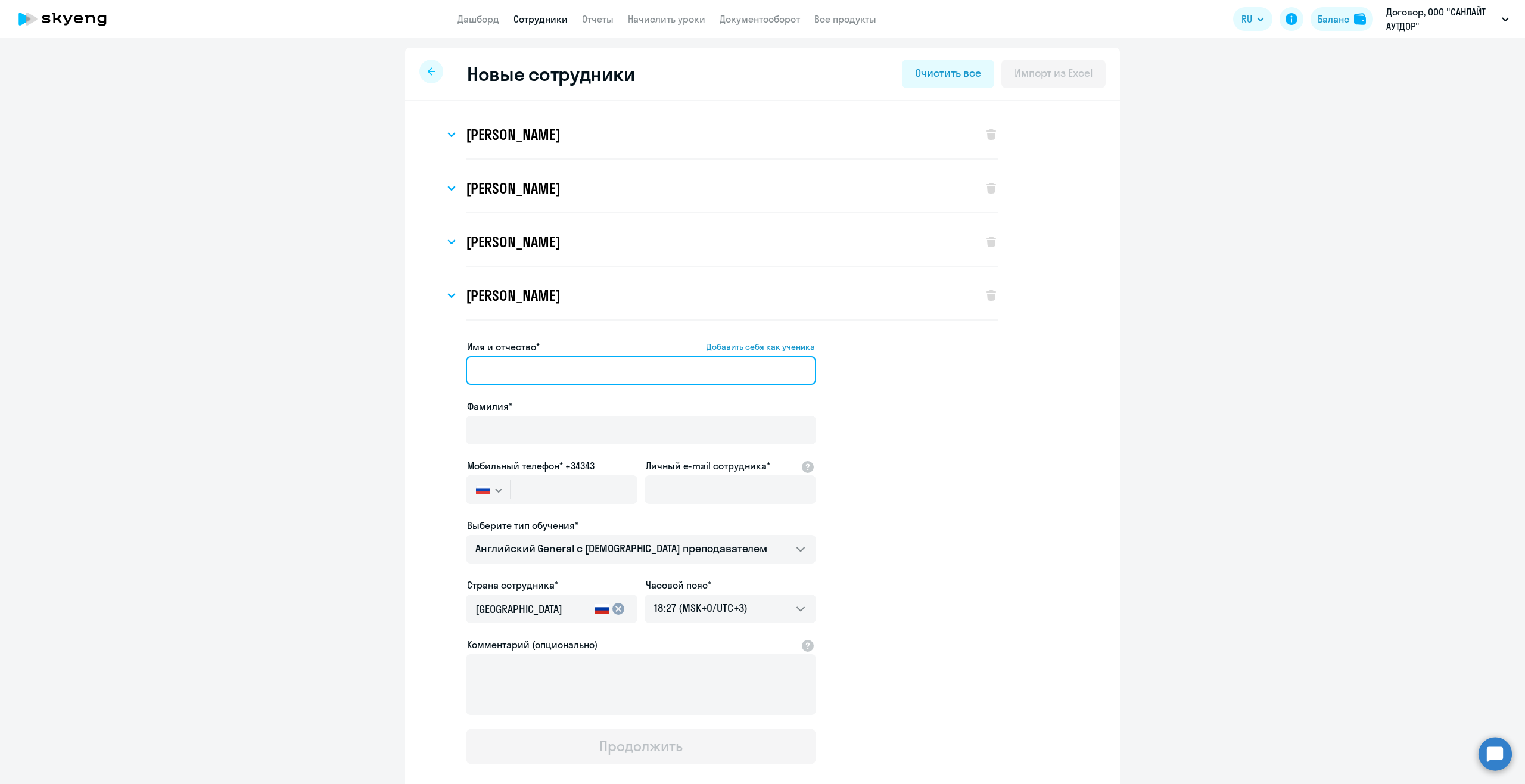
click at [500, 366] on input "Имя и отчество* Добавить себя как ученика" at bounding box center [641, 370] width 350 height 29
paste input "Бардынина Имя Ирина Отчество Дмитриевна"
drag, startPoint x: 525, startPoint y: 371, endPoint x: 449, endPoint y: 371, distance: 76.0
click at [449, 371] on app-new-student-form "Имя и отчество* Добавить себя как ученика Бардынина Имя Ирина Отчество Дмитриев…" at bounding box center [762, 551] width 677 height 425
drag, startPoint x: 525, startPoint y: 370, endPoint x: 450, endPoint y: 373, distance: 75.1
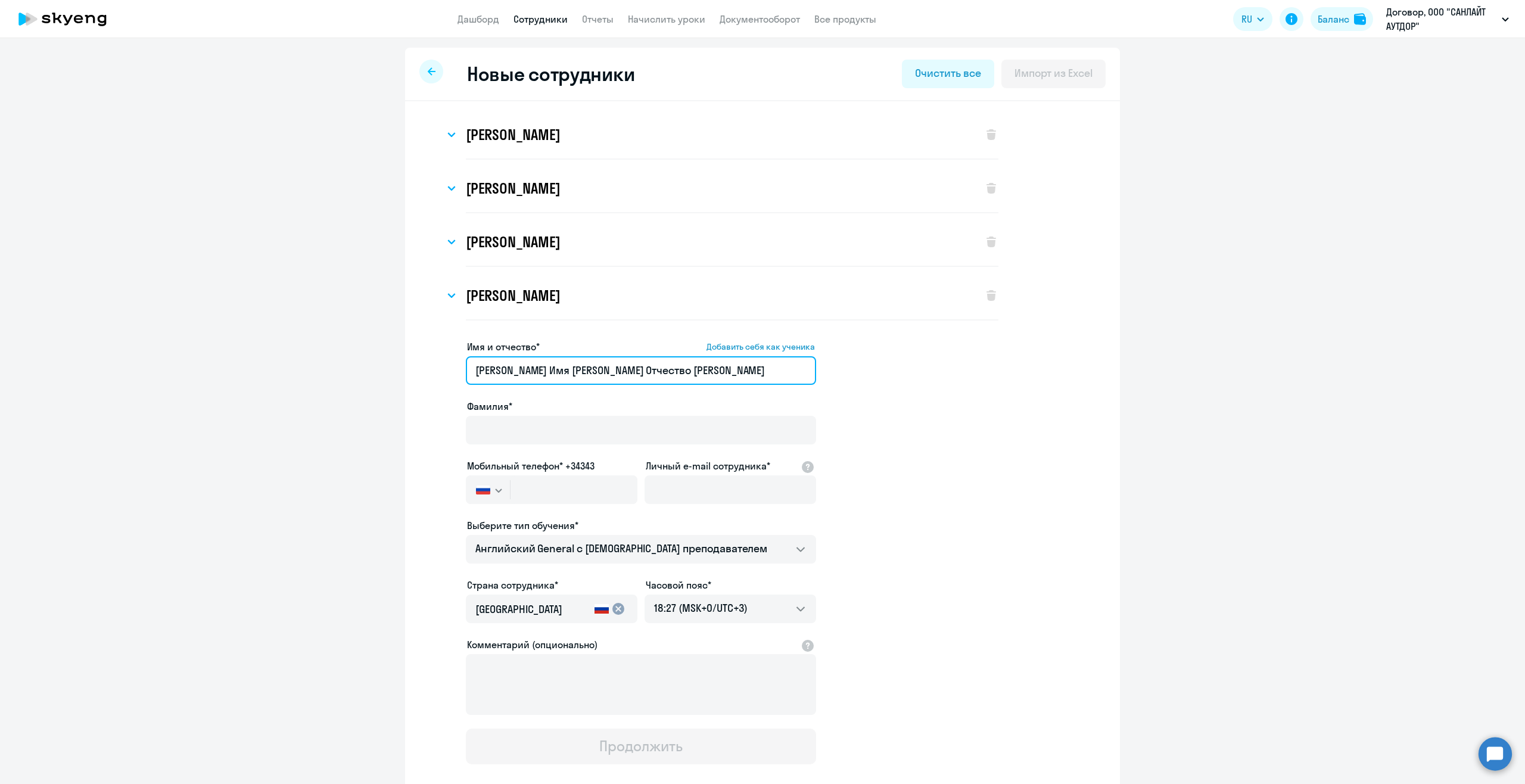
click at [450, 373] on app-new-student-form "Имя и отчество* Добавить себя как ученика Бардынина Имя Ирина Отчество Дмитриев…" at bounding box center [762, 551] width 677 height 425
type input "Имя Ирина Отчество Дмитриевна"
click at [481, 427] on input "Фамилия*" at bounding box center [641, 430] width 350 height 29
paste input "Бардынина"
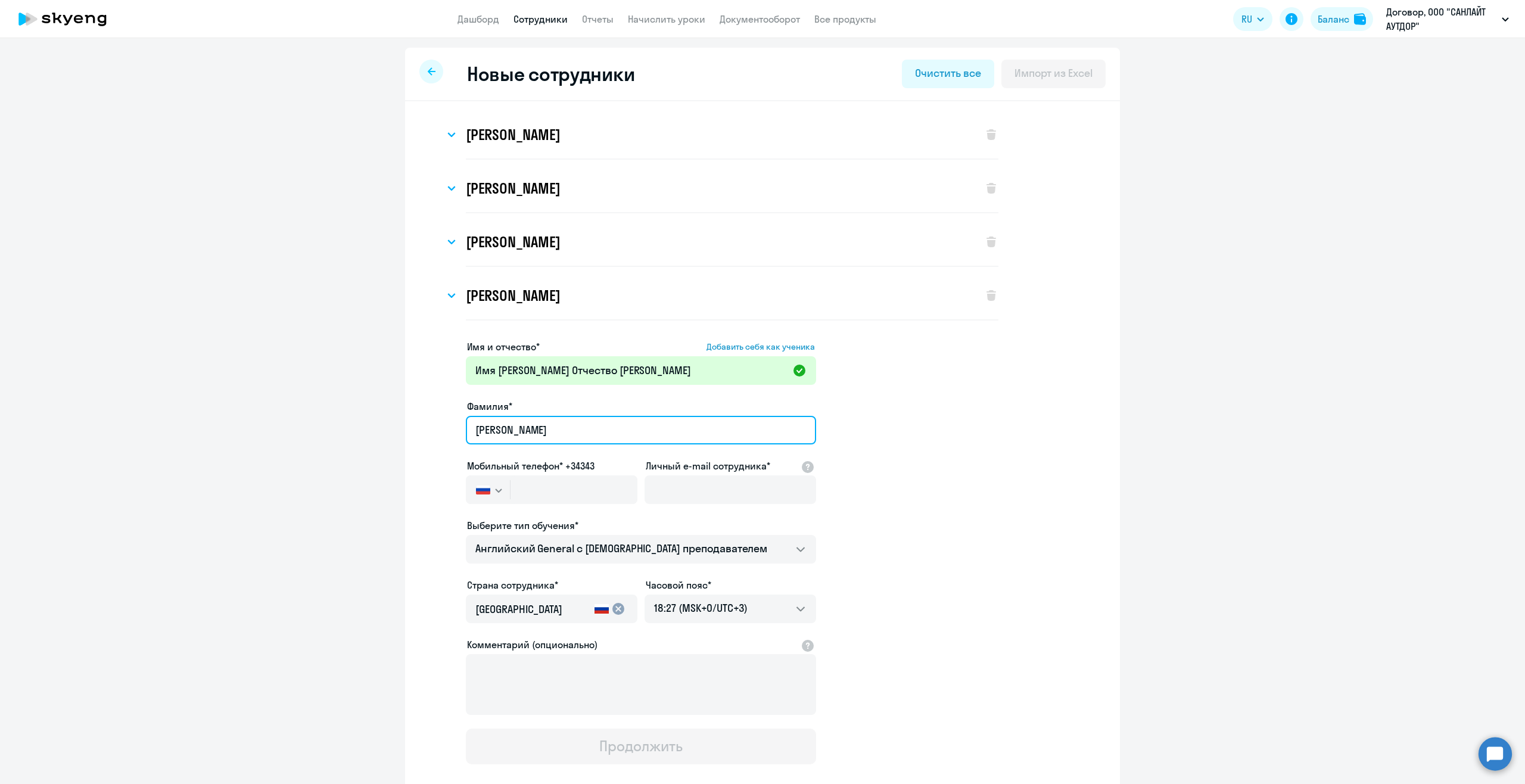
type input "Бардынина"
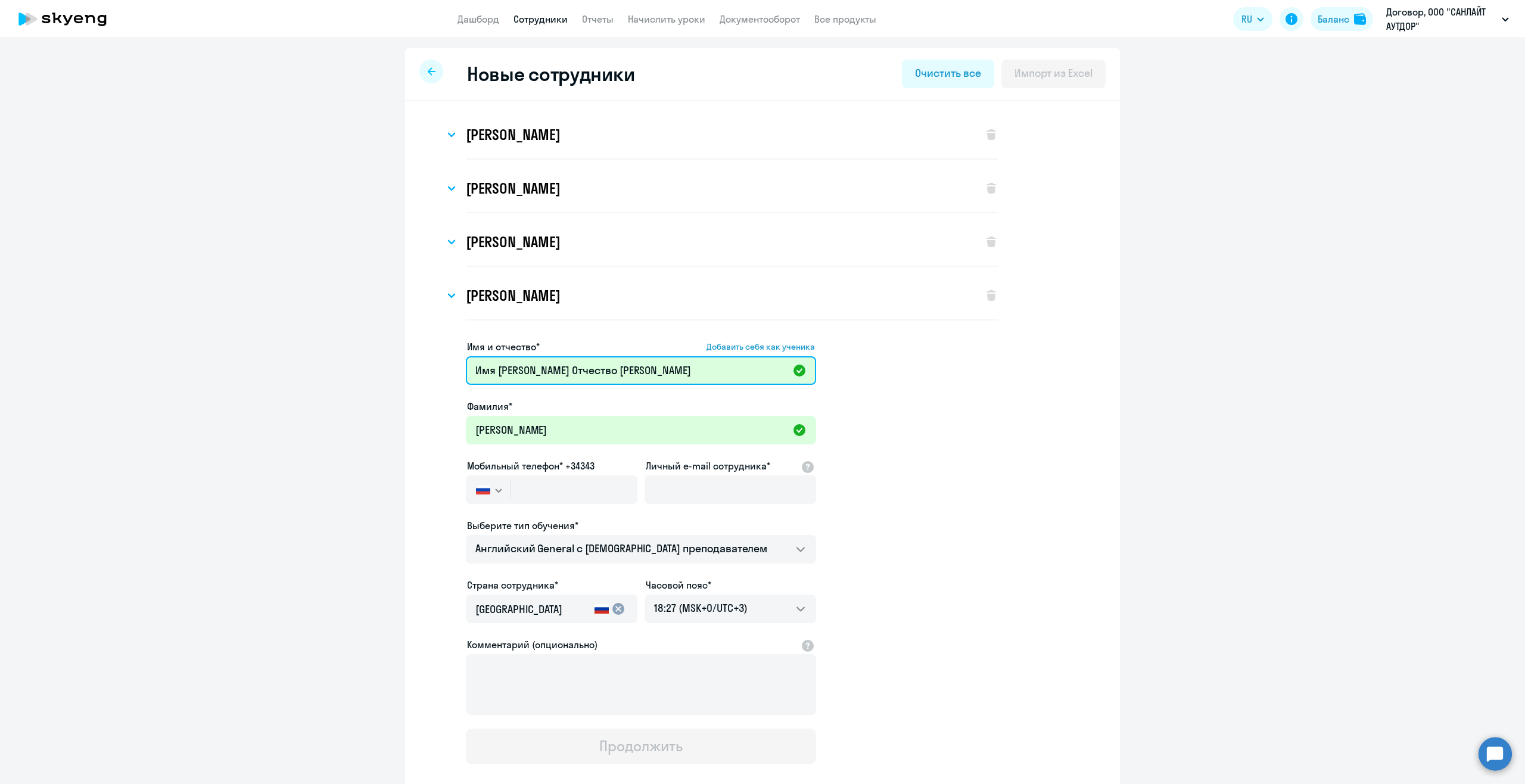
drag, startPoint x: 498, startPoint y: 367, endPoint x: 405, endPoint y: 370, distance: 93.0
click at [405, 370] on div "Виктория Александровна Захарюта Имя и отчество* Добавить себя как ученика Викто…" at bounding box center [762, 477] width 715 height 752
drag, startPoint x: 503, startPoint y: 366, endPoint x: 553, endPoint y: 365, distance: 50.0
click at [553, 365] on input "Ирина Отчество Дмитриевна" at bounding box center [641, 370] width 350 height 29
type input "Ирина Дмитриевна"
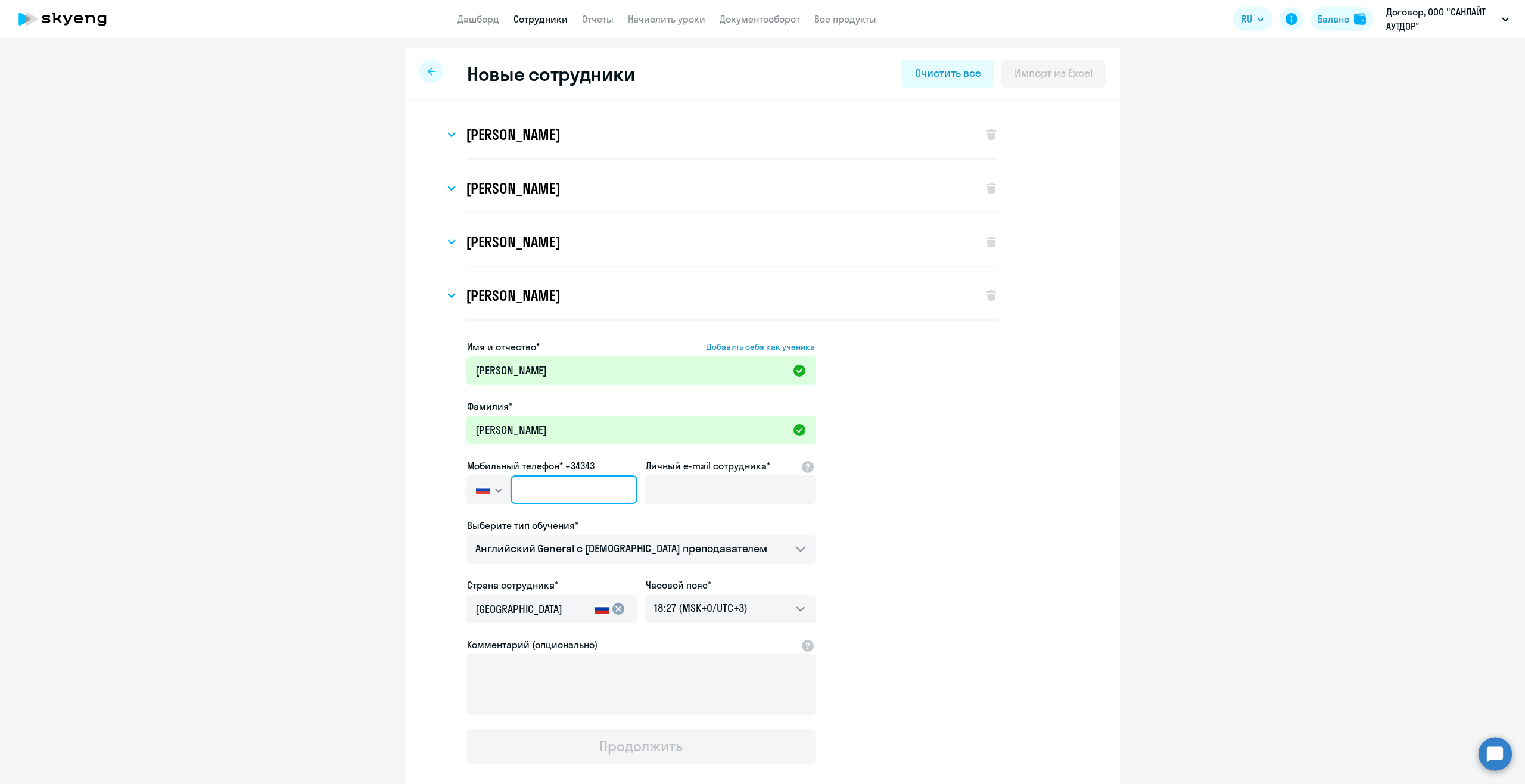
click at [609, 490] on input "text" at bounding box center [574, 489] width 127 height 29
paste input "+7 920 203-21-87"
type input "+7 920 203-21-87"
click at [739, 493] on input "Личный e-mail сотрудника*" at bounding box center [730, 489] width 171 height 29
paste input "bardynina@sunlight-outdoor.ru"
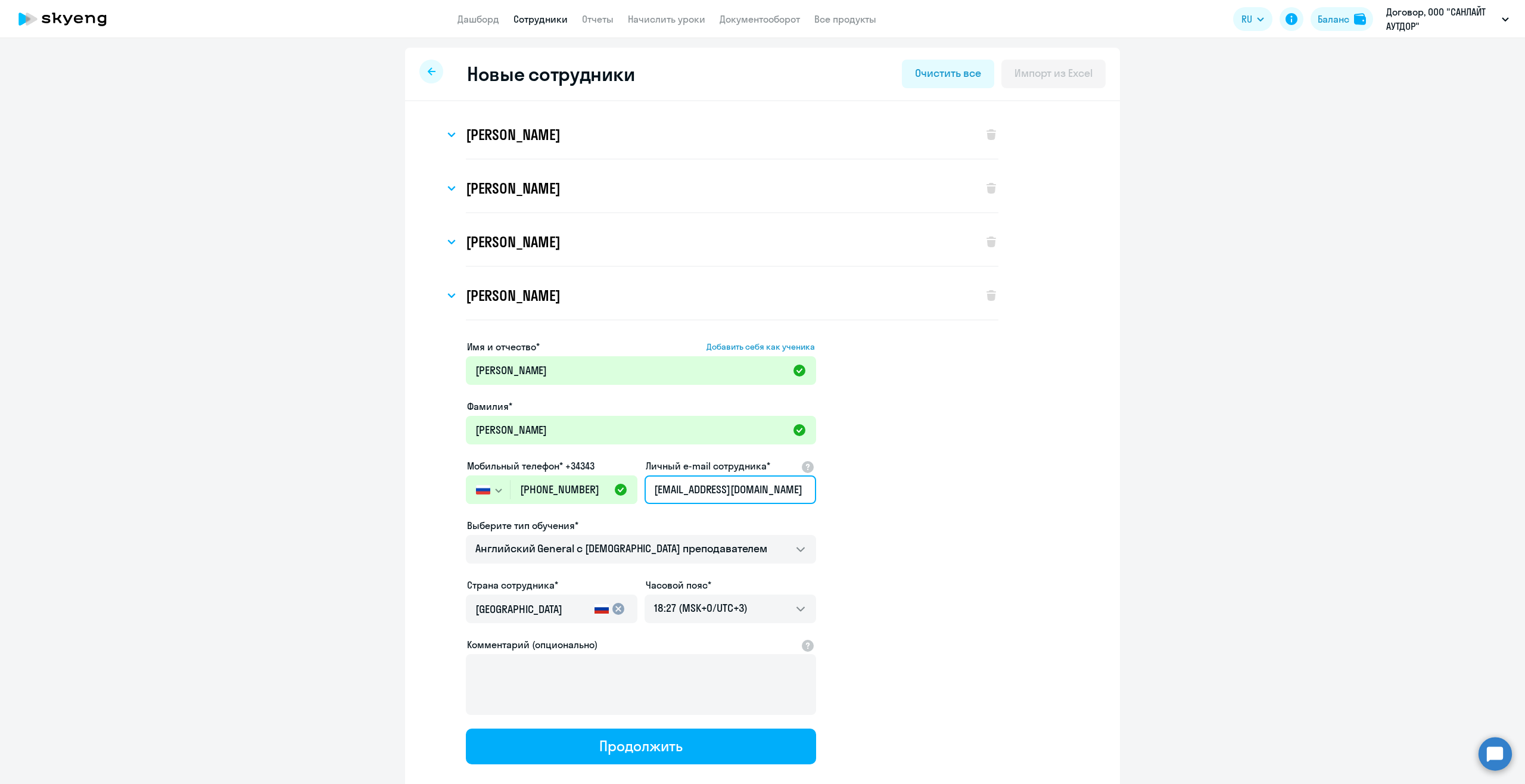
scroll to position [0, 1]
type input "bardynina@sunlight-outdoor.ru"
click at [989, 492] on app-new-student-form "Имя и отчество* Добавить себя как ученика Ирина Дмитриевна Фамилия* Бардынина М…" at bounding box center [762, 551] width 677 height 425
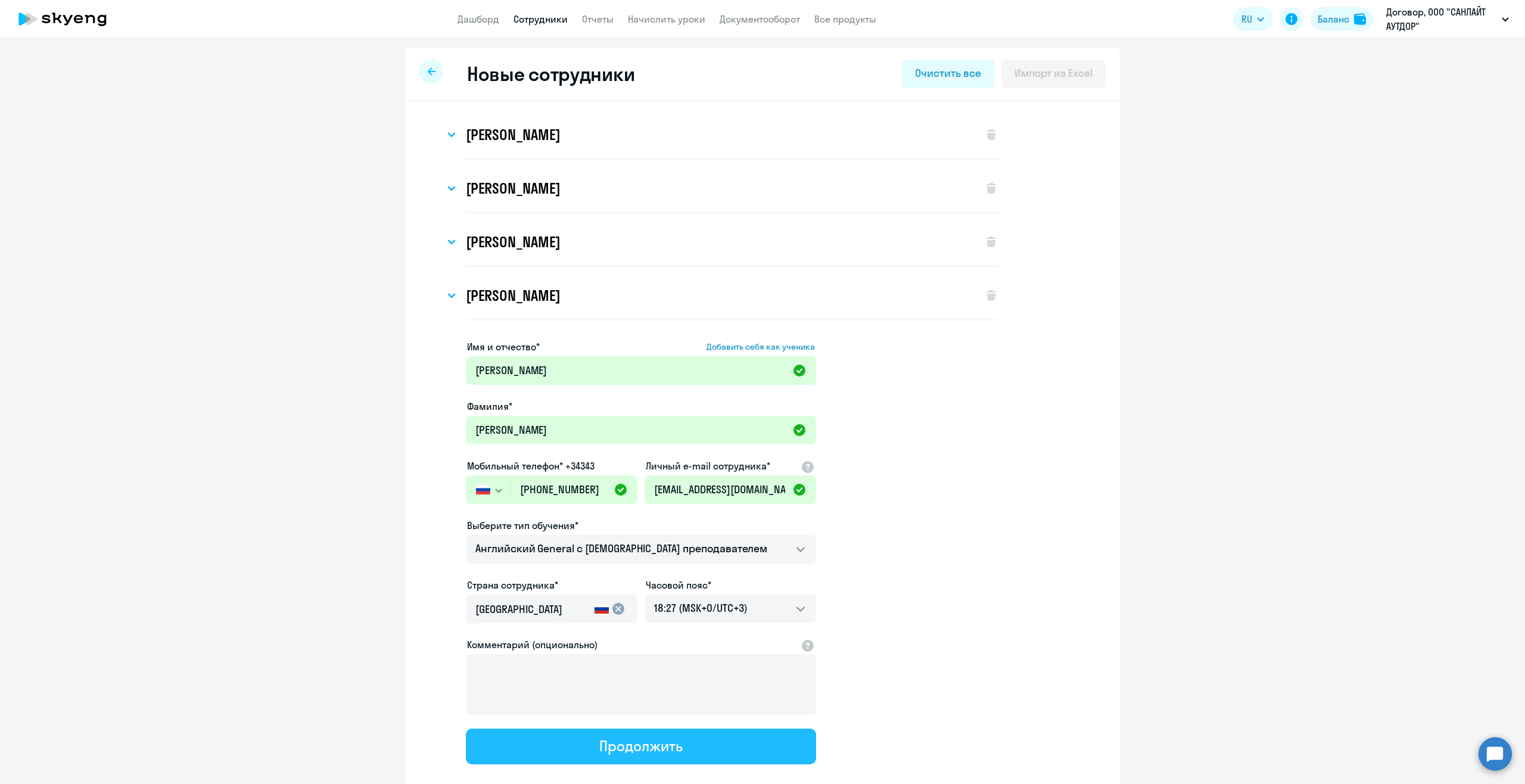
click at [701, 741] on button "Продолжить" at bounding box center [641, 747] width 350 height 36
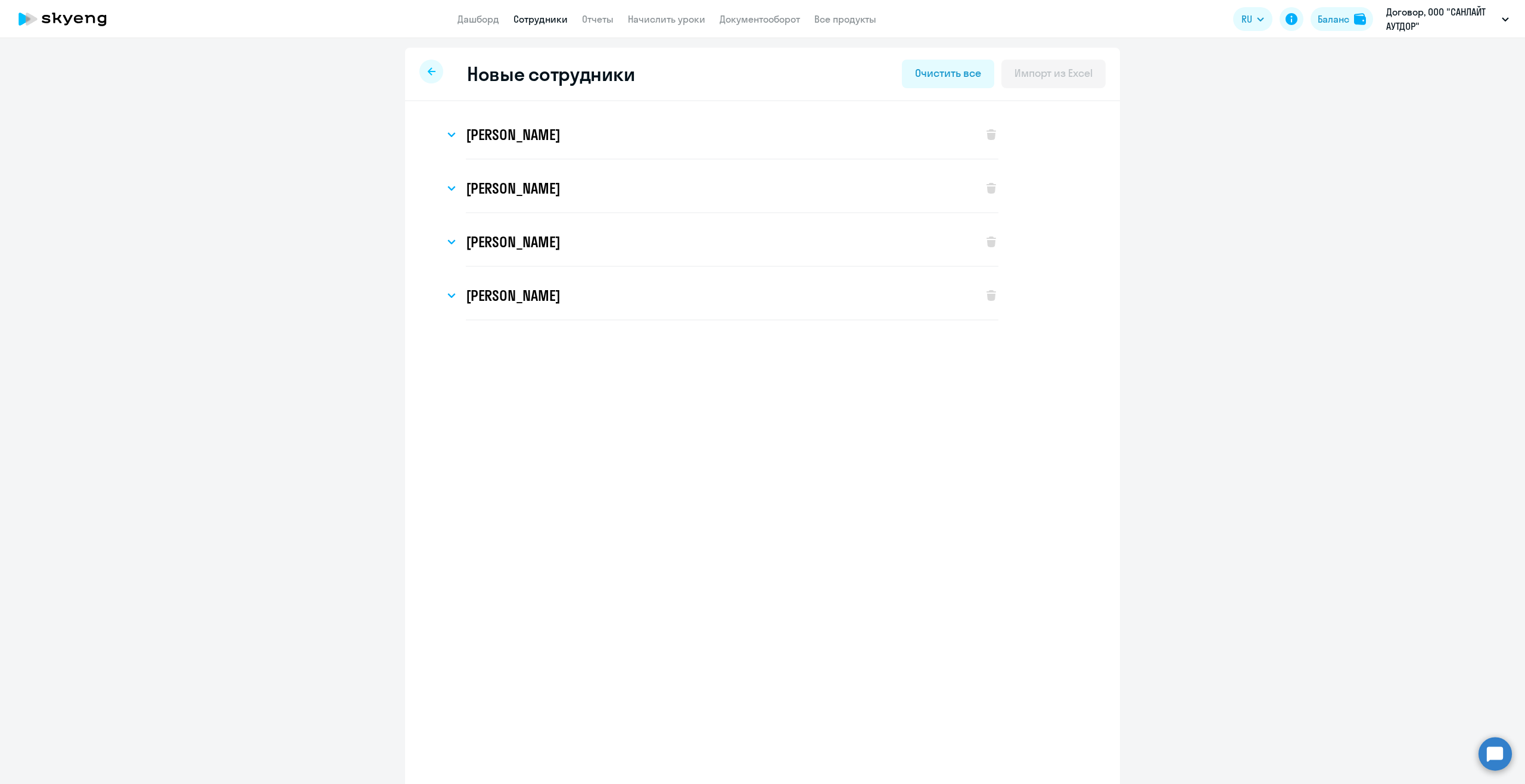
select select "english_adult_not_native_speaker"
select select "3"
select select "english_adult_not_native_speaker"
select select "3"
select select "english_adult_not_native_speaker"
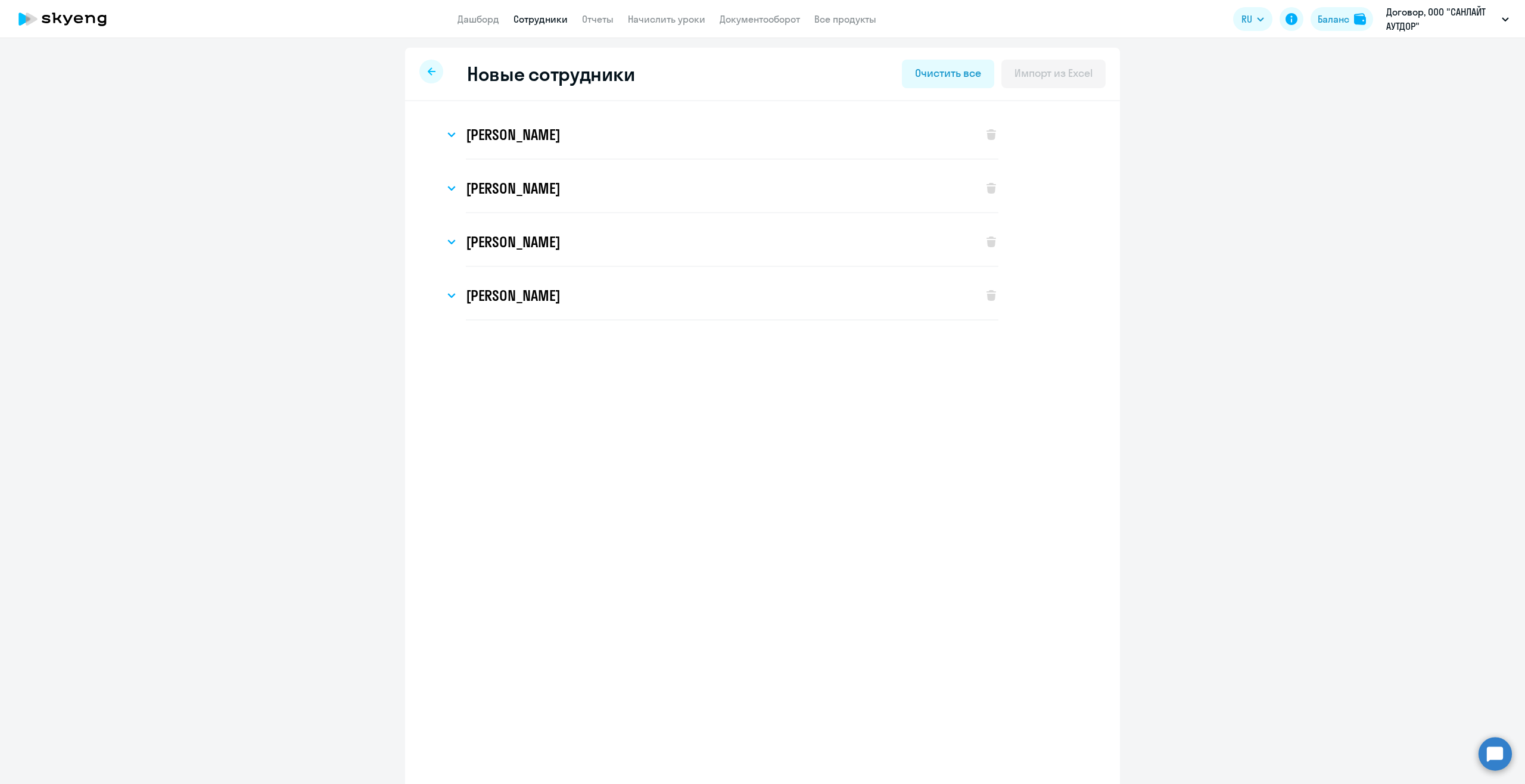
select select "3"
select select "english_adult_not_native_speaker"
select select "3"
select select "english_adult_not_native_speaker"
select select "3"
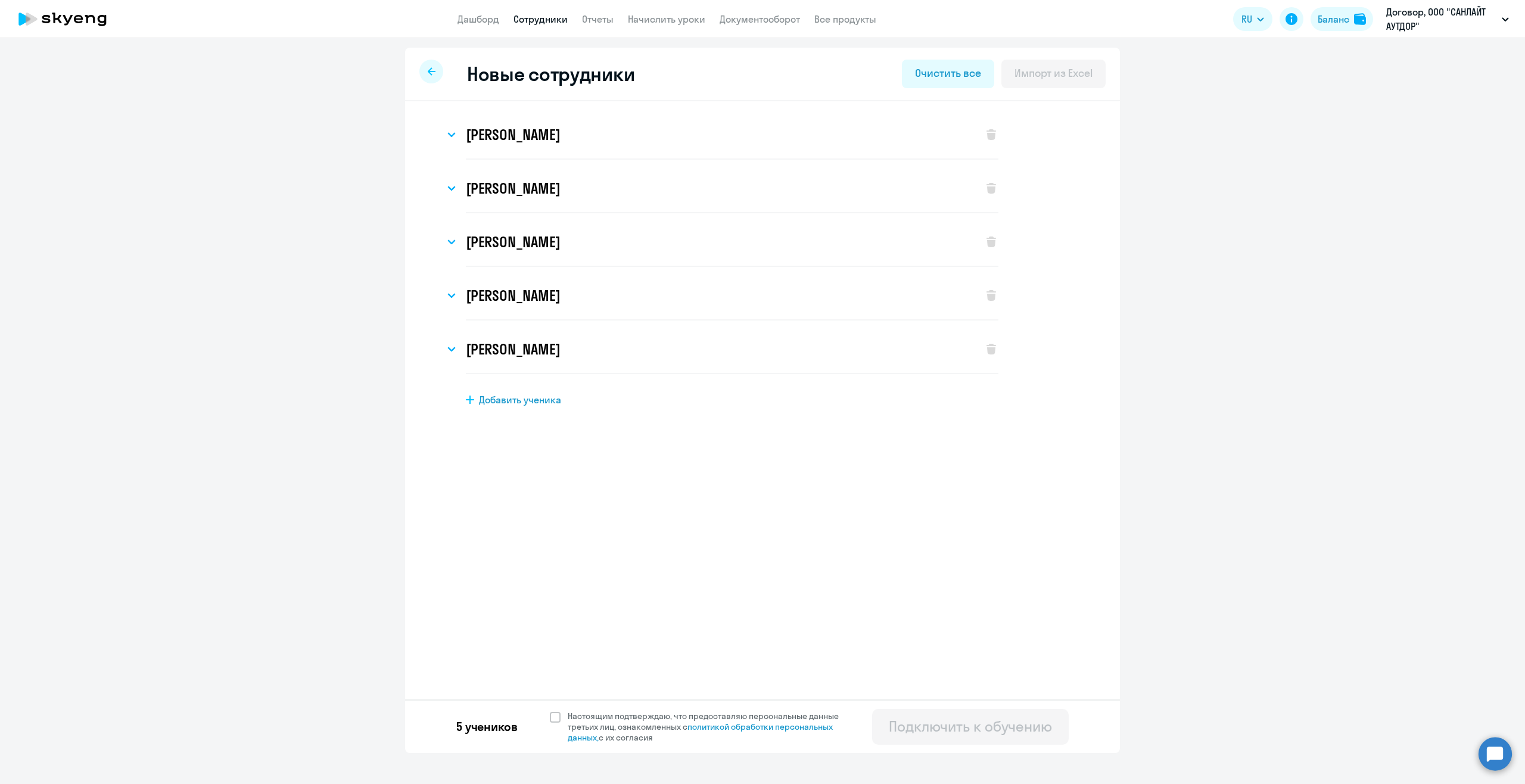
click at [513, 404] on span "Добавить ученика" at bounding box center [519, 400] width 82 height 13
select select "english_adult_not_native_speaker"
select select "3"
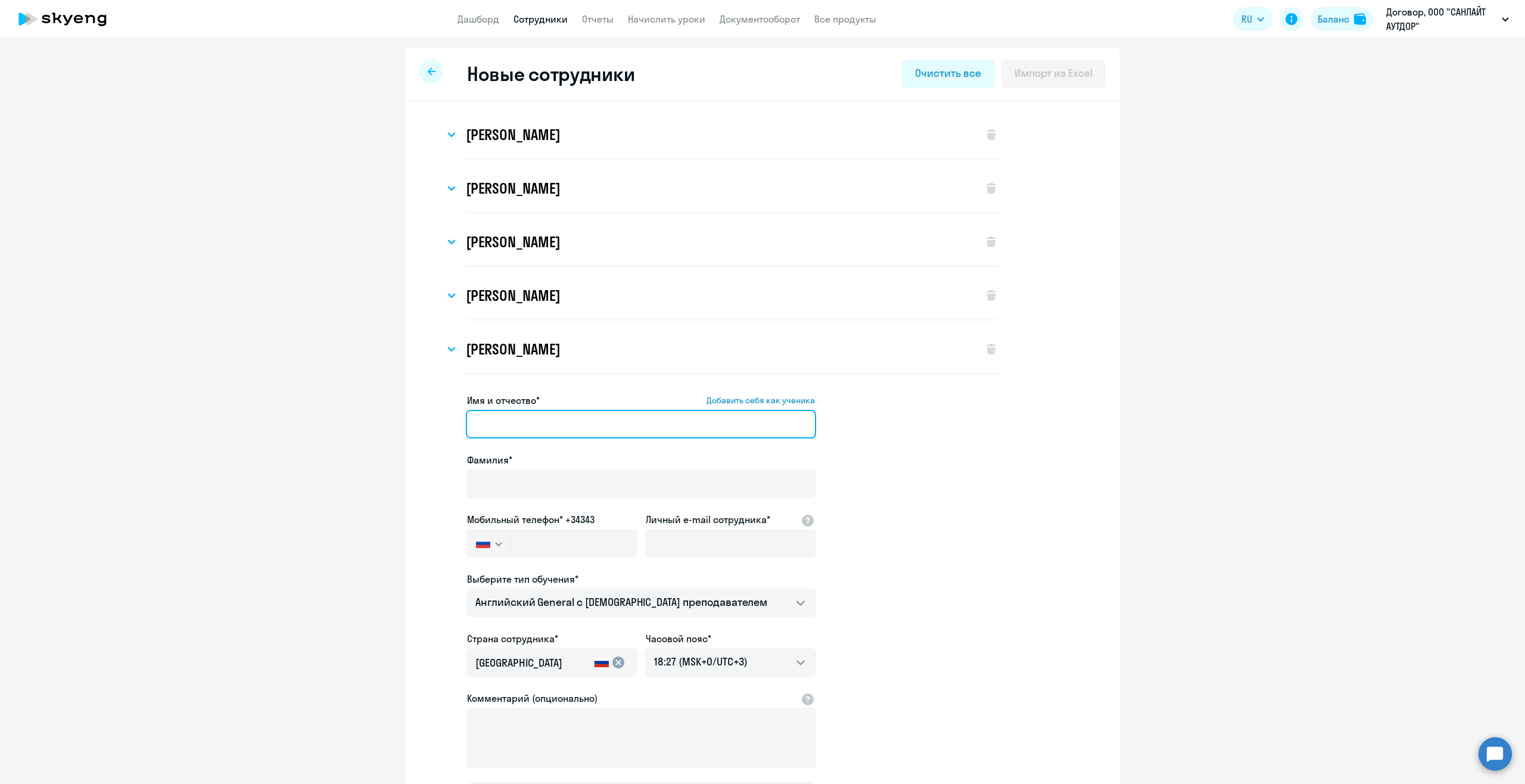
click at [590, 427] on input "Имя и отчество* Добавить себя как ученика" at bounding box center [641, 424] width 350 height 29
paste input "Верник Имя Татьяна Отчество Евгеньевна"
drag, startPoint x: 511, startPoint y: 423, endPoint x: 455, endPoint y: 419, distance: 56.1
click at [455, 419] on app-new-student-form "Имя и отчество* Добавить себя как ученика Верник Имя Татьяна Отчество Евгеньевн…" at bounding box center [762, 605] width 677 height 425
type input "Имя Татьяна Отчество Евгеньевна"
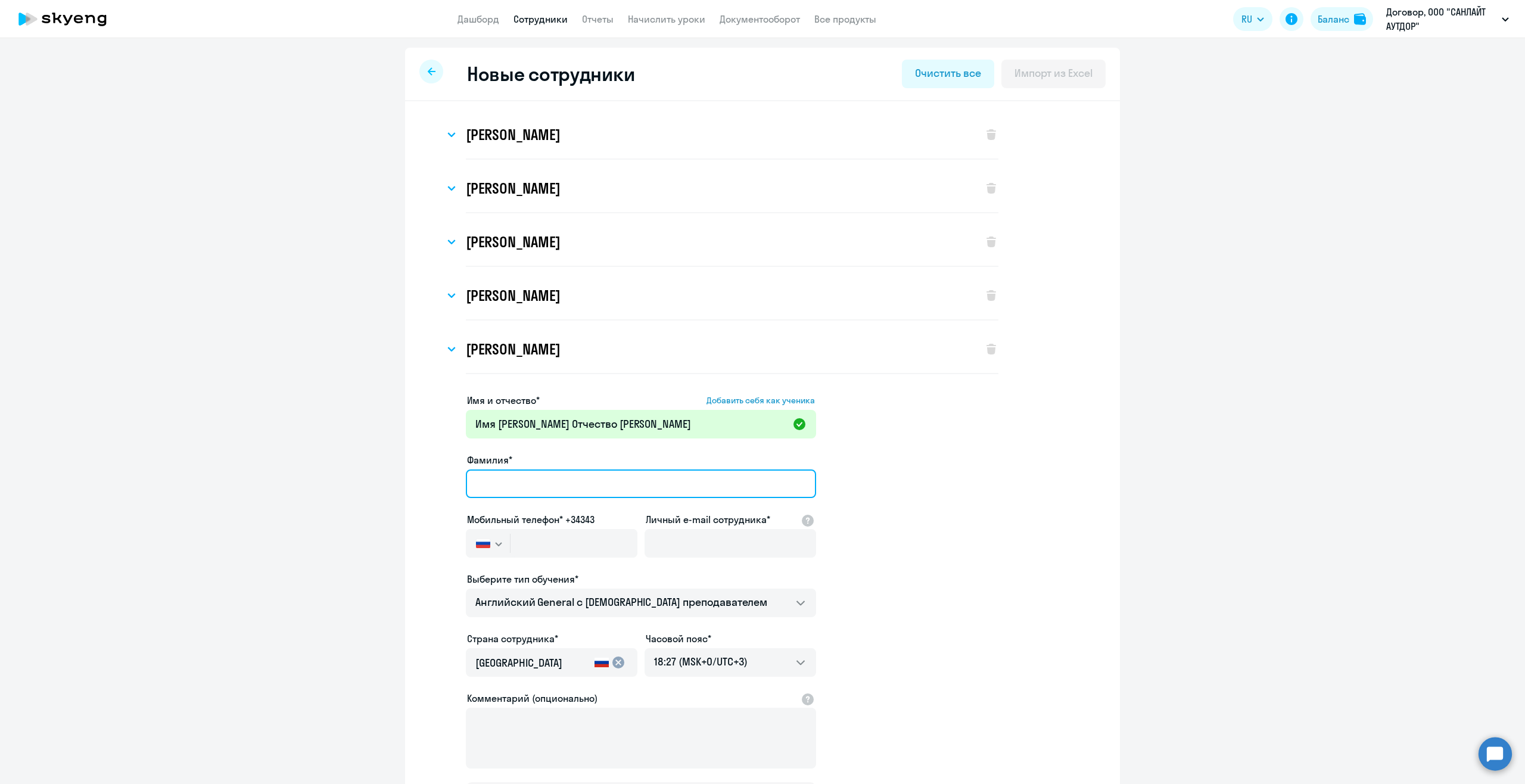
click at [491, 475] on input "Фамилия*" at bounding box center [641, 483] width 350 height 29
paste input "Верник"
type input "Верник"
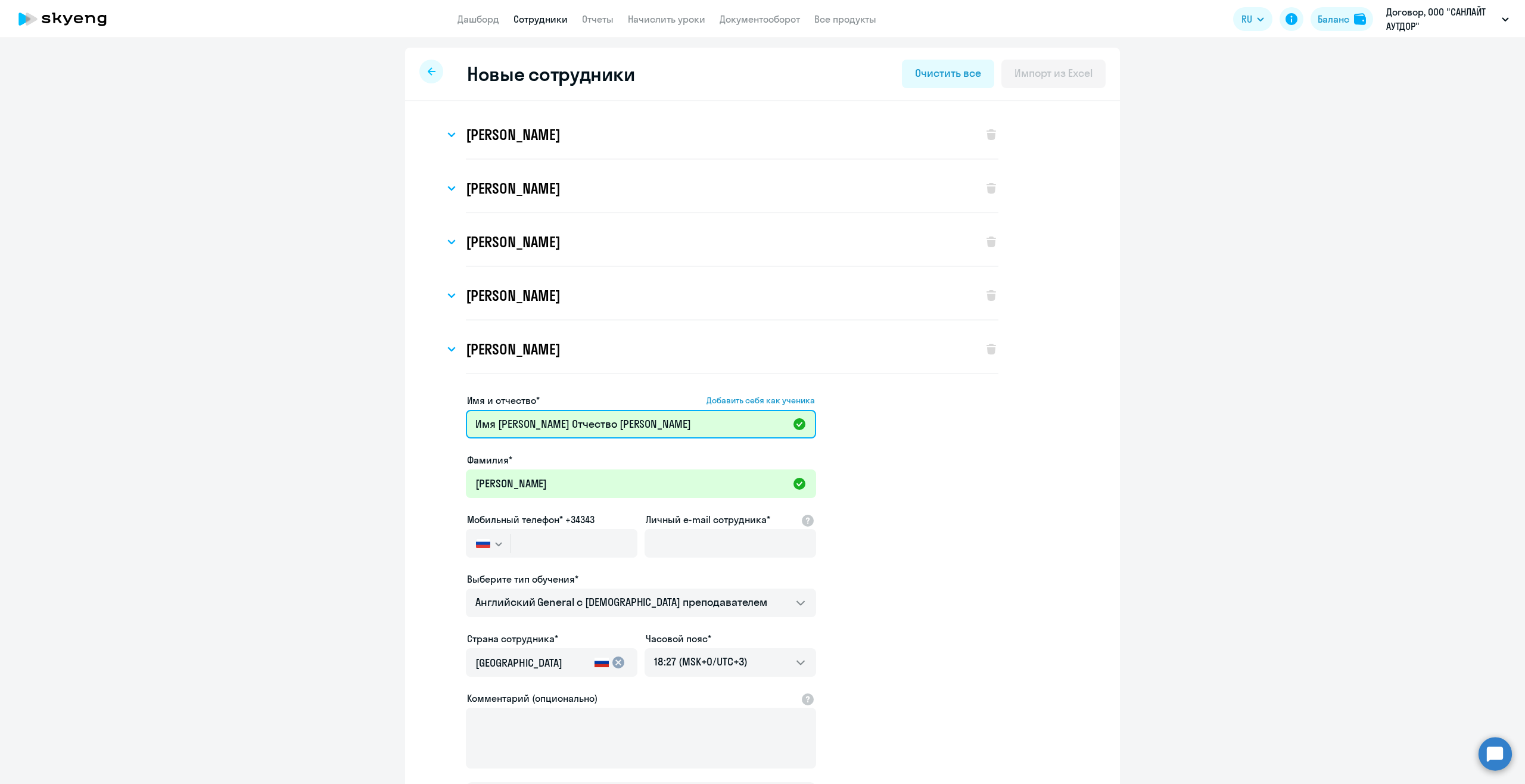
drag, startPoint x: 495, startPoint y: 415, endPoint x: 427, endPoint y: 417, distance: 68.0
click at [427, 417] on app-new-student-form "Имя и отчество* Добавить себя как ученика Имя Татьяна Отчество Евгеньевна Фамил…" at bounding box center [762, 605] width 677 height 425
drag, startPoint x: 509, startPoint y: 421, endPoint x: 561, endPoint y: 425, distance: 52.2
click at [561, 425] on input "Татьяна Отчество Евгеньевна" at bounding box center [641, 424] width 350 height 29
click at [542, 429] on input "Татьяна Отчество Евгеньевна" at bounding box center [641, 424] width 350 height 29
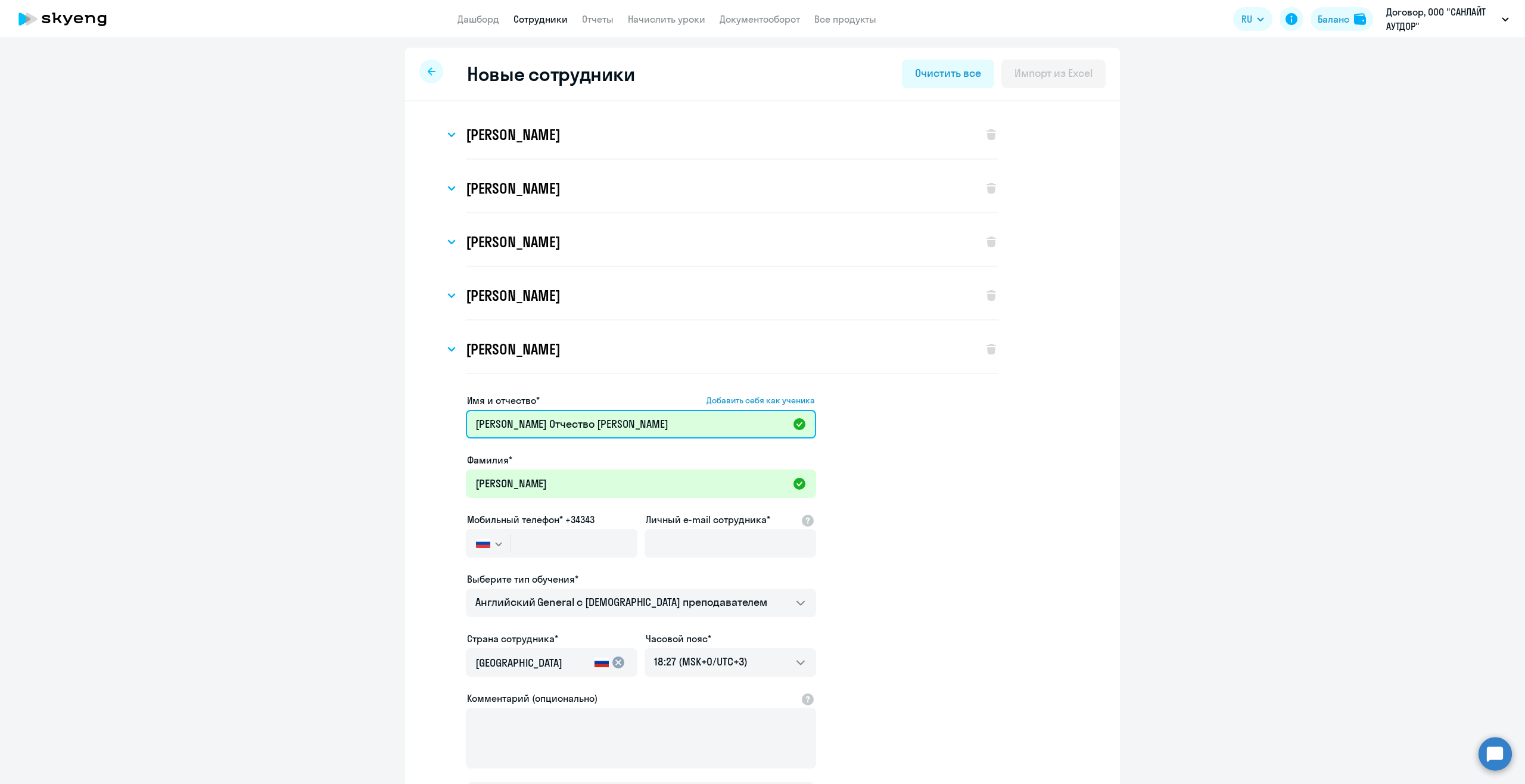
drag, startPoint x: 507, startPoint y: 426, endPoint x: 561, endPoint y: 425, distance: 54.0
click at [561, 425] on input "Татьяна Отчество Евгеньевна" at bounding box center [641, 424] width 350 height 29
type input "Татьяна Евгеньевна"
click at [690, 541] on input "Личный e-mail сотрудника*" at bounding box center [730, 543] width 171 height 29
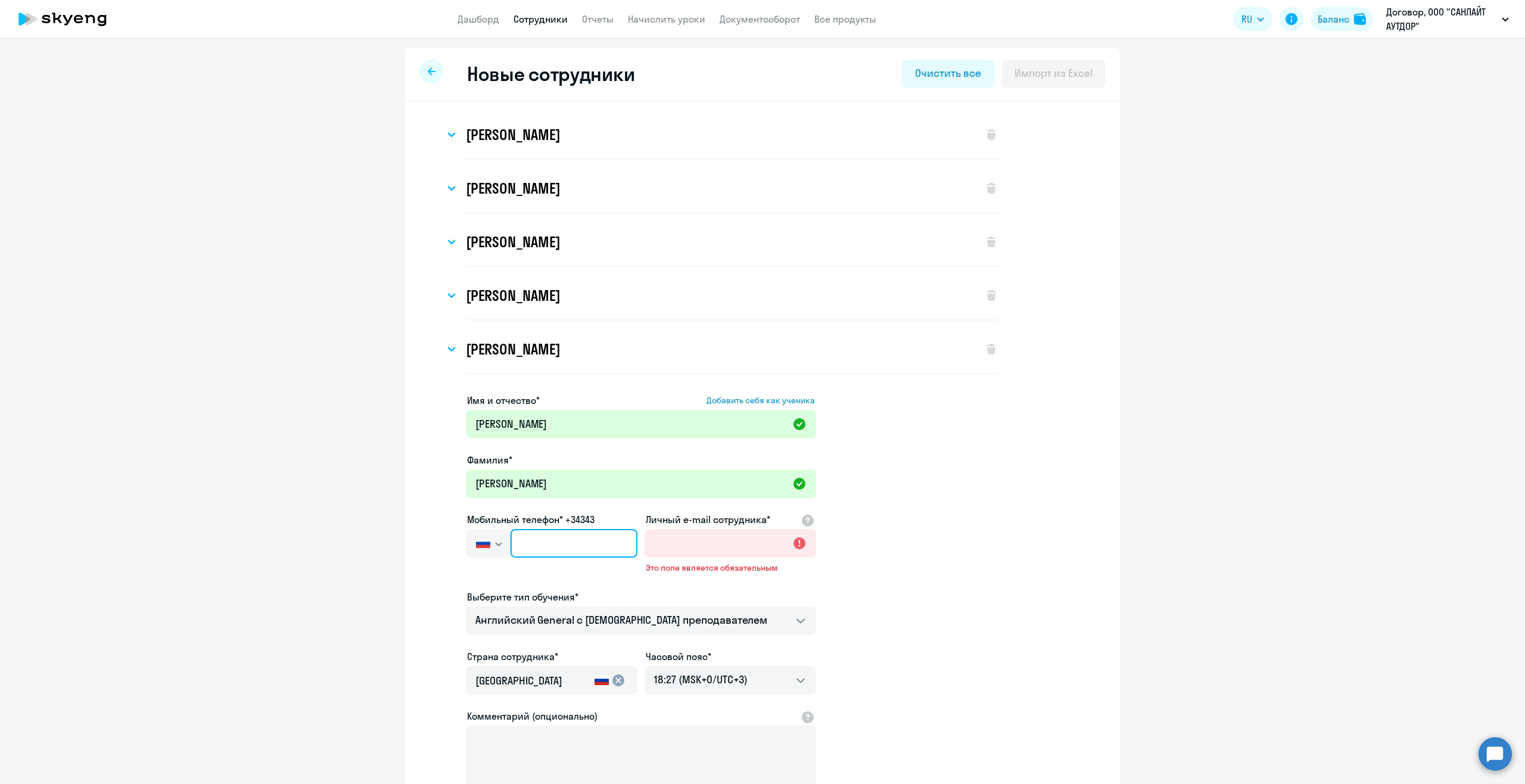
click at [575, 535] on input "text" at bounding box center [574, 543] width 127 height 29
paste input "+7 967 620-37-03"
type input "+7 967 620-37-03"
click at [708, 550] on input "Личный e-mail сотрудника*" at bounding box center [730, 543] width 171 height 29
paste input "vernik@sunlight-outdoor.ru"
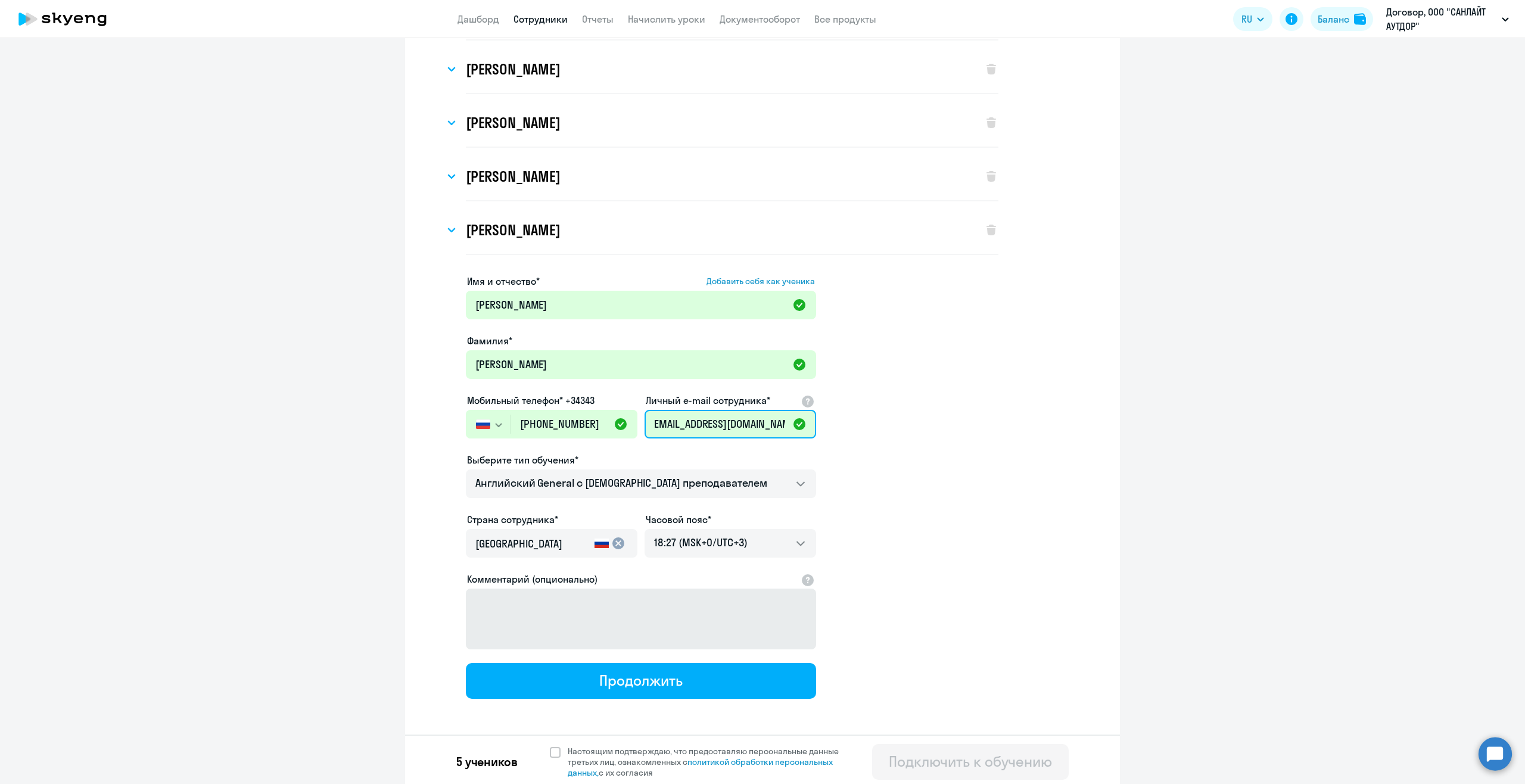
scroll to position [123, 0]
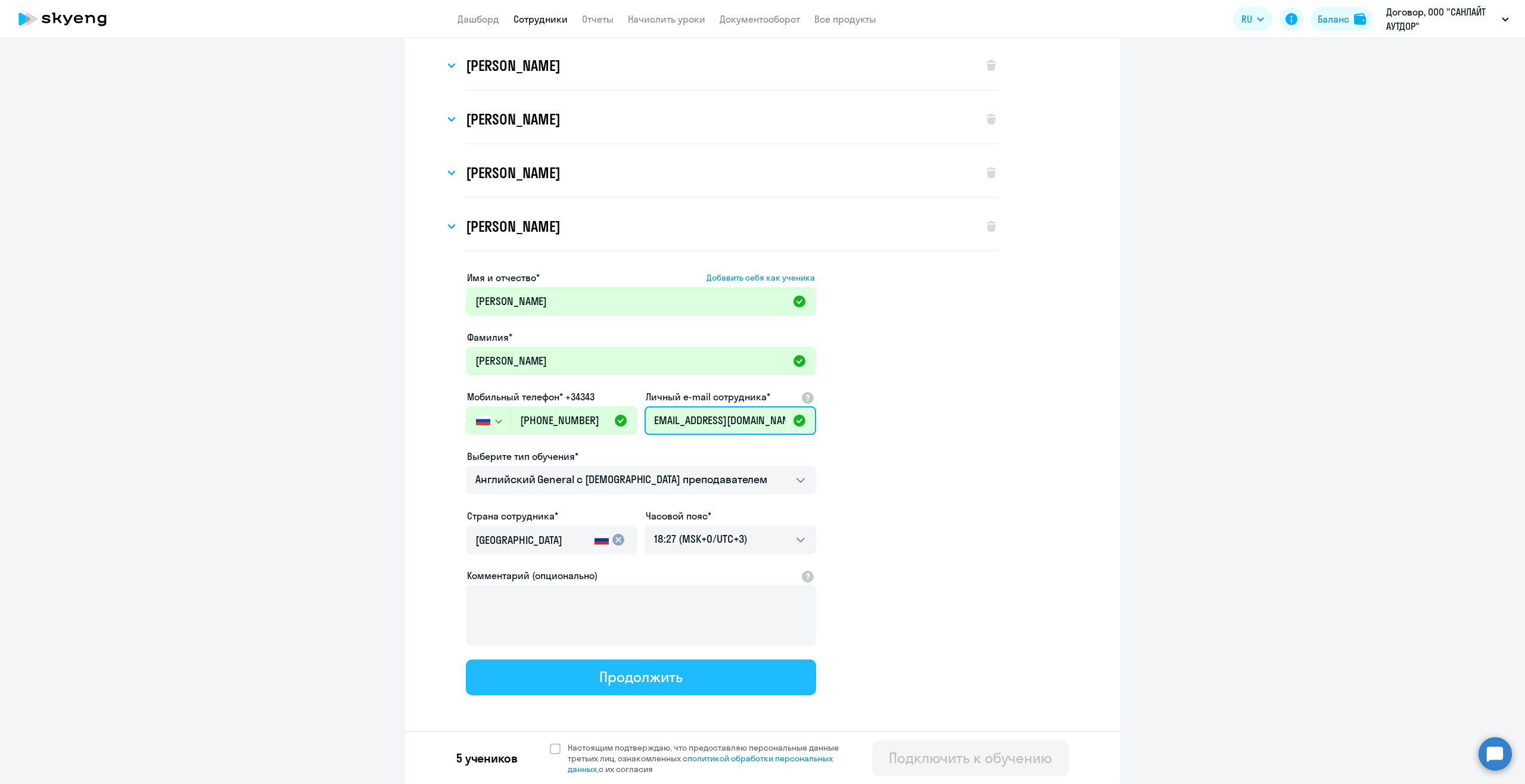
type input "vernik@sunlight-outdoor.ru"
click at [723, 673] on button "Продолжить" at bounding box center [641, 677] width 350 height 36
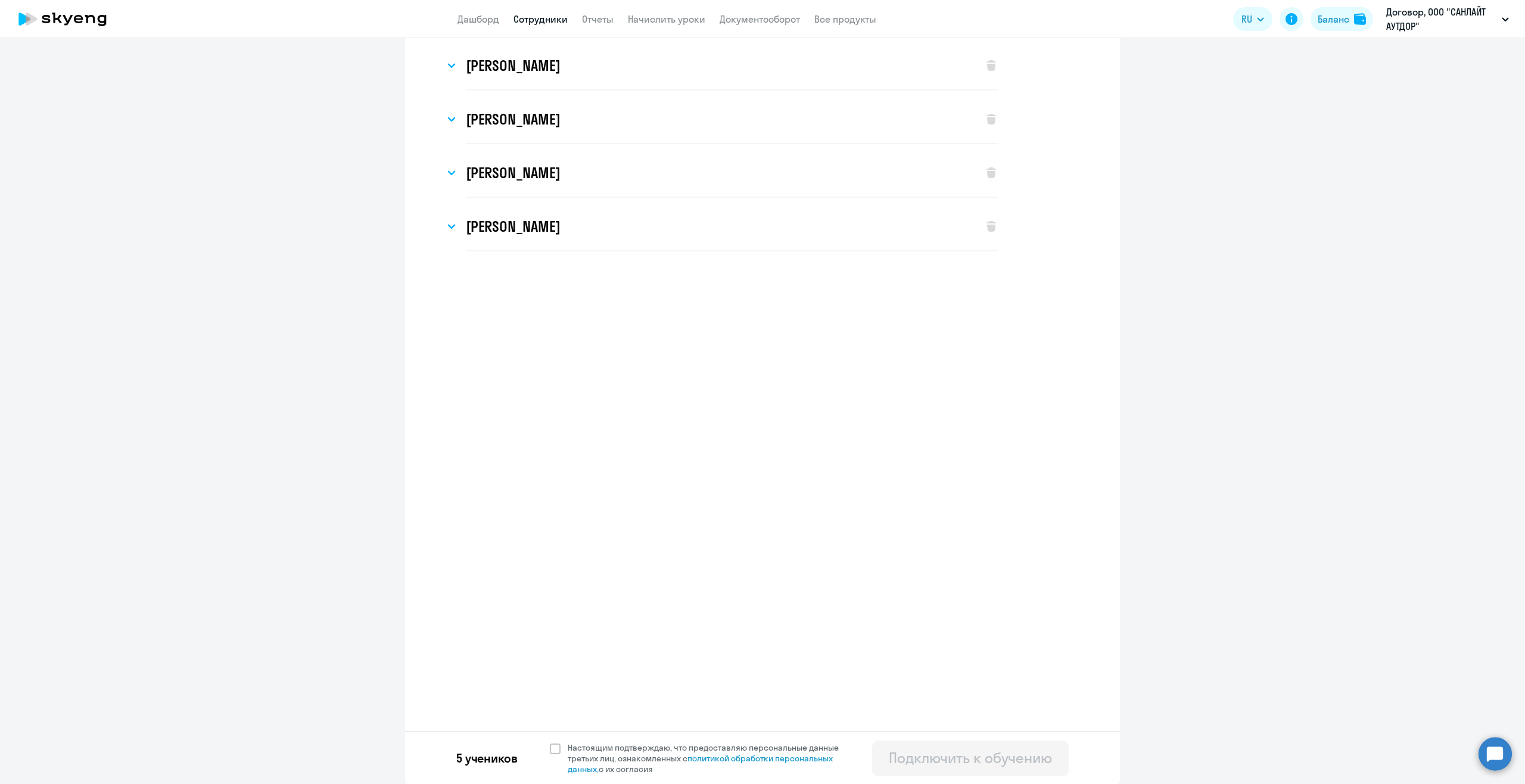
select select "english_adult_not_native_speaker"
select select "3"
select select "english_adult_not_native_speaker"
select select "3"
select select "english_adult_not_native_speaker"
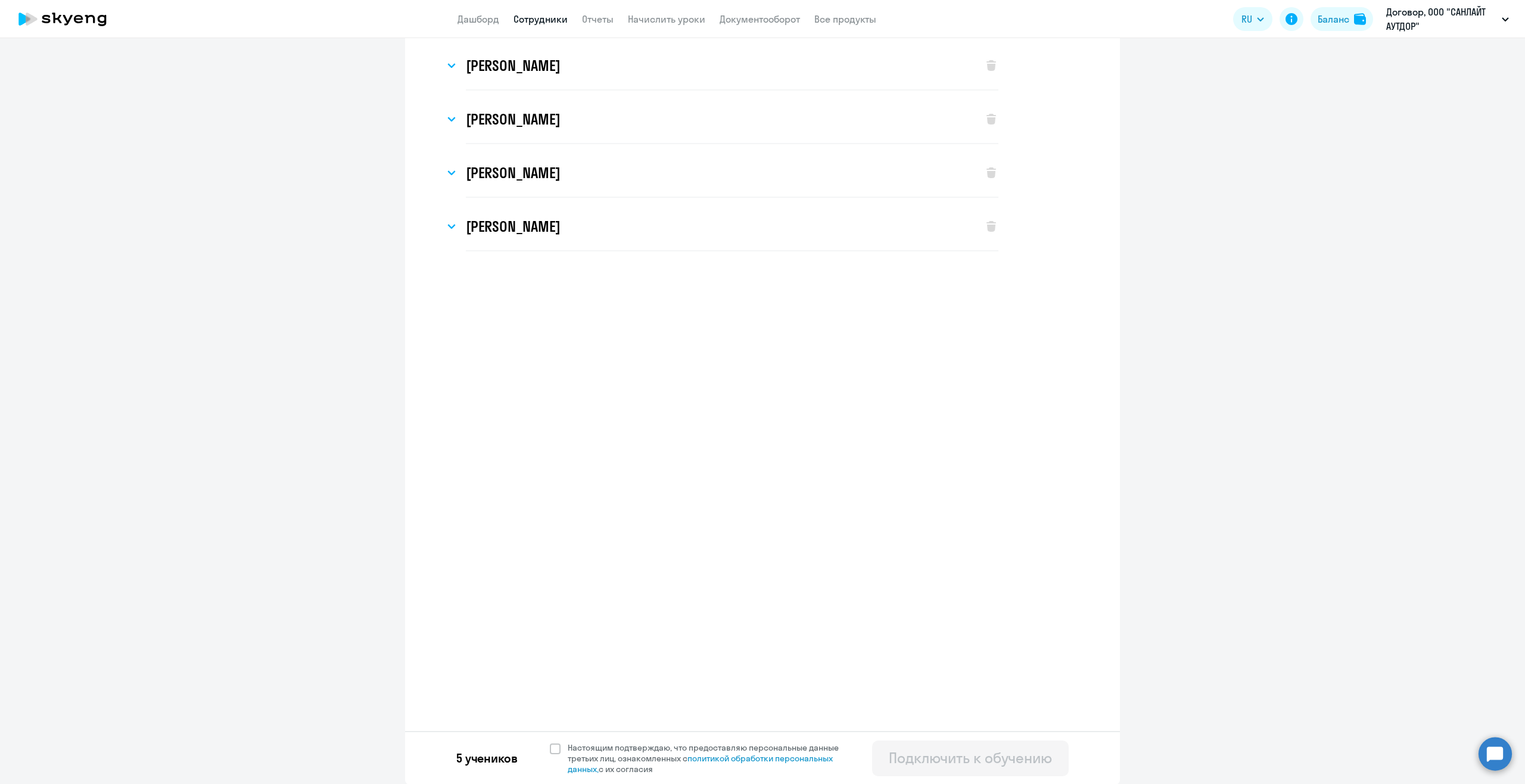
select select "3"
select select "english_adult_not_native_speaker"
select select "3"
select select "english_adult_not_native_speaker"
select select "3"
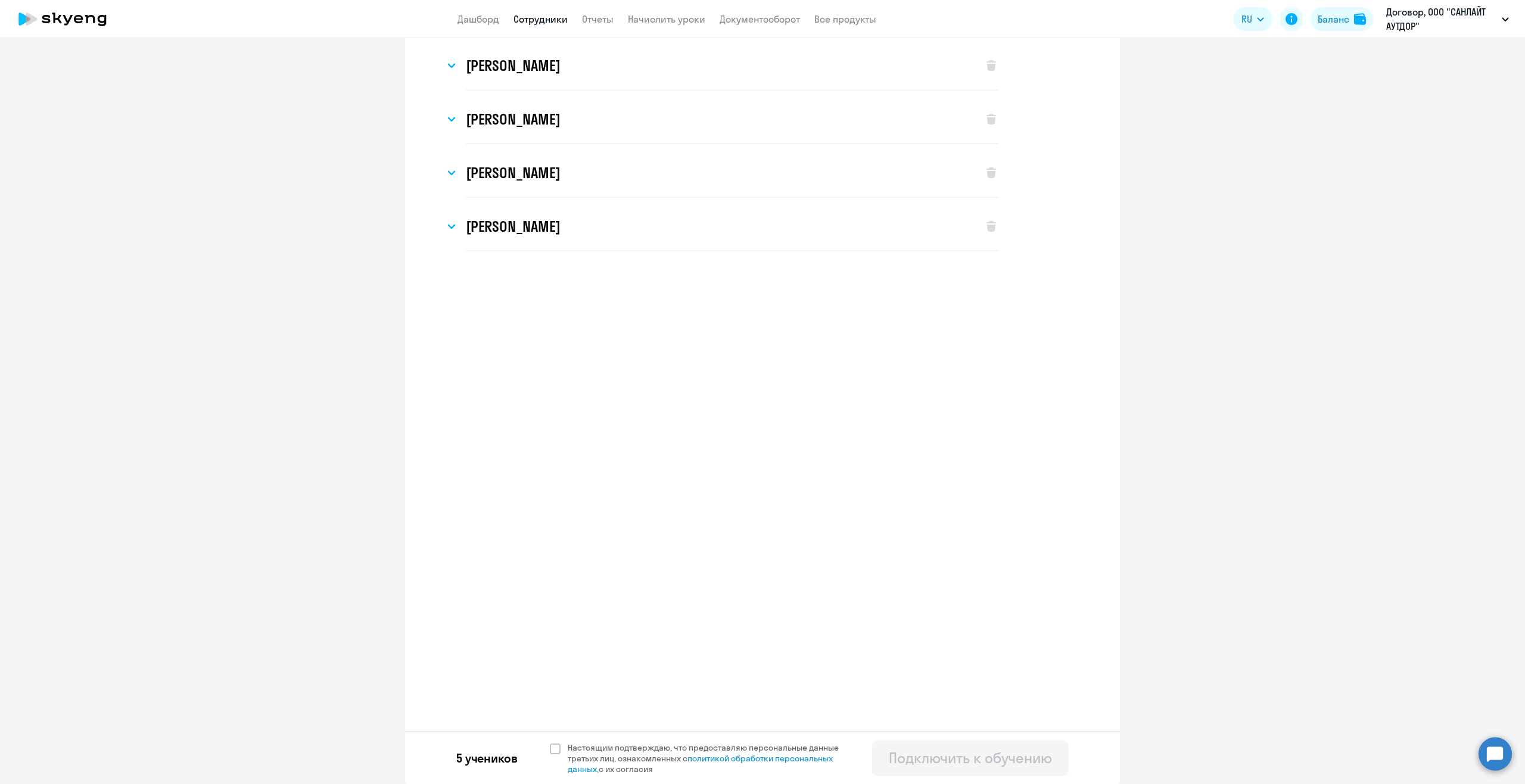
select select "english_adult_not_native_speaker"
select select "3"
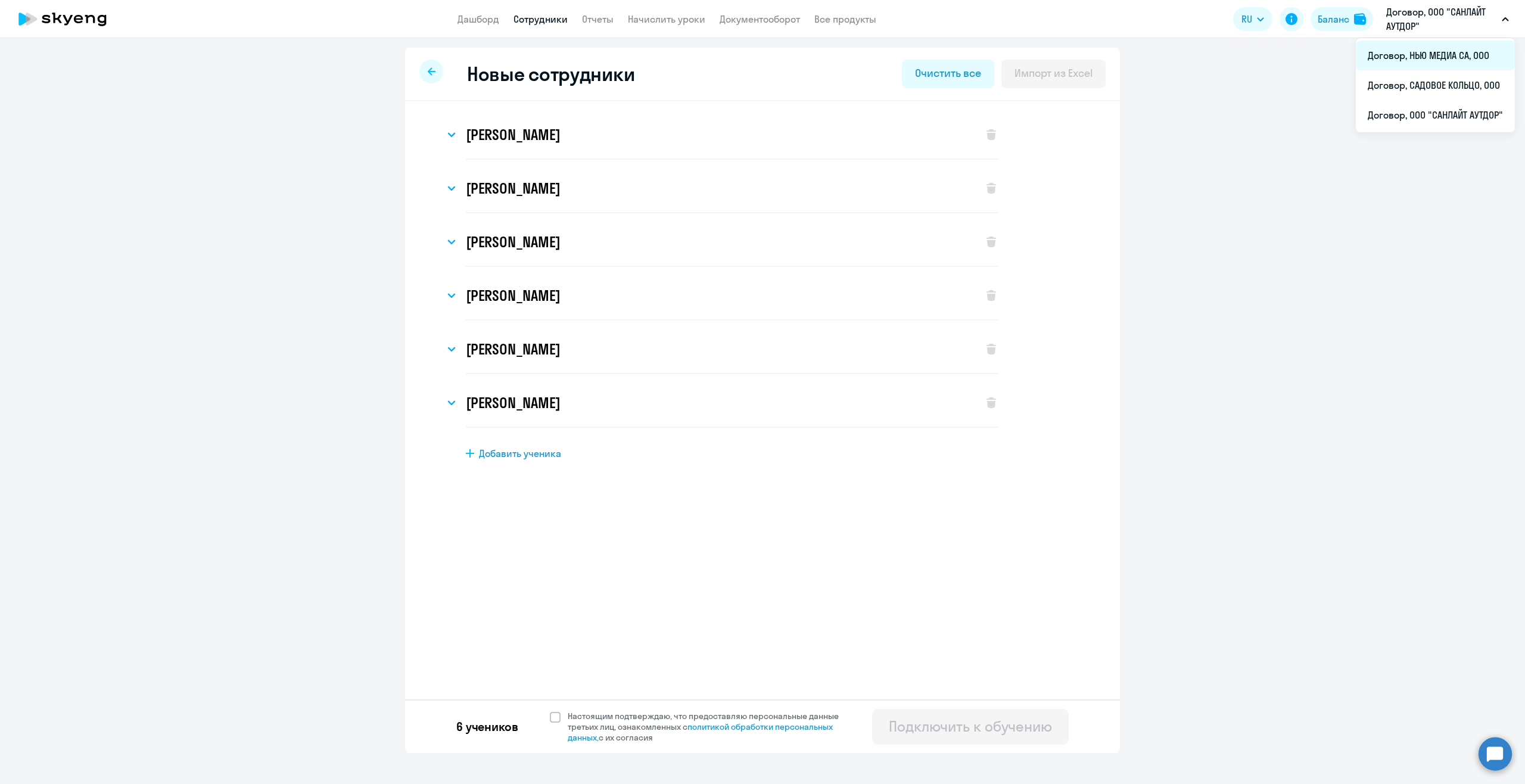
click at [1458, 57] on li "Договор, НЬЮ МЕДИА СА, ООО" at bounding box center [1435, 55] width 159 height 30
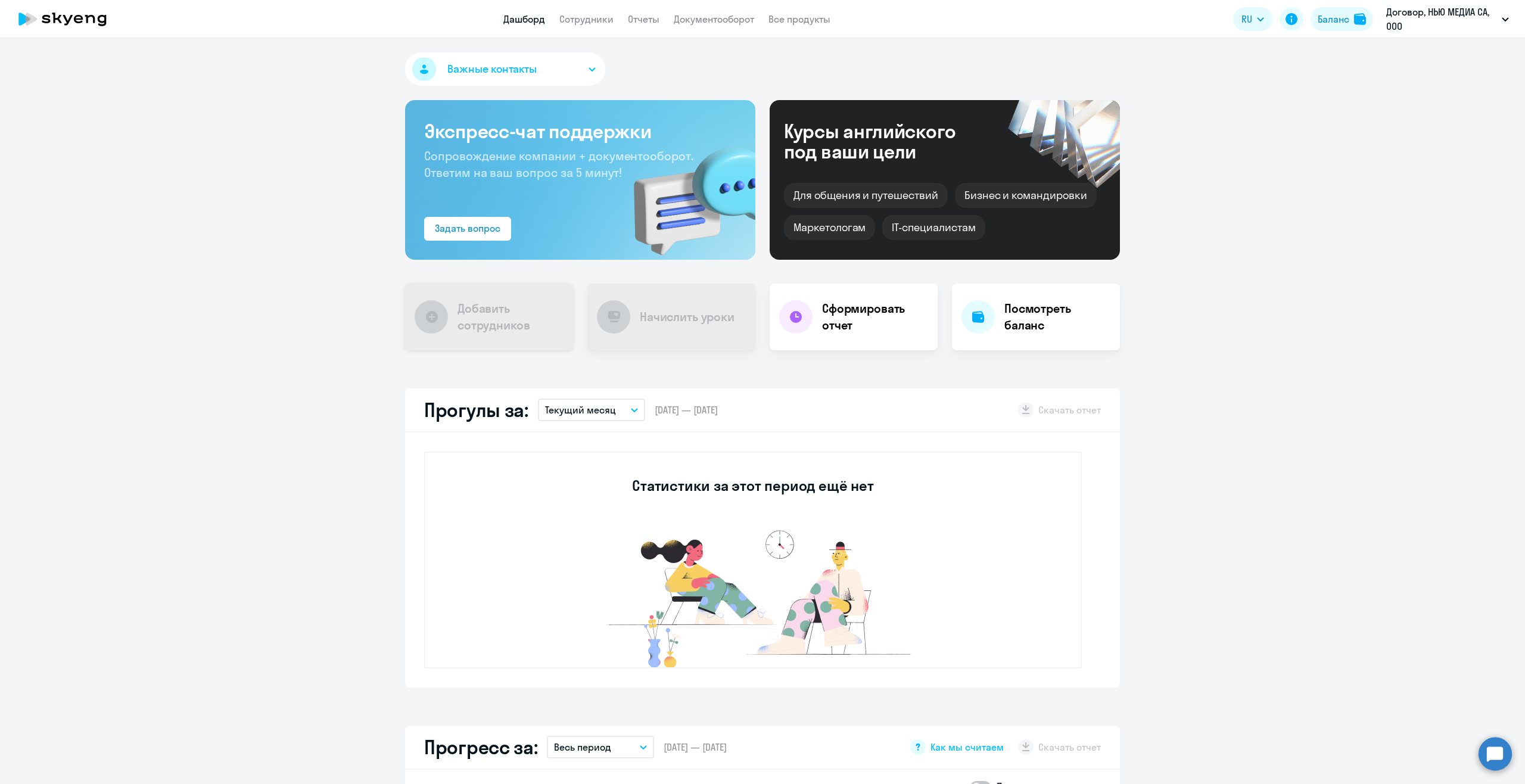
click at [408, 317] on div "Добавить сотрудников" at bounding box center [489, 317] width 168 height 67
click at [511, 70] on span "Важные контакты" at bounding box center [492, 69] width 89 height 15
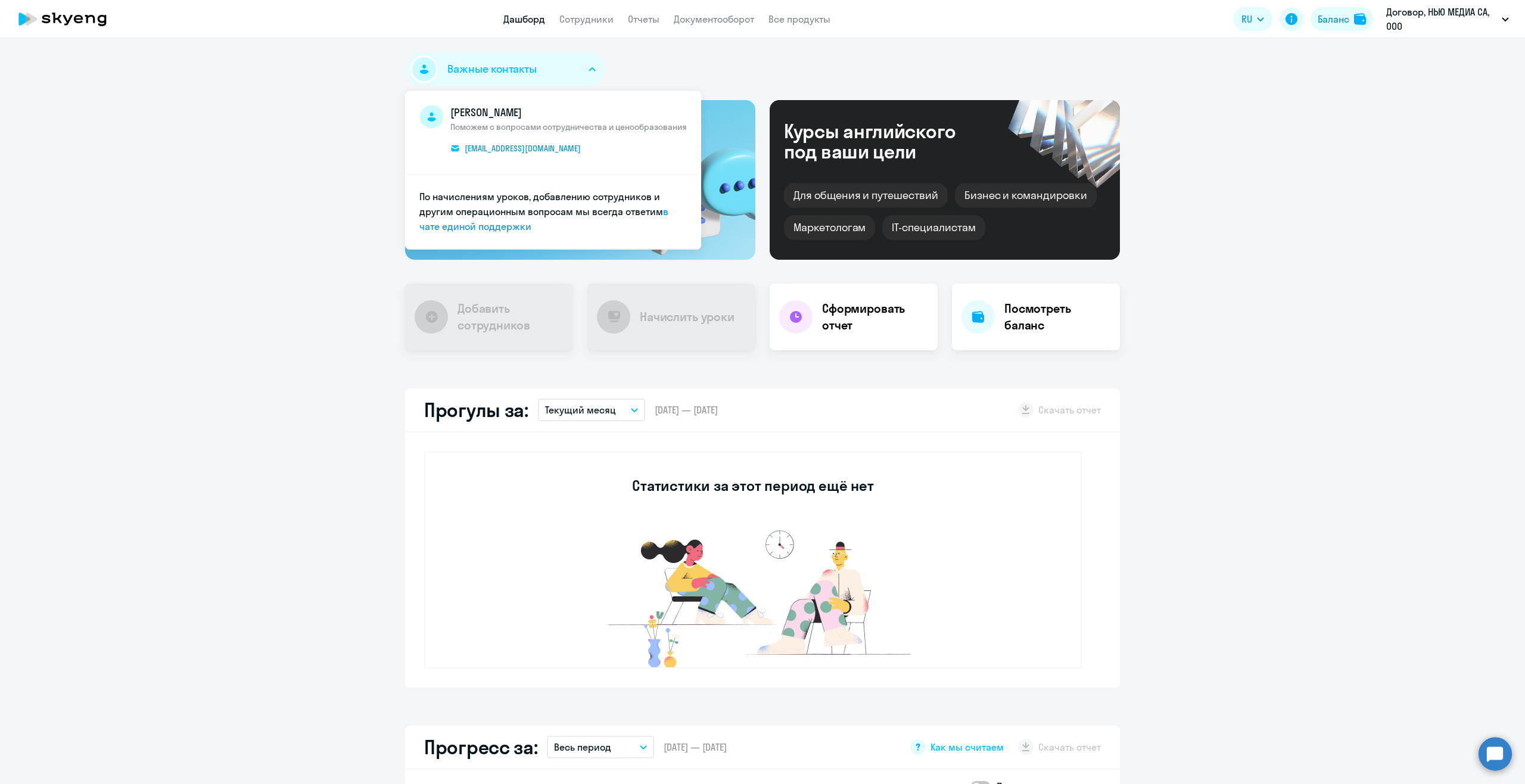
click at [591, 73] on button "Важные контакты" at bounding box center [505, 69] width 200 height 33
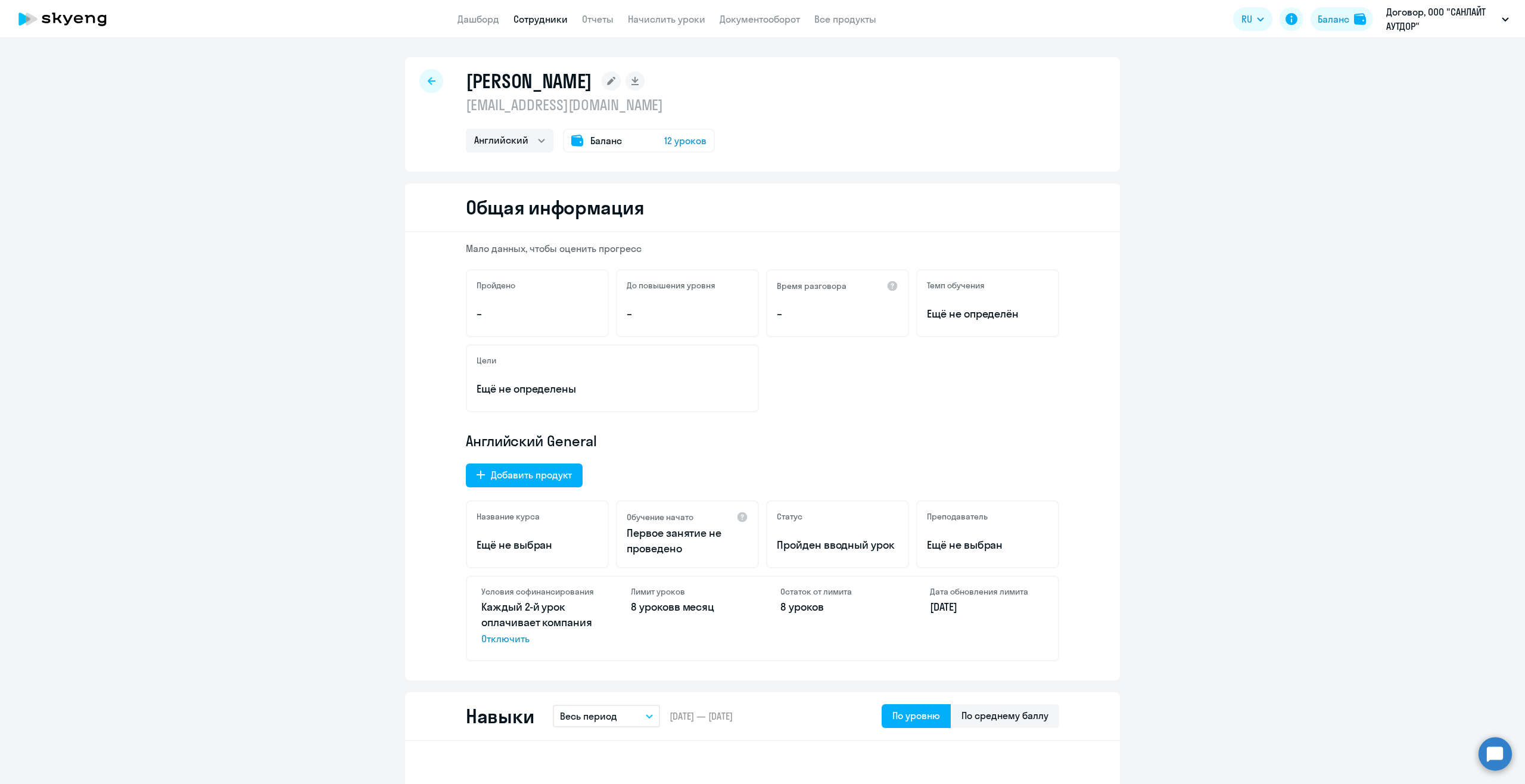
select select "english"
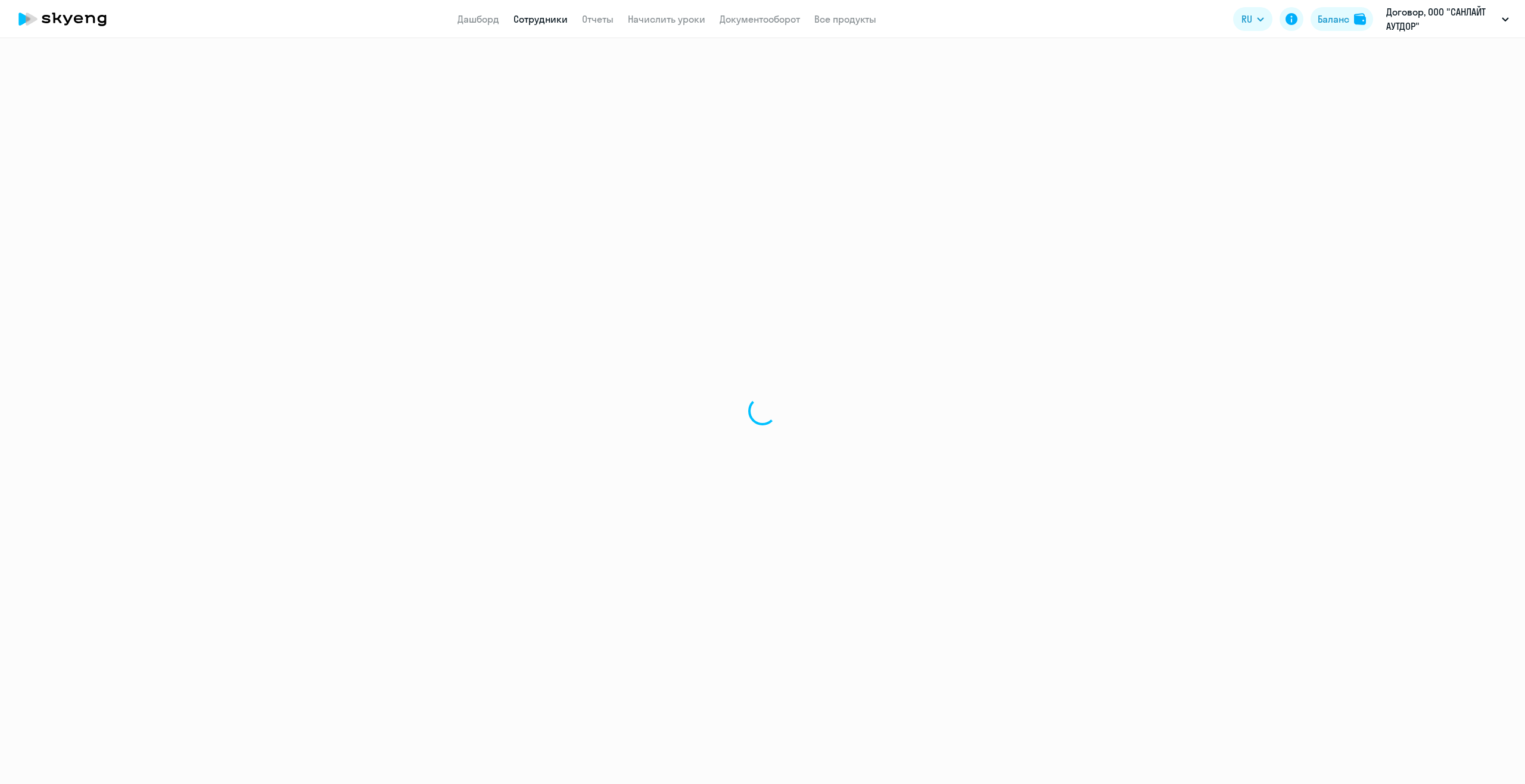
select select "english"
